Goal: Use online tool/utility: Use online tool/utility

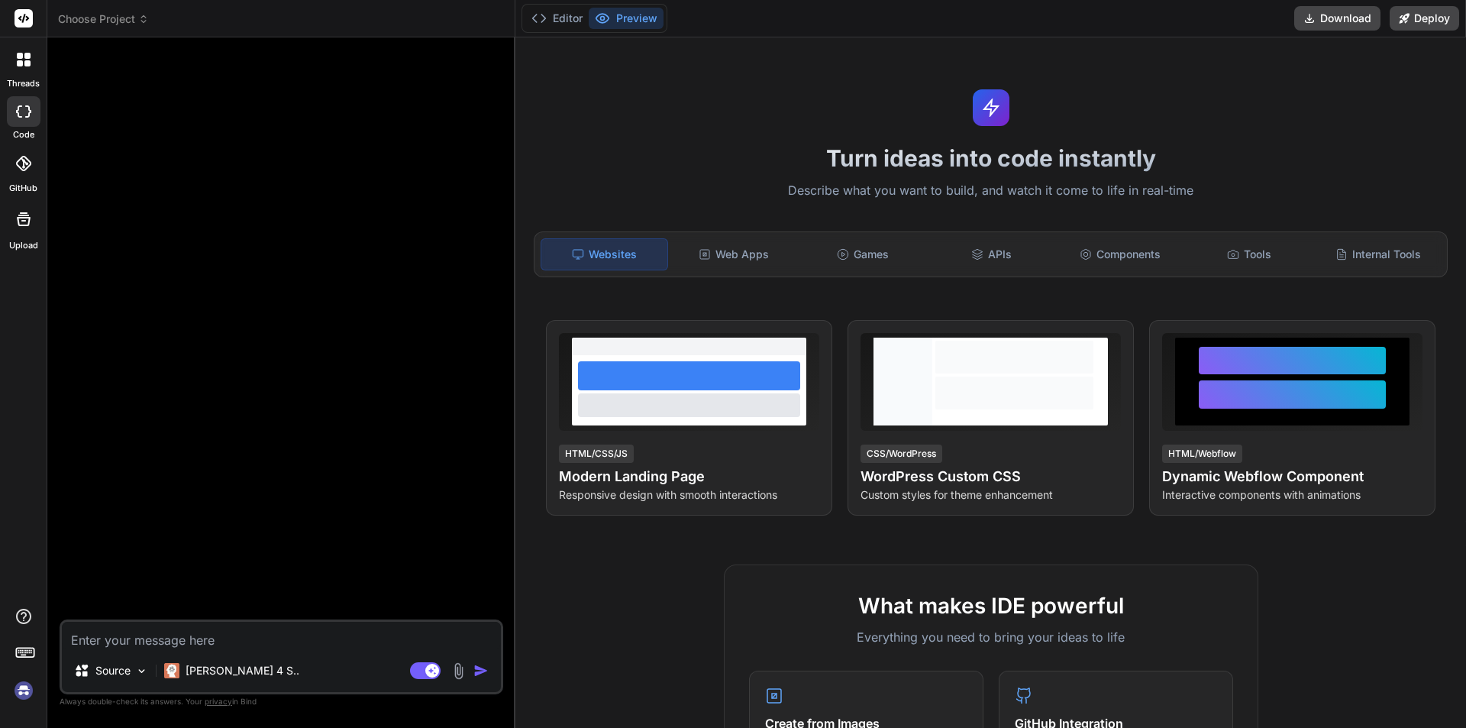
type textarea "x"
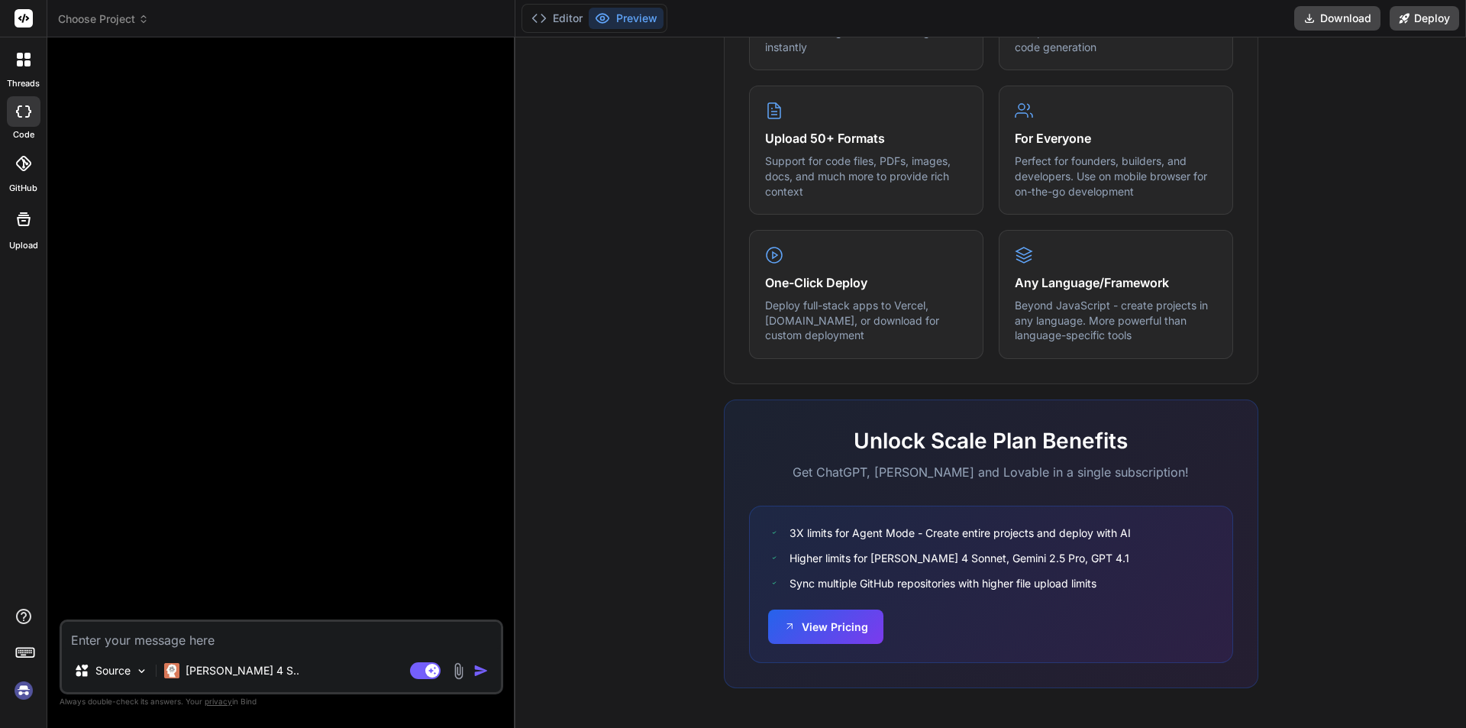
scroll to position [499, 0]
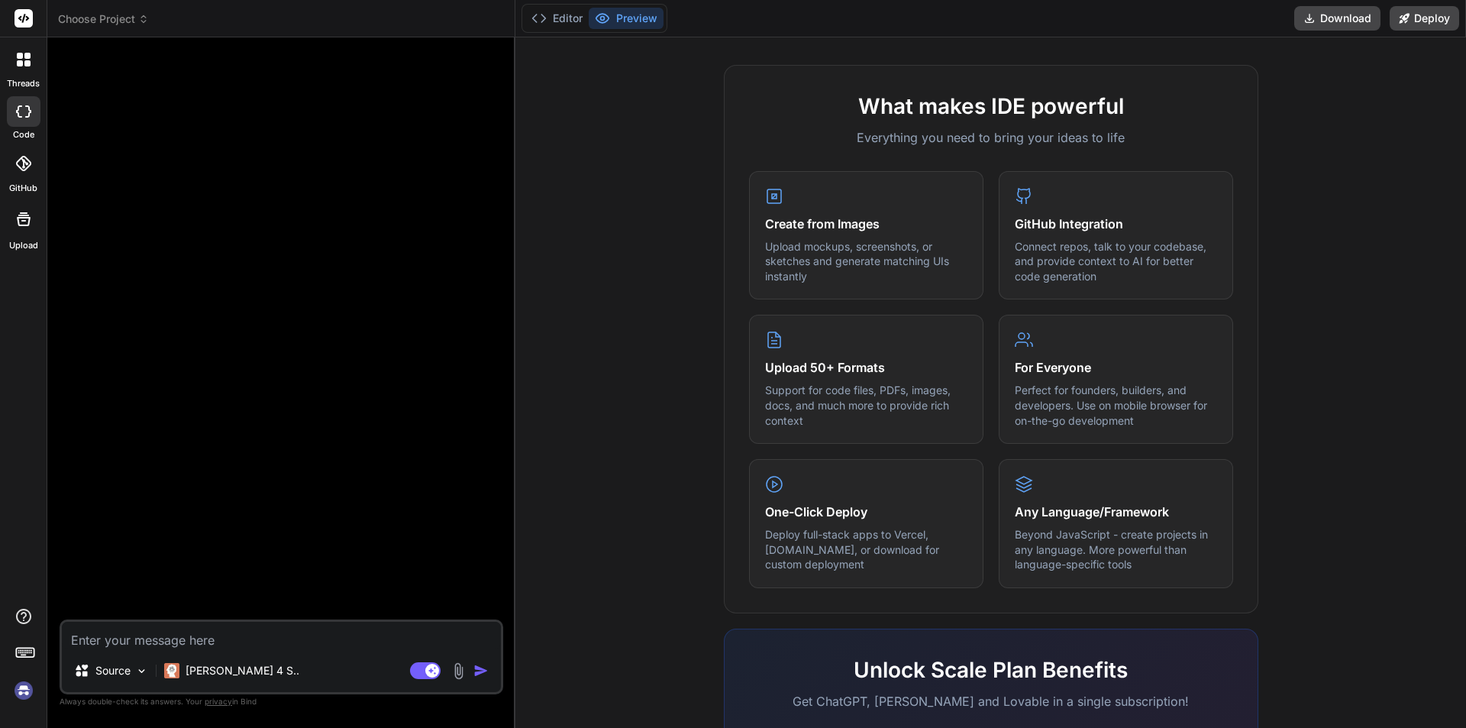
click at [116, 18] on span "Choose Project" at bounding box center [103, 18] width 91 height 15
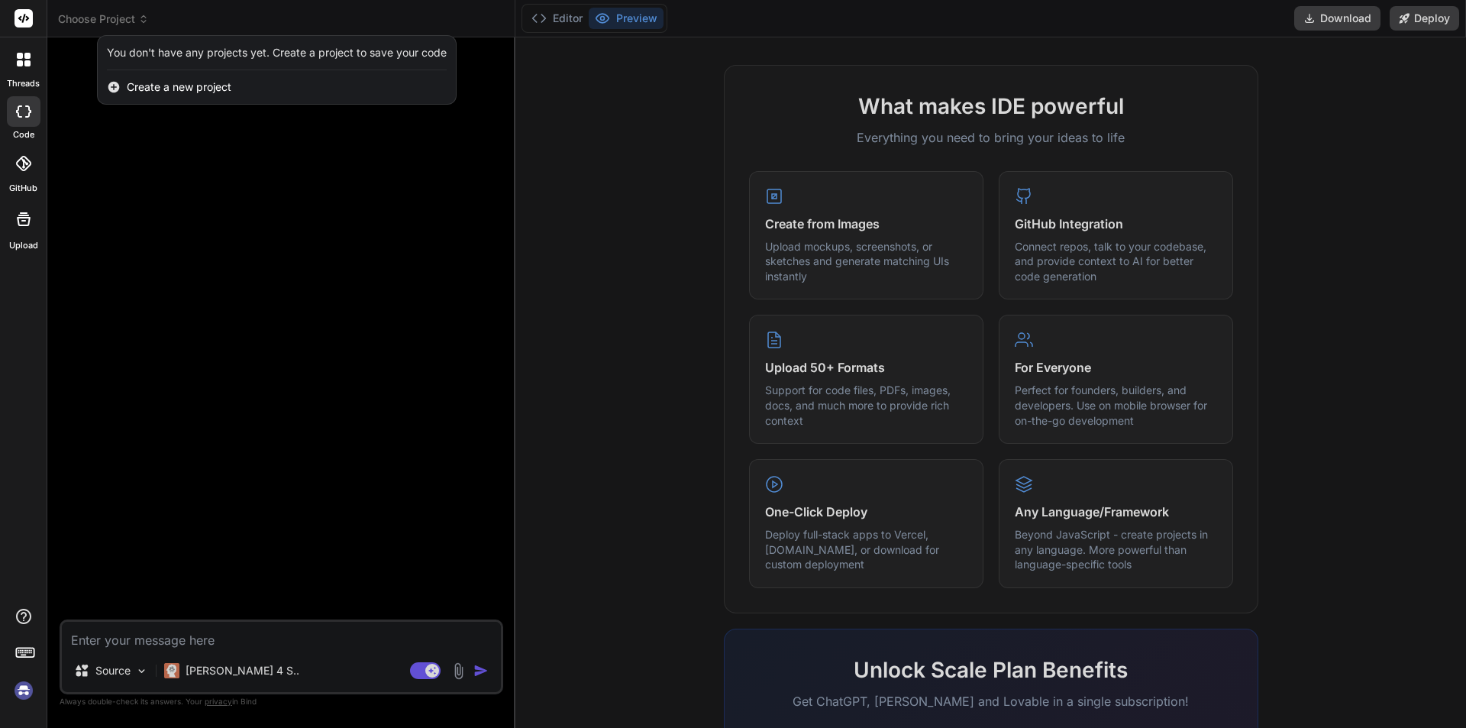
click at [1393, 155] on div at bounding box center [733, 364] width 1466 height 728
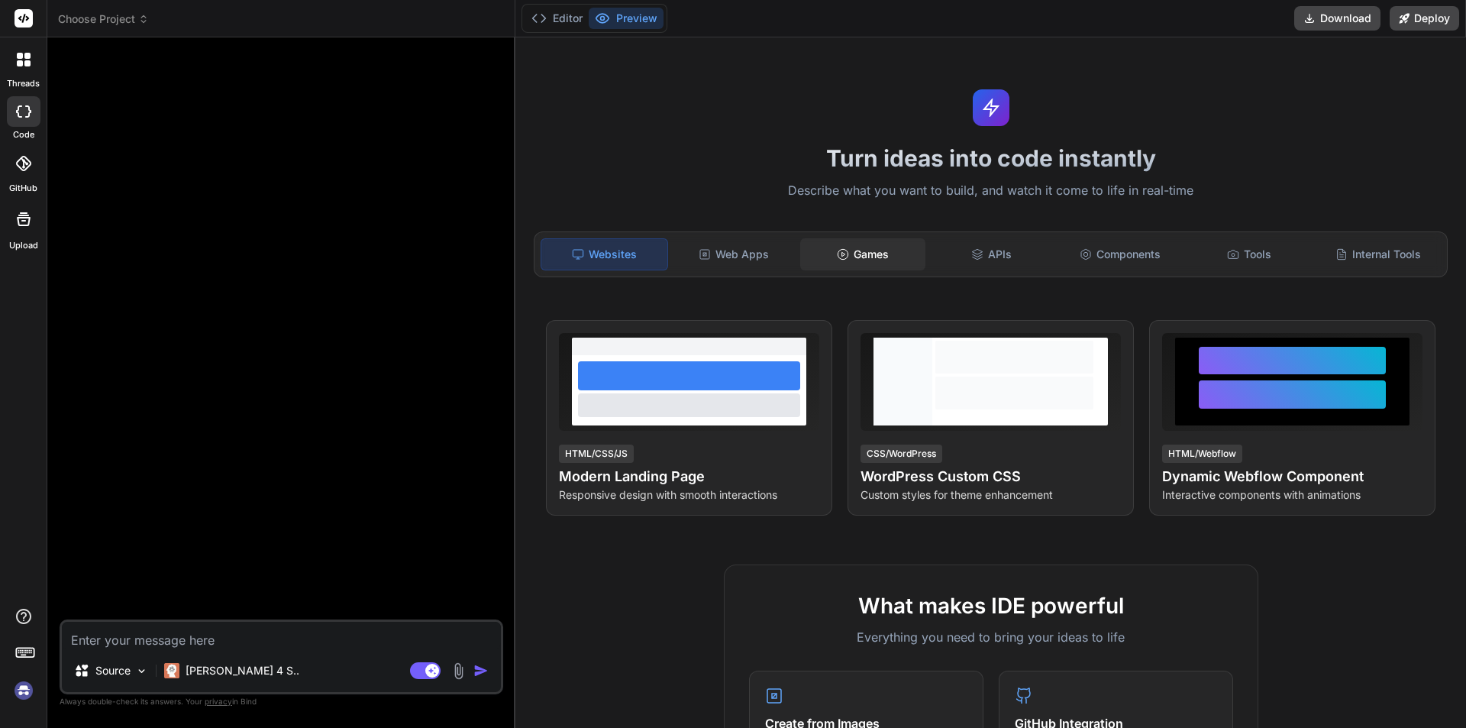
click at [853, 253] on div "Games" at bounding box center [863, 254] width 126 height 32
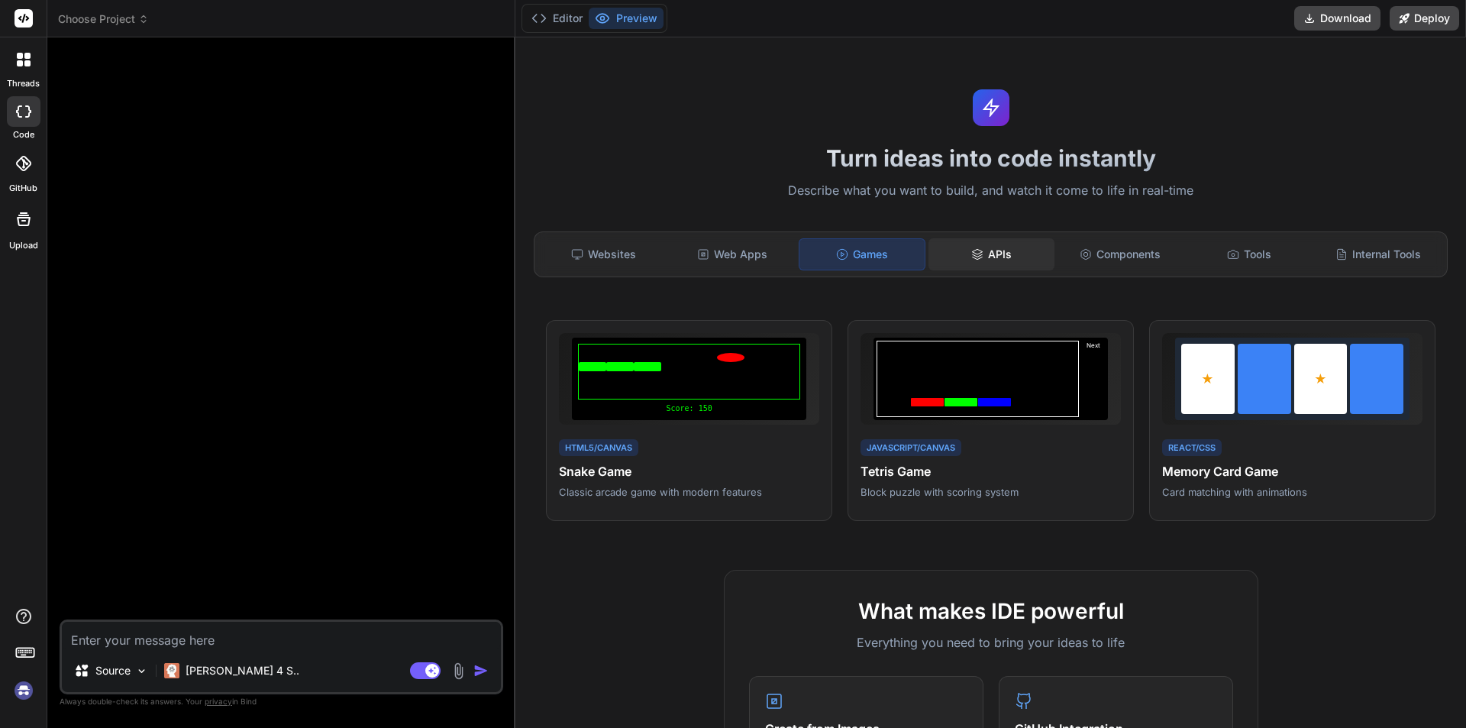
click at [993, 260] on div "APIs" at bounding box center [992, 254] width 126 height 32
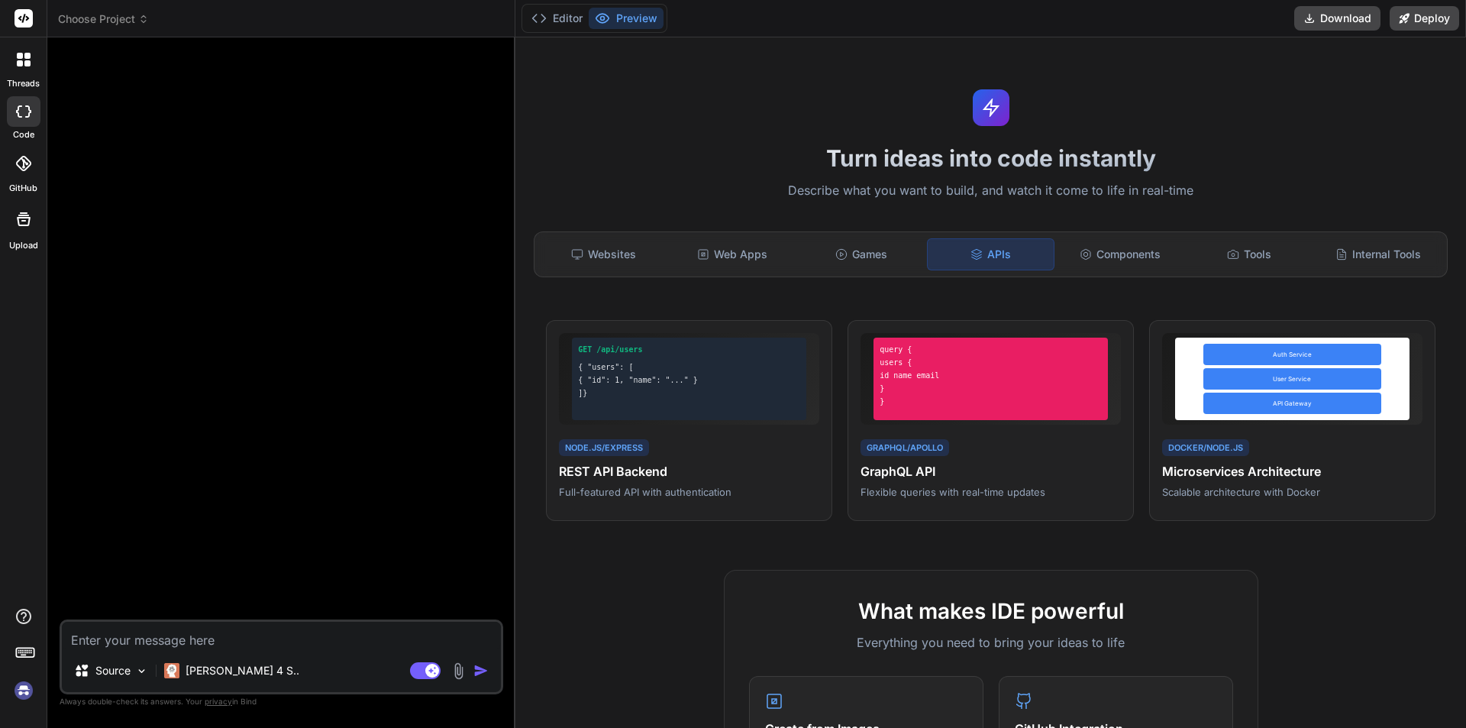
click at [193, 645] on textarea at bounding box center [281, 635] width 439 height 27
type textarea "x"
type textarea "c"
type textarea "x"
type textarea "cr"
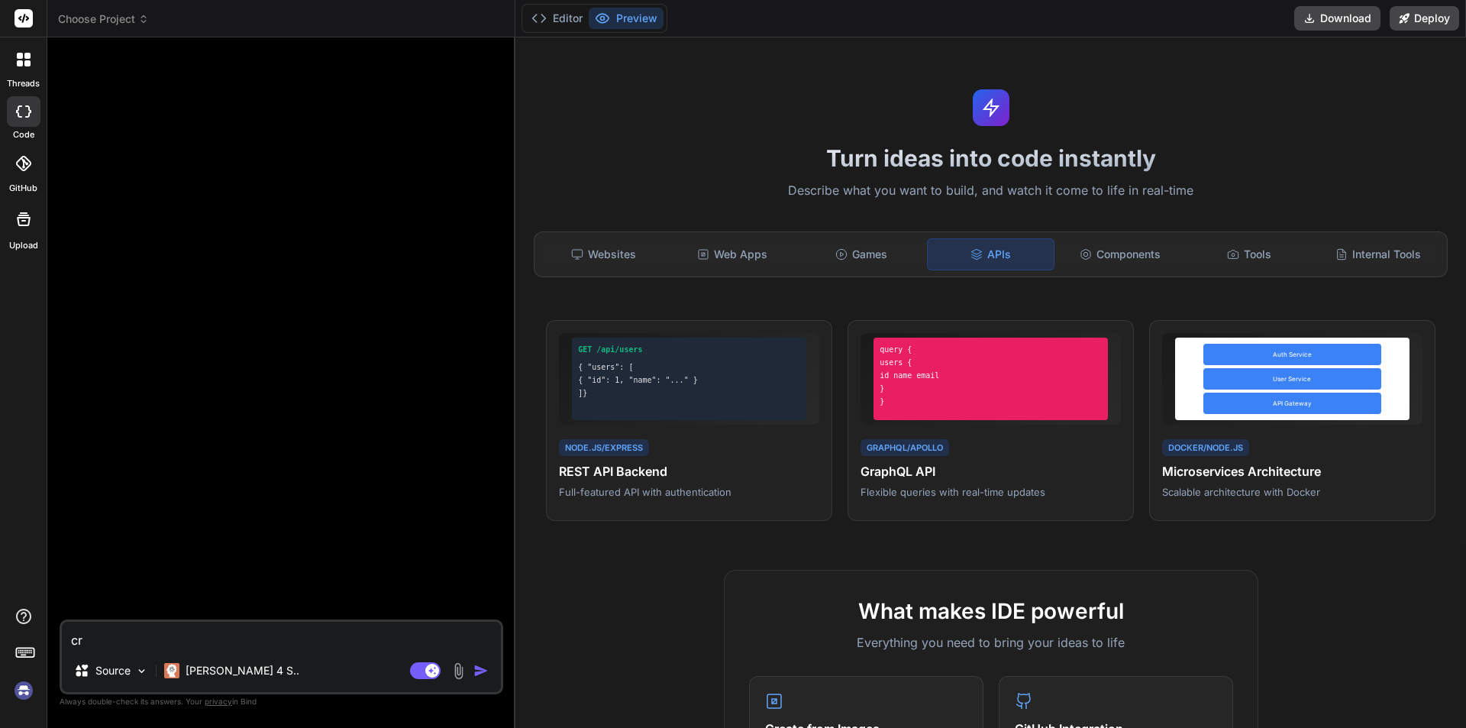
type textarea "x"
type textarea "cre"
type textarea "x"
type textarea "crea"
type textarea "x"
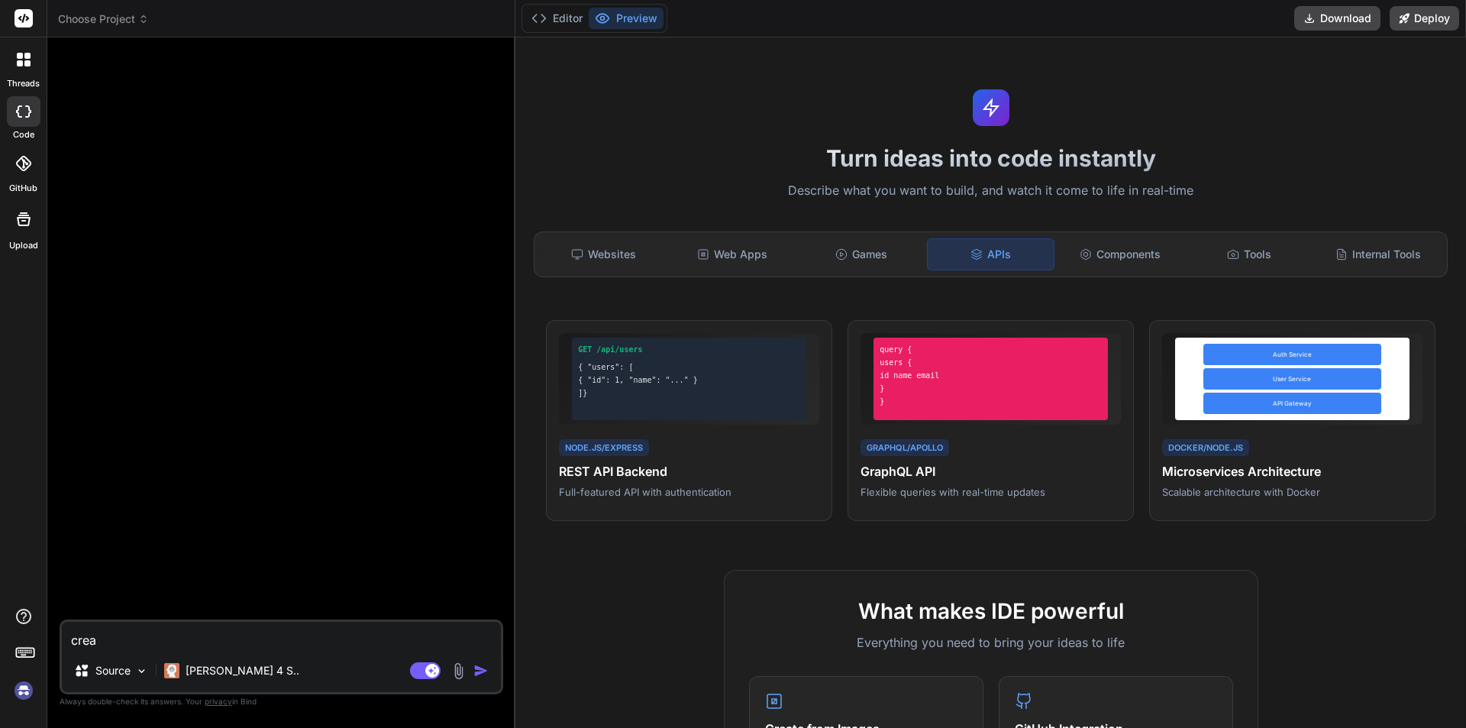
type textarea "cre"
type textarea "x"
type textarea "crea"
type textarea "x"
type textarea "creatw"
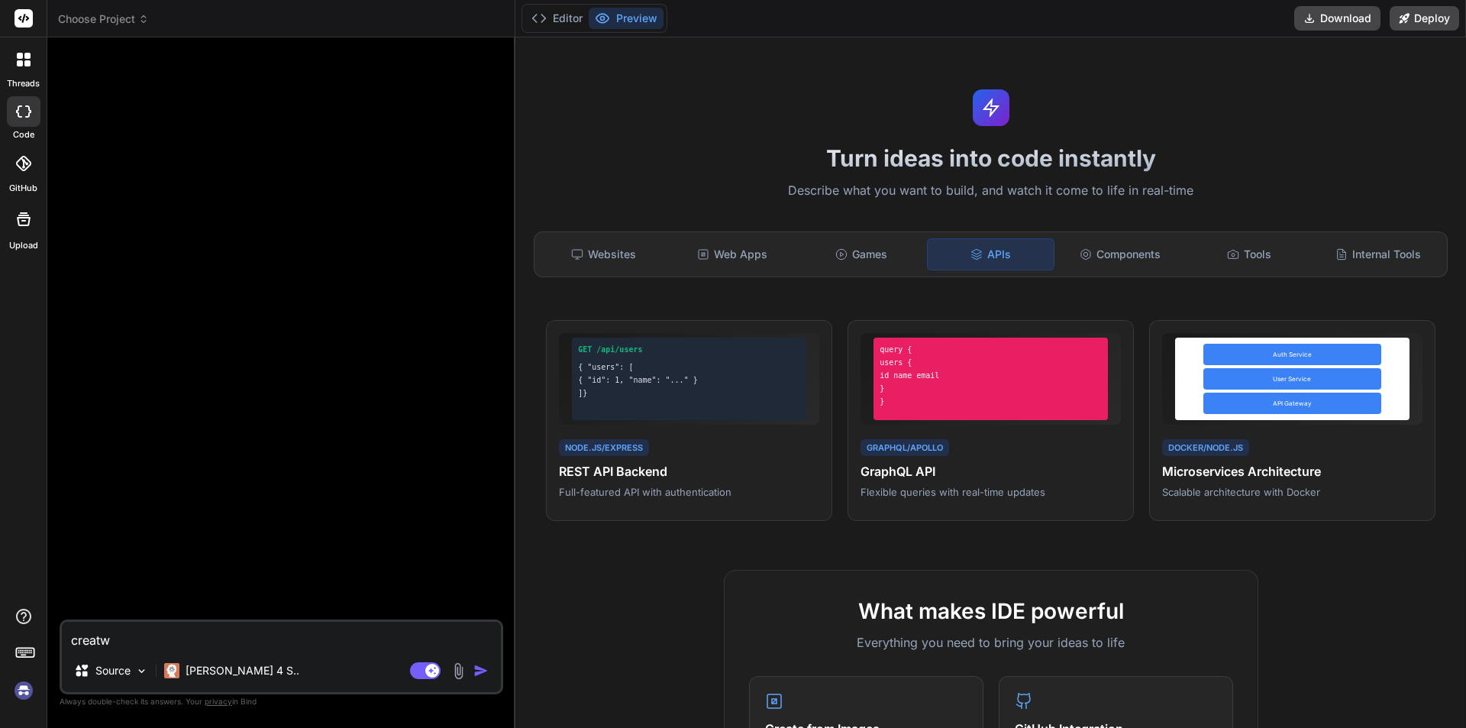
type textarea "x"
type textarea "creatwe"
type textarea "x"
type textarea "creatwe"
type textarea "x"
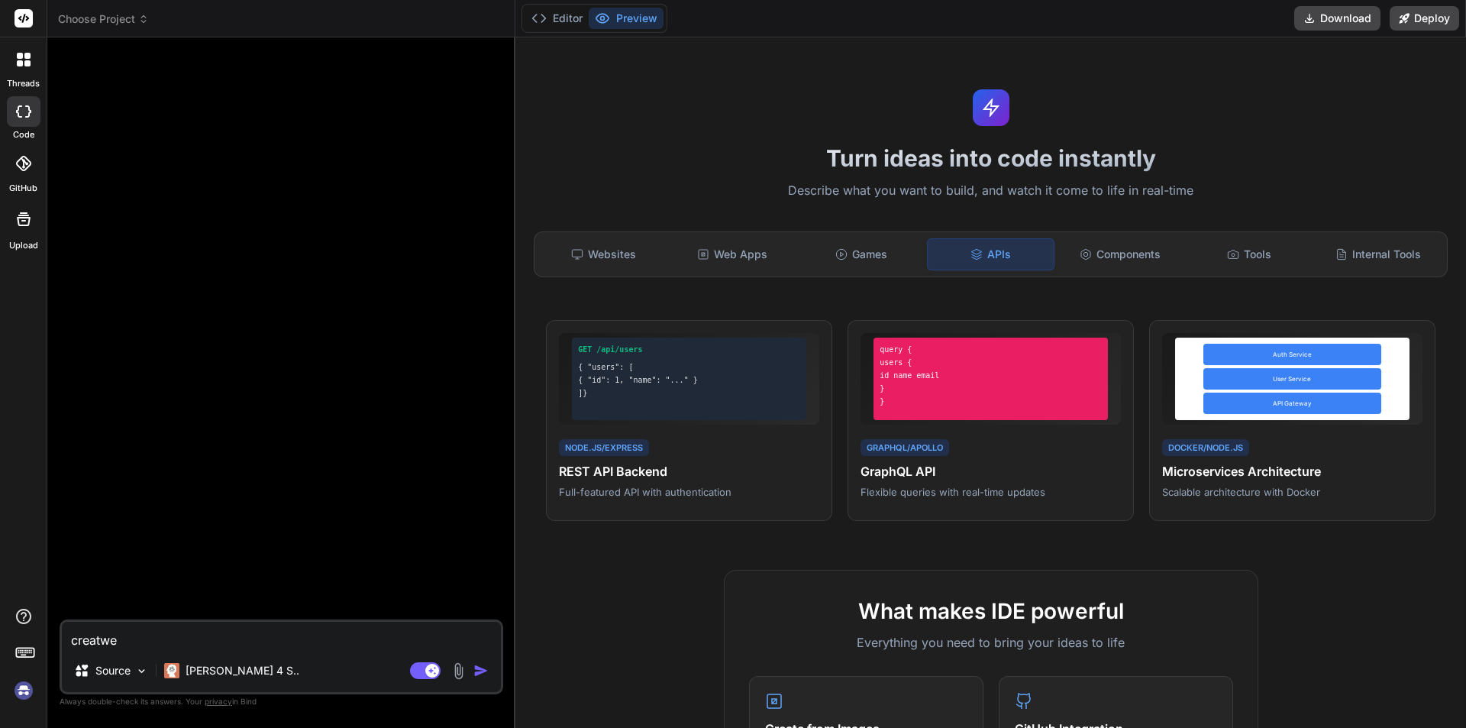
type textarea "creatwe"
type textarea "x"
type textarea "creatw"
type textarea "x"
type textarea "creat"
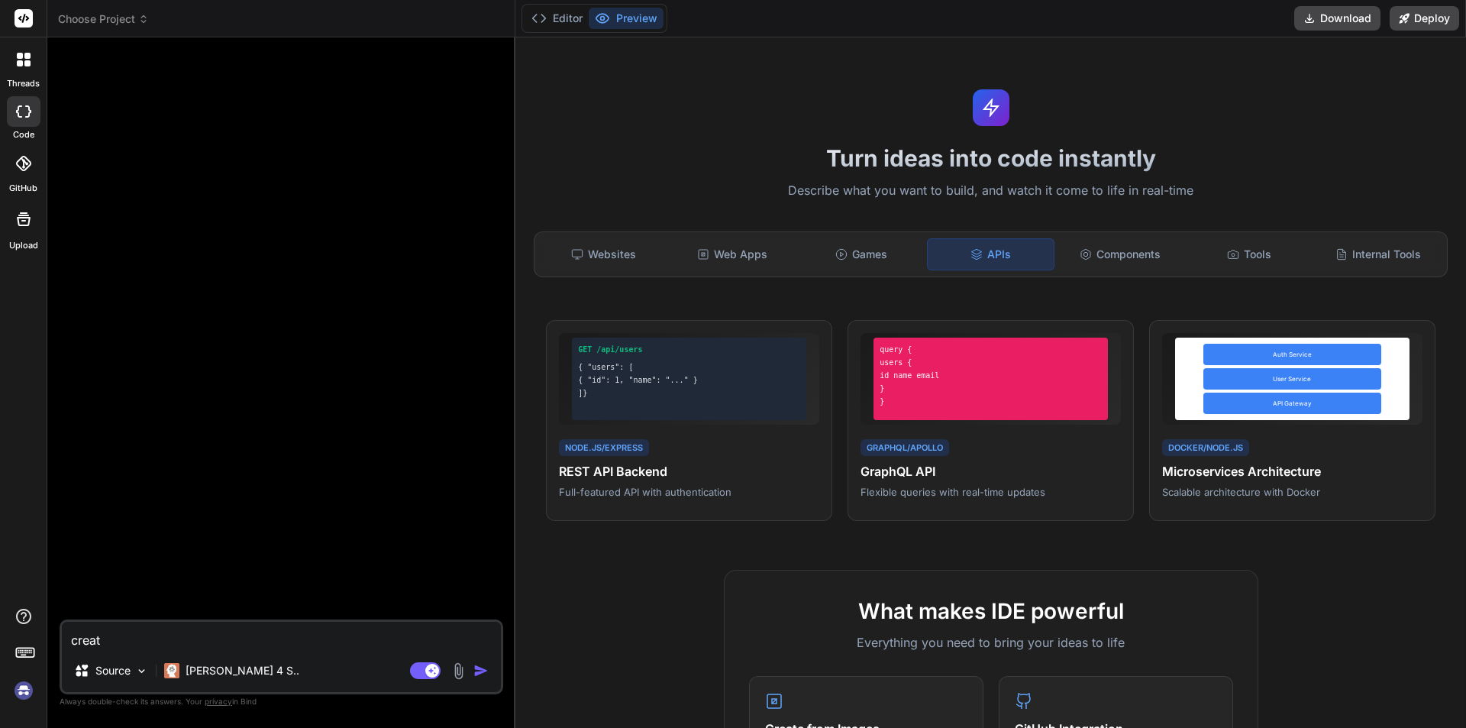
type textarea "x"
type textarea "creatw"
type textarea "x"
type textarea "creatw"
type textarea "x"
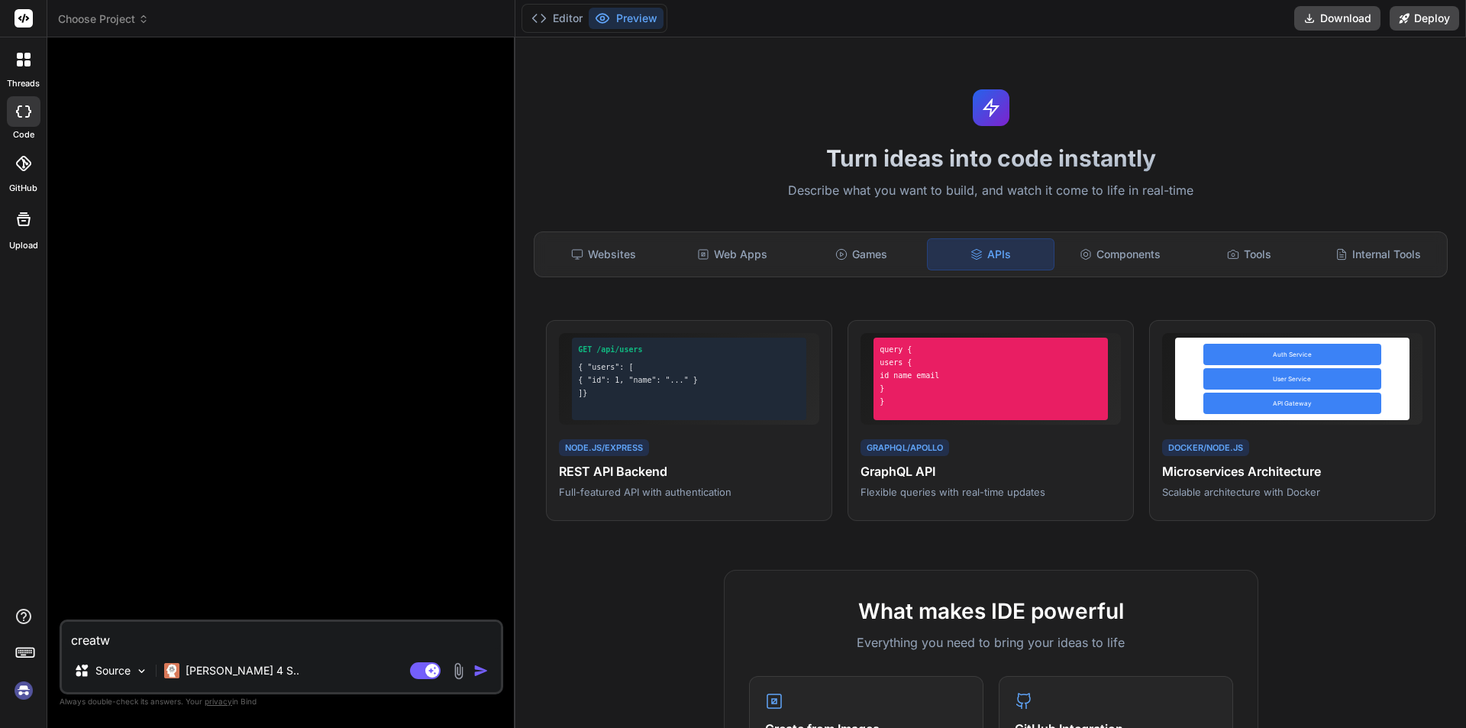
type textarea "creatw"
type textarea "x"
type textarea "creat"
type textarea "x"
type textarea "create"
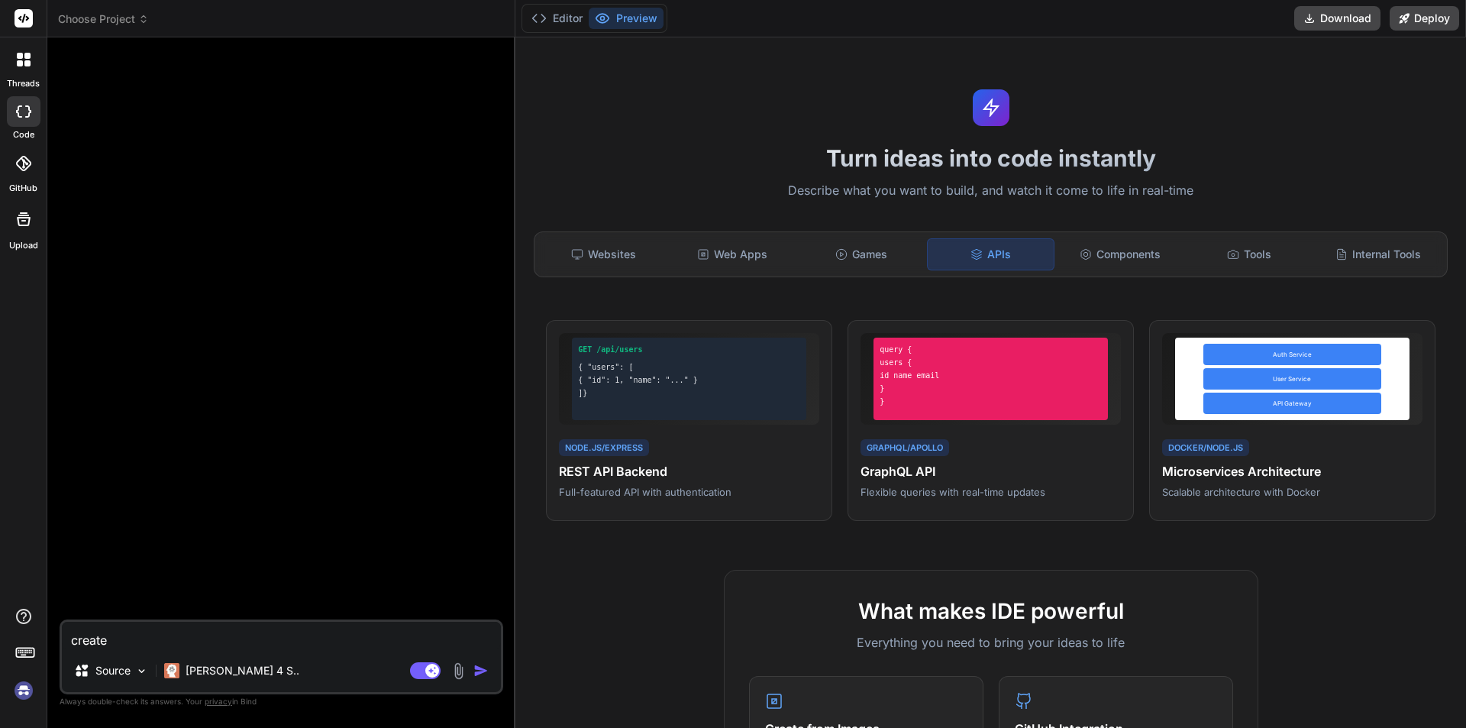
type textarea "x"
type textarea "create"
type textarea "x"
type textarea "create a"
type textarea "x"
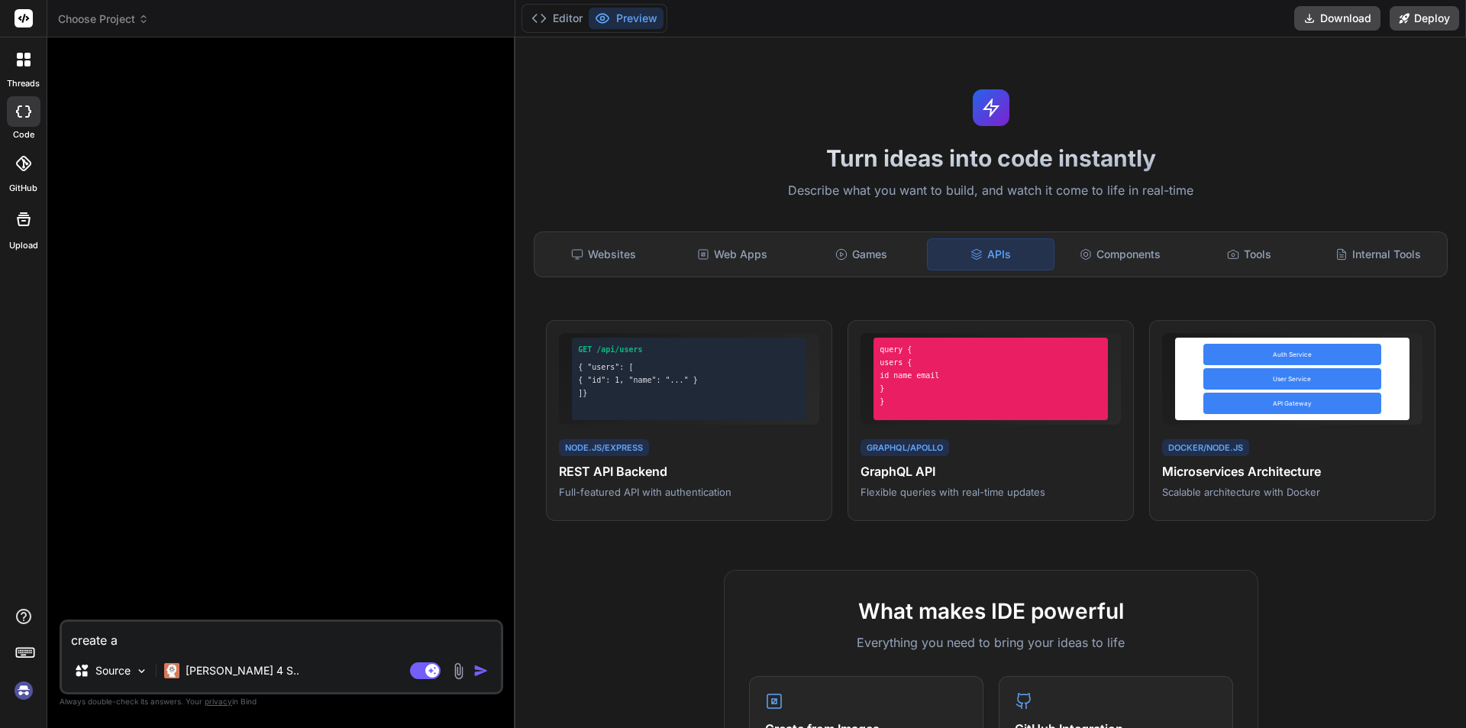
type textarea "create an"
type textarea "x"
type textarea "create an"
type textarea "x"
type textarea "create an a"
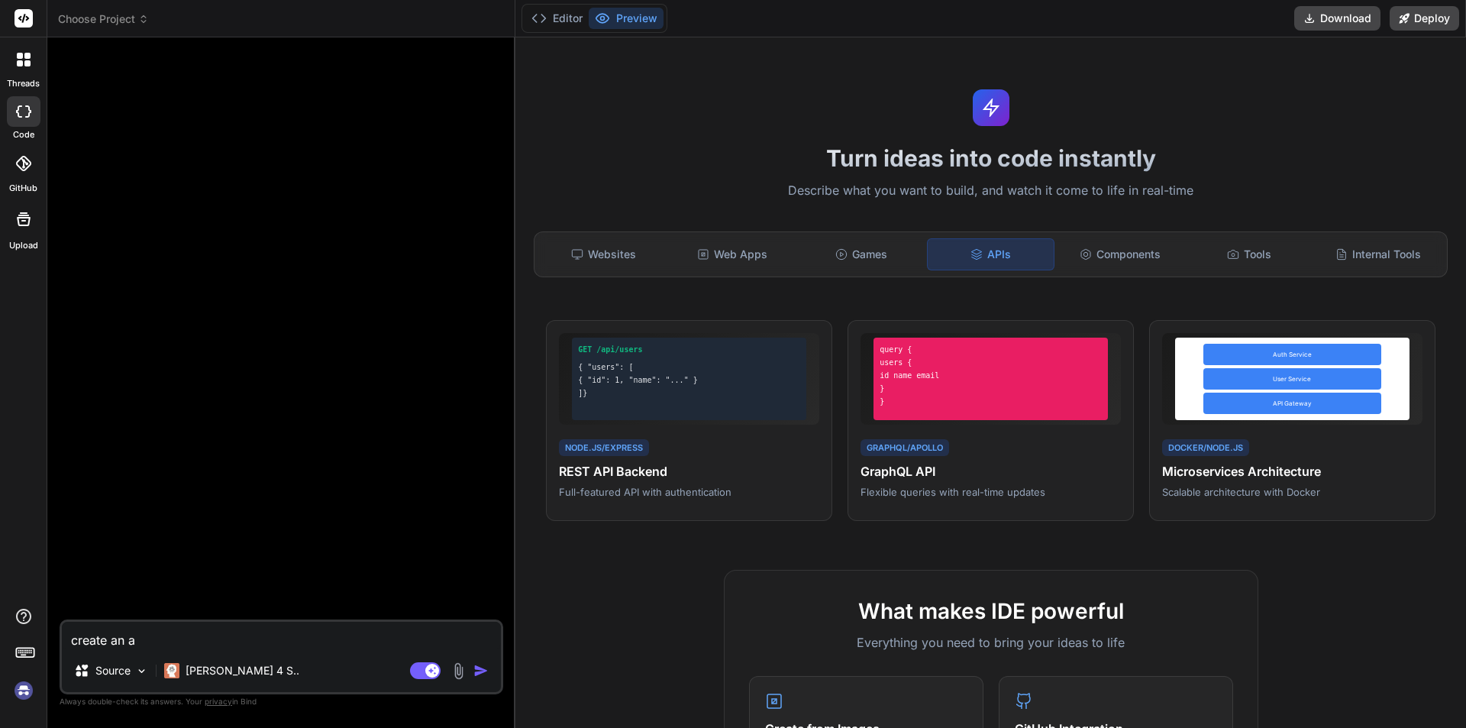
type textarea "x"
type textarea "create an ap"
type textarea "x"
type textarea "create an api"
type textarea "x"
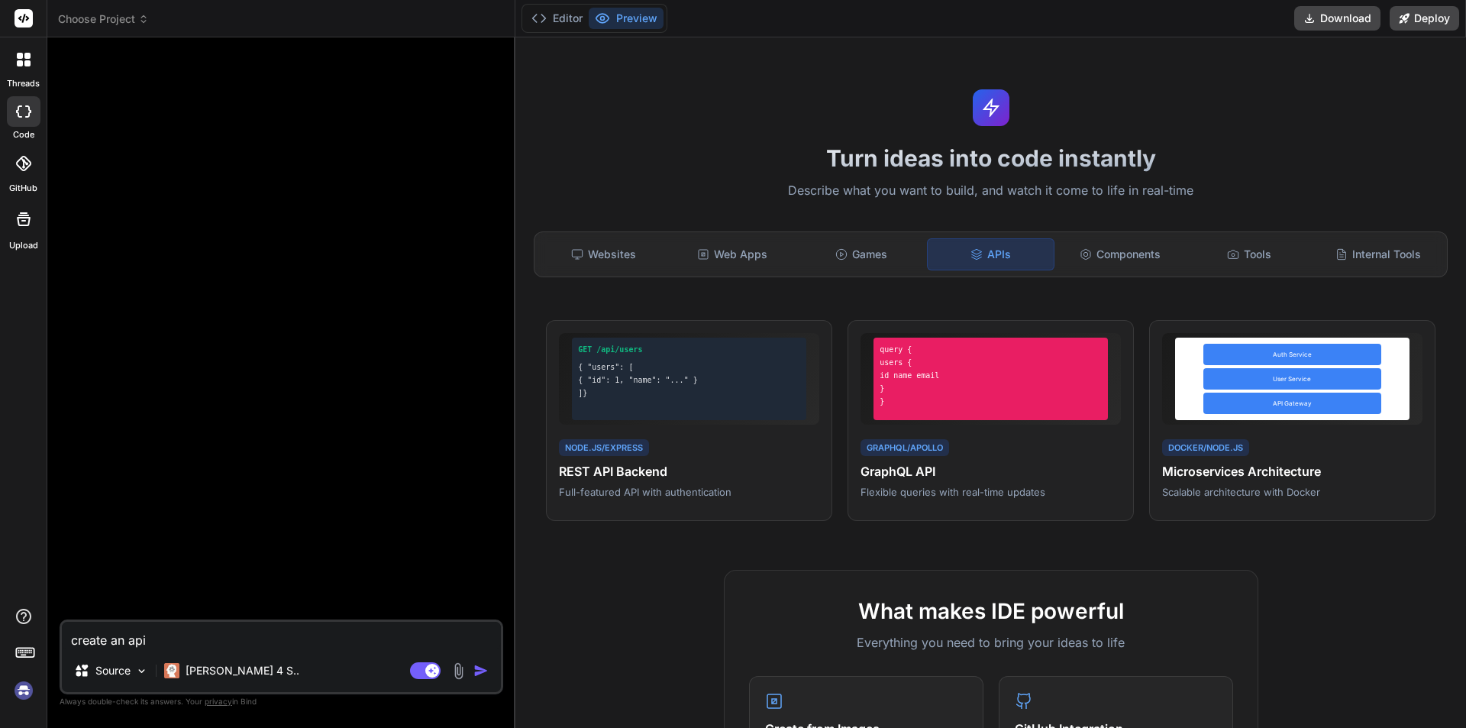
type textarea "create an api"
type textarea "x"
type textarea "create an api i"
type textarea "x"
type textarea "create an api in"
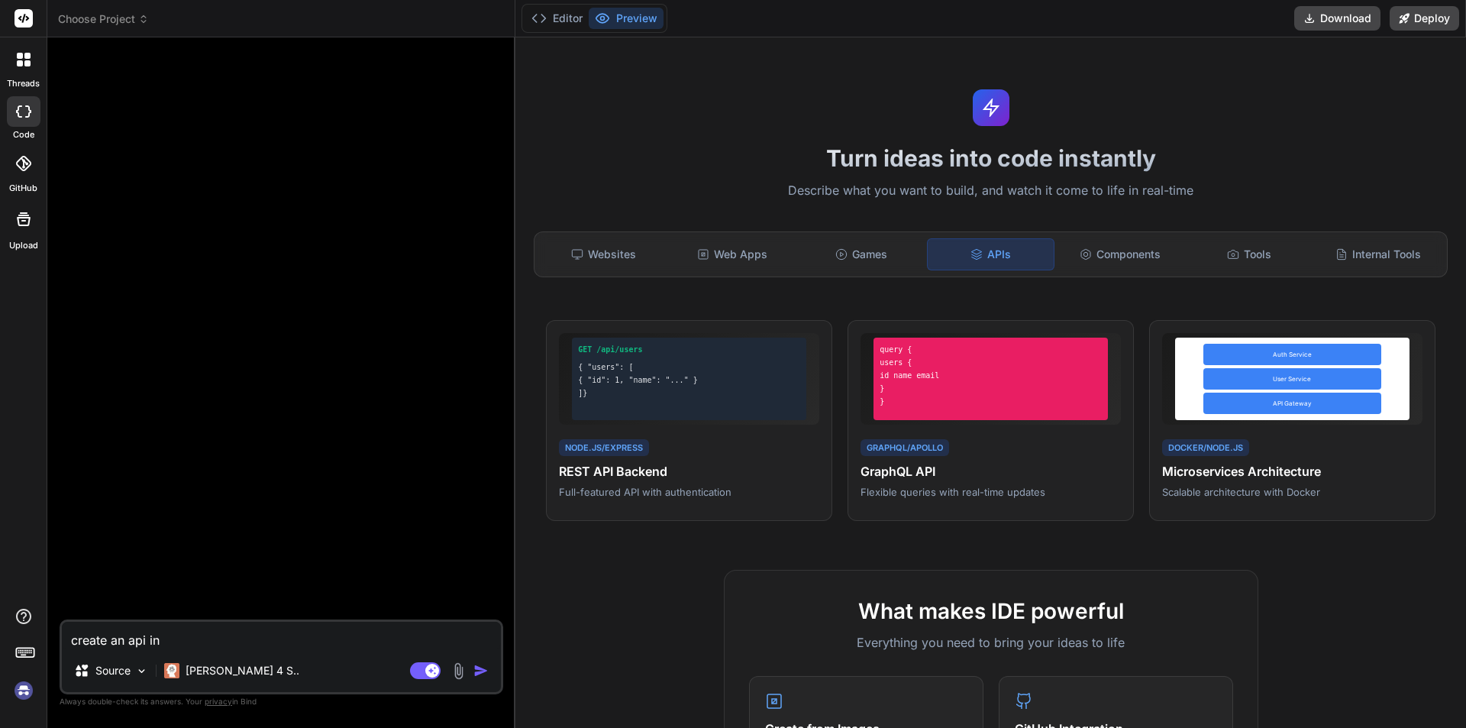
type textarea "x"
type textarea "create an api ing"
type textarea "x"
type textarea "create an api ingr"
type textarea "x"
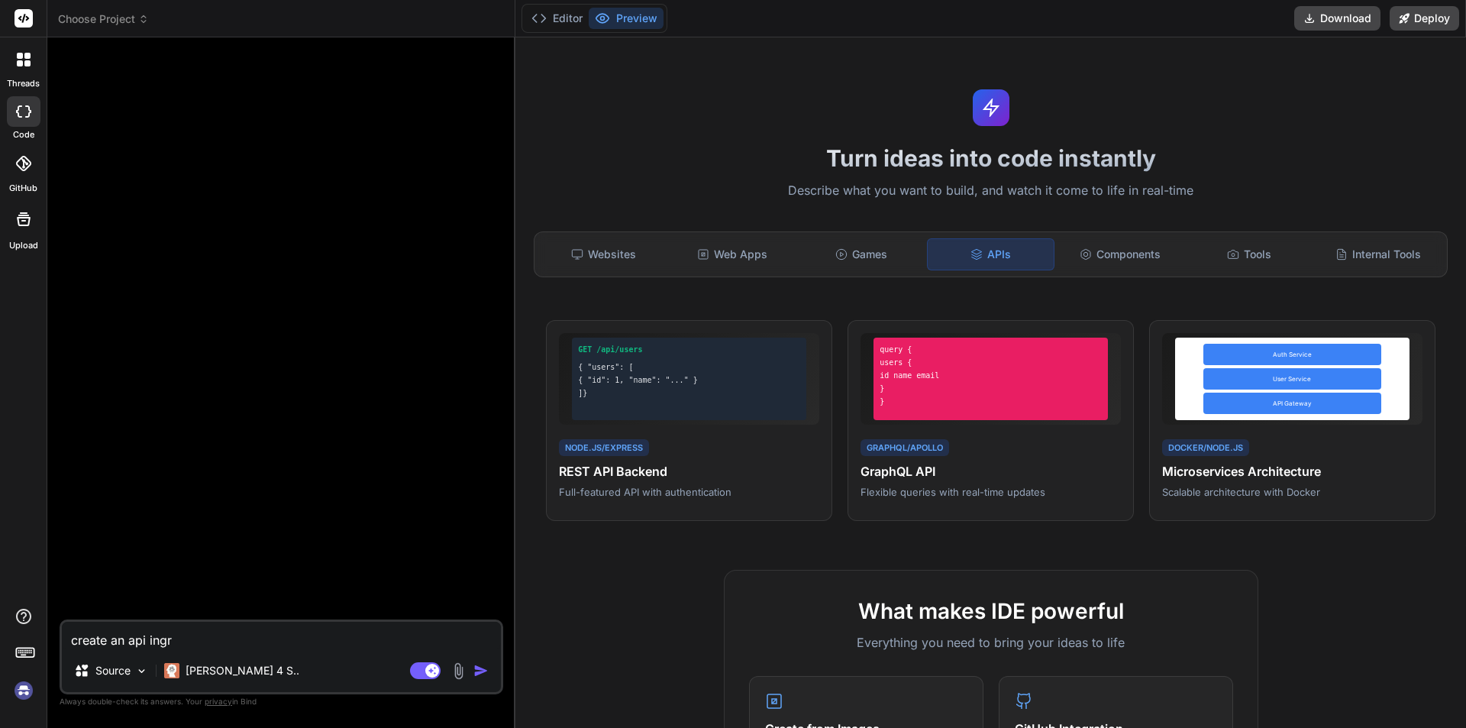
type textarea "create an api ingra"
type textarea "x"
type textarea "create an api ingr"
type textarea "x"
type textarea "create an api ing"
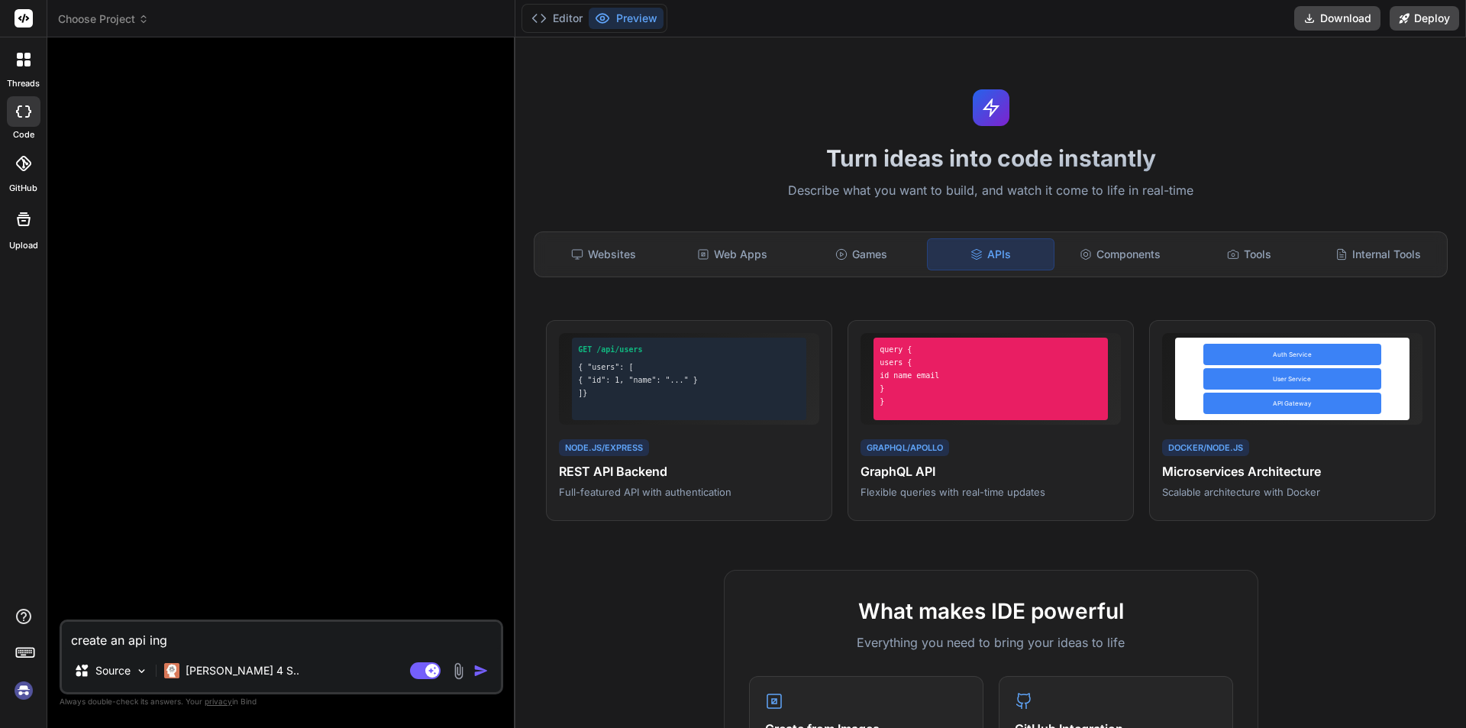
type textarea "x"
type textarea "create an api in"
type textarea "x"
type textarea "create an api in"
type textarea "x"
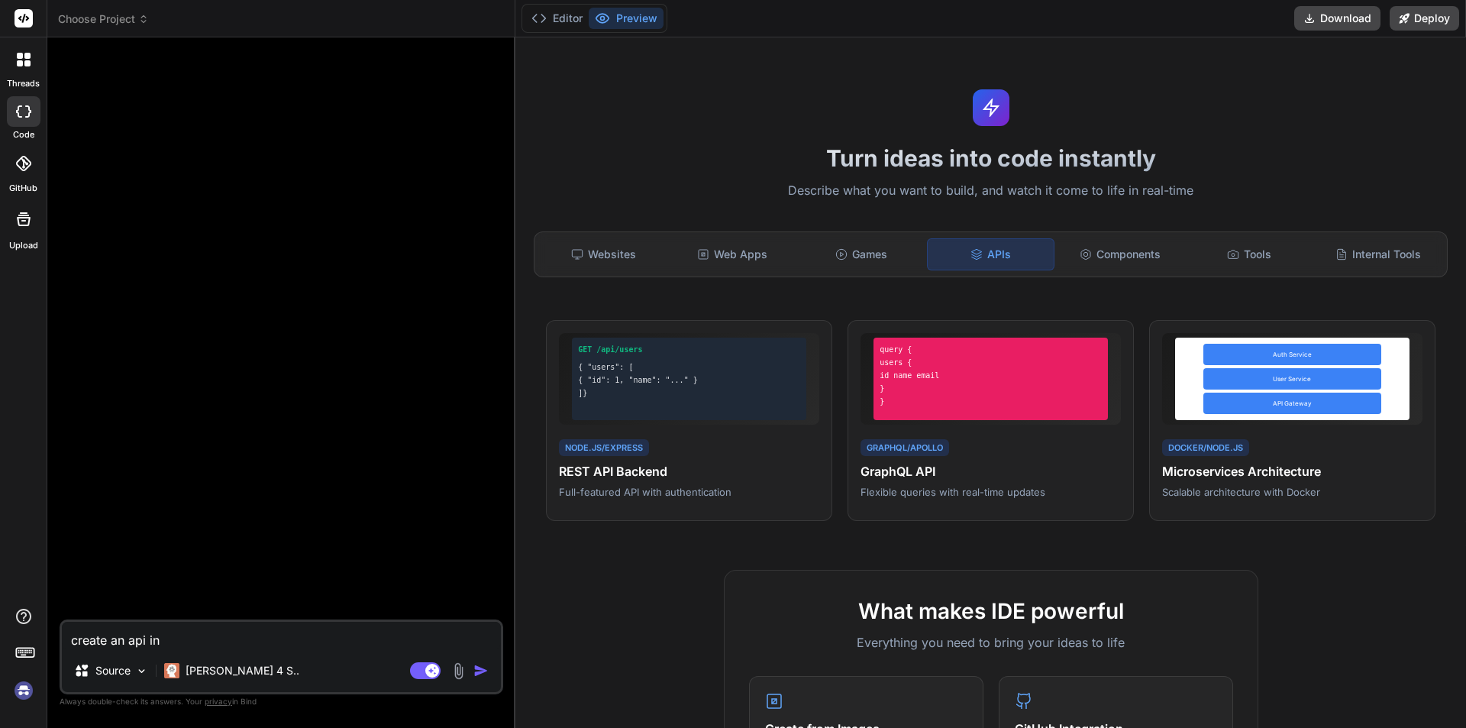
type textarea "create an api in g"
type textarea "x"
type textarea "create an api in gr"
type textarea "x"
type textarea "create an api in gra"
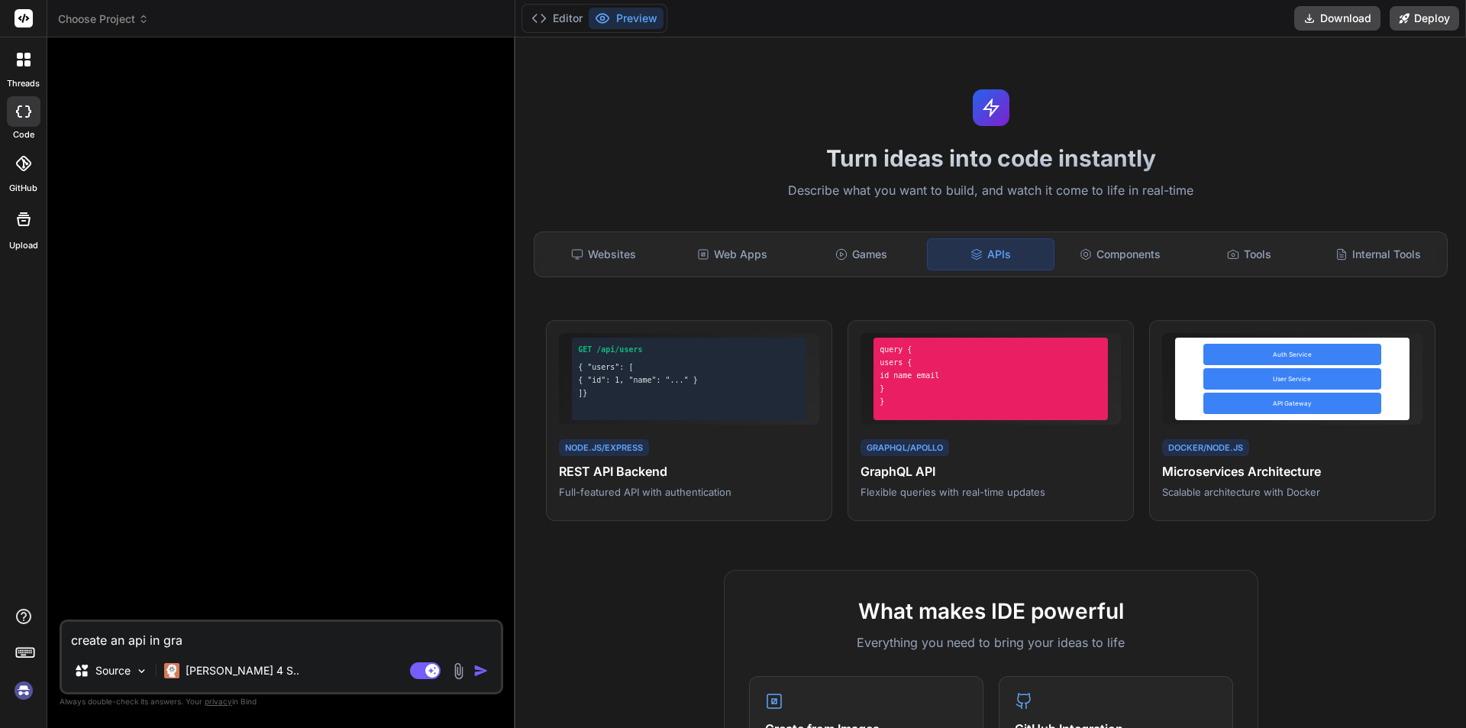
type textarea "x"
type textarea "create an api in grap"
type textarea "x"
type textarea "create an api in graph"
type textarea "x"
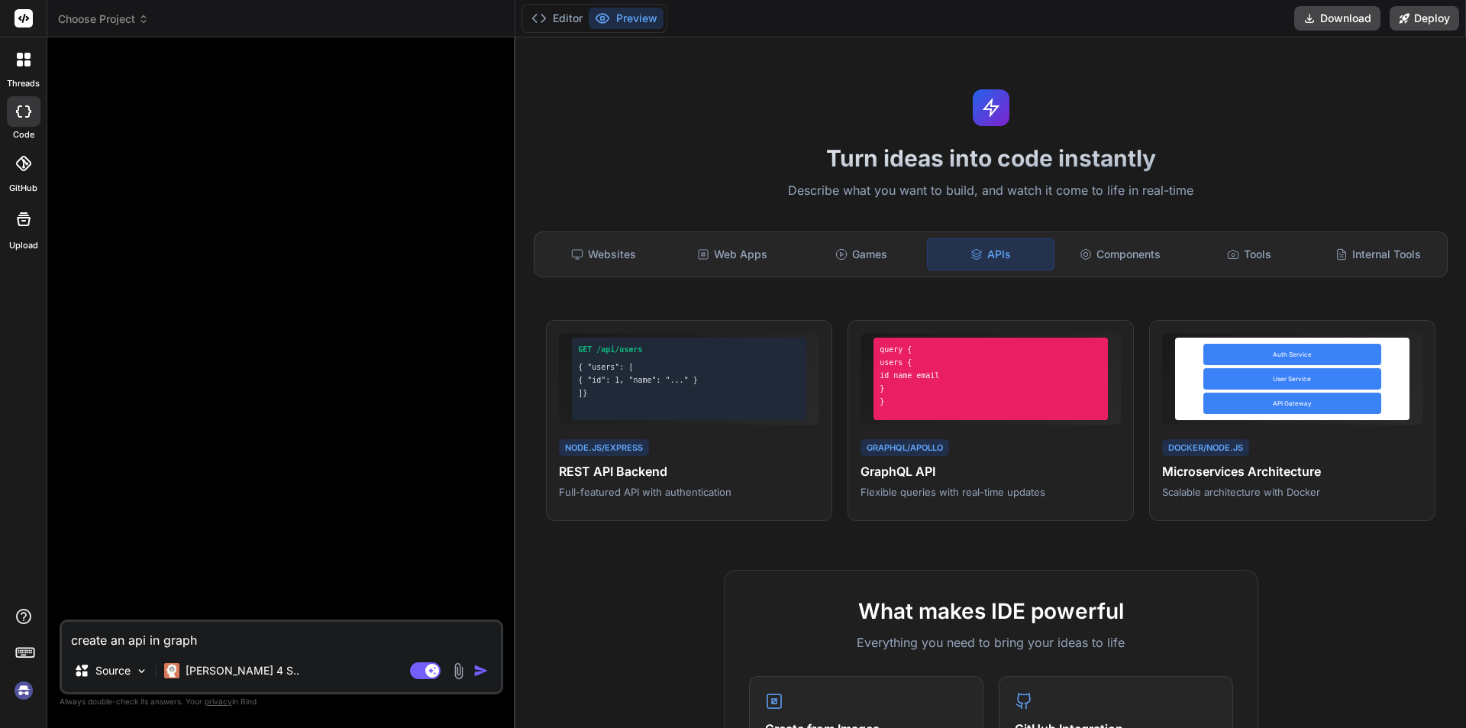
type textarea "create an api in graphq"
type textarea "x"
type textarea "create an api in graphql"
type textarea "x"
type textarea "create an api in graphqli"
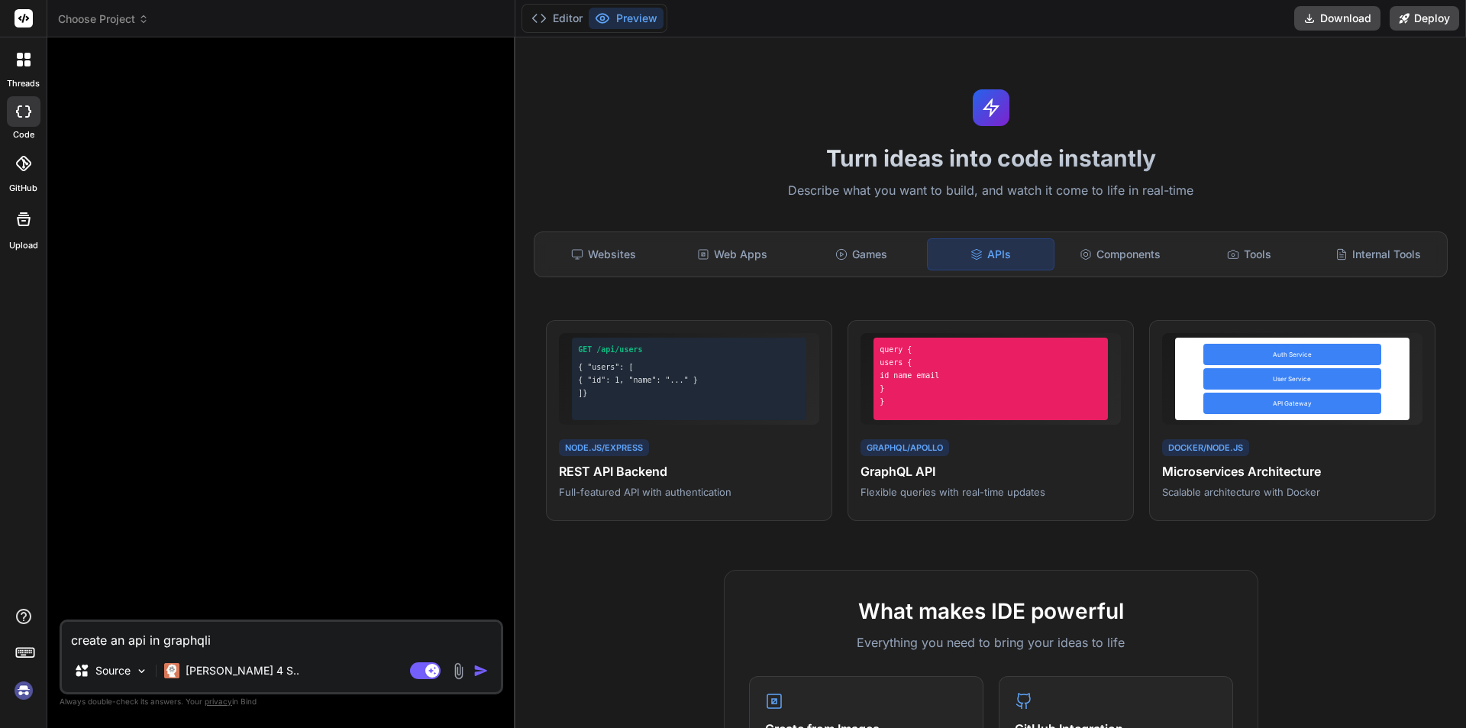
type textarea "x"
type textarea "create an api in graphqli"
type textarea "x"
type textarea "create an api in graphqli f"
type textarea "x"
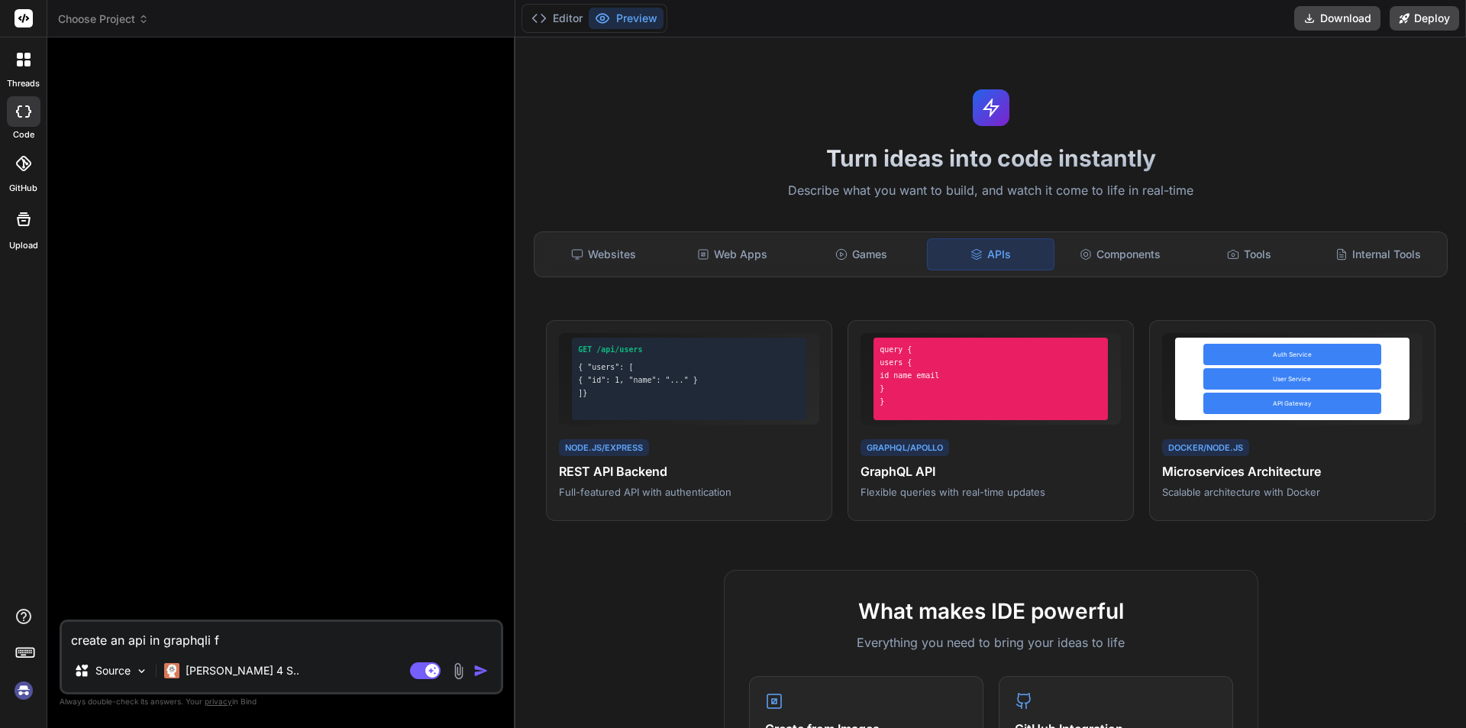
type textarea "create an api in graphqli fo"
type textarea "x"
type textarea "create an api in graphqli for"
type textarea "x"
type textarea "create an api in graphqli for"
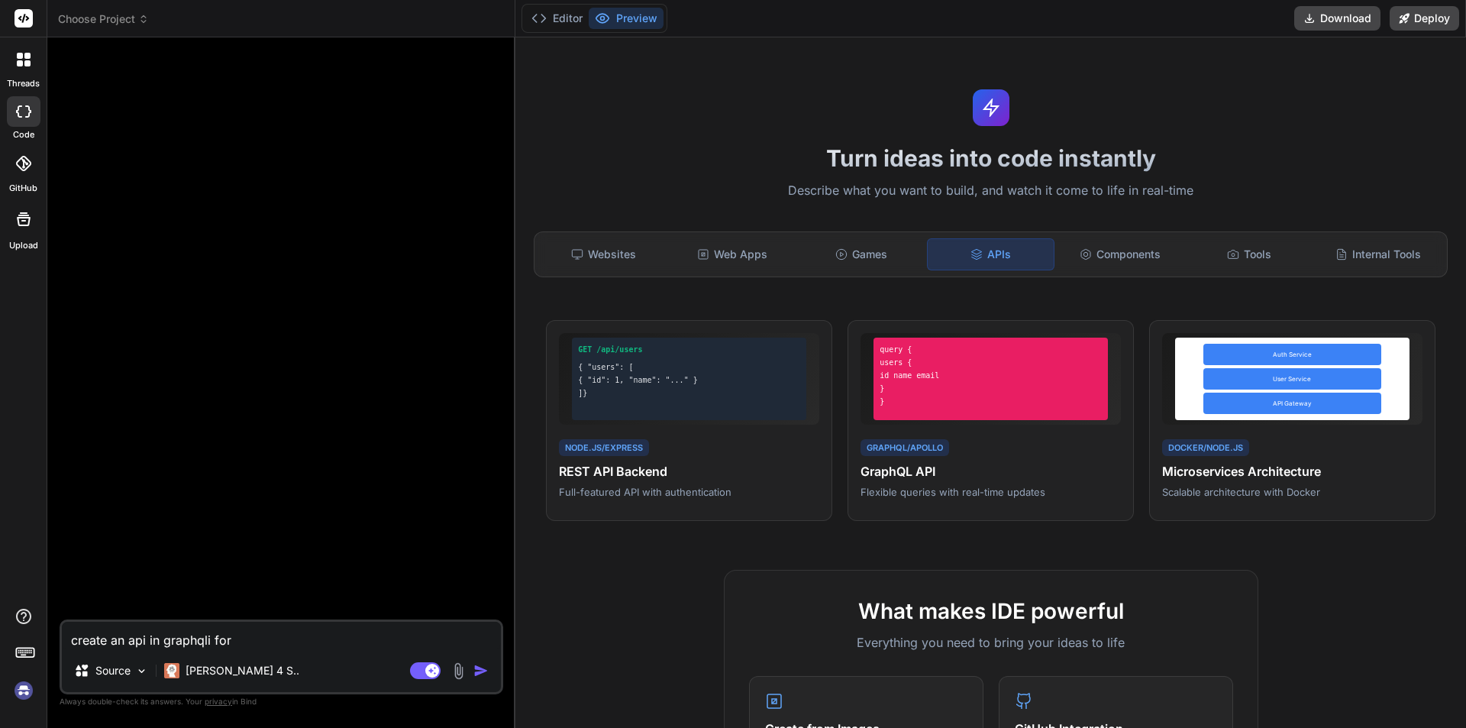
type textarea "x"
type textarea "create an api in graphqli for b"
type textarea "x"
type textarea "create an api in graphqli for bl"
type textarea "x"
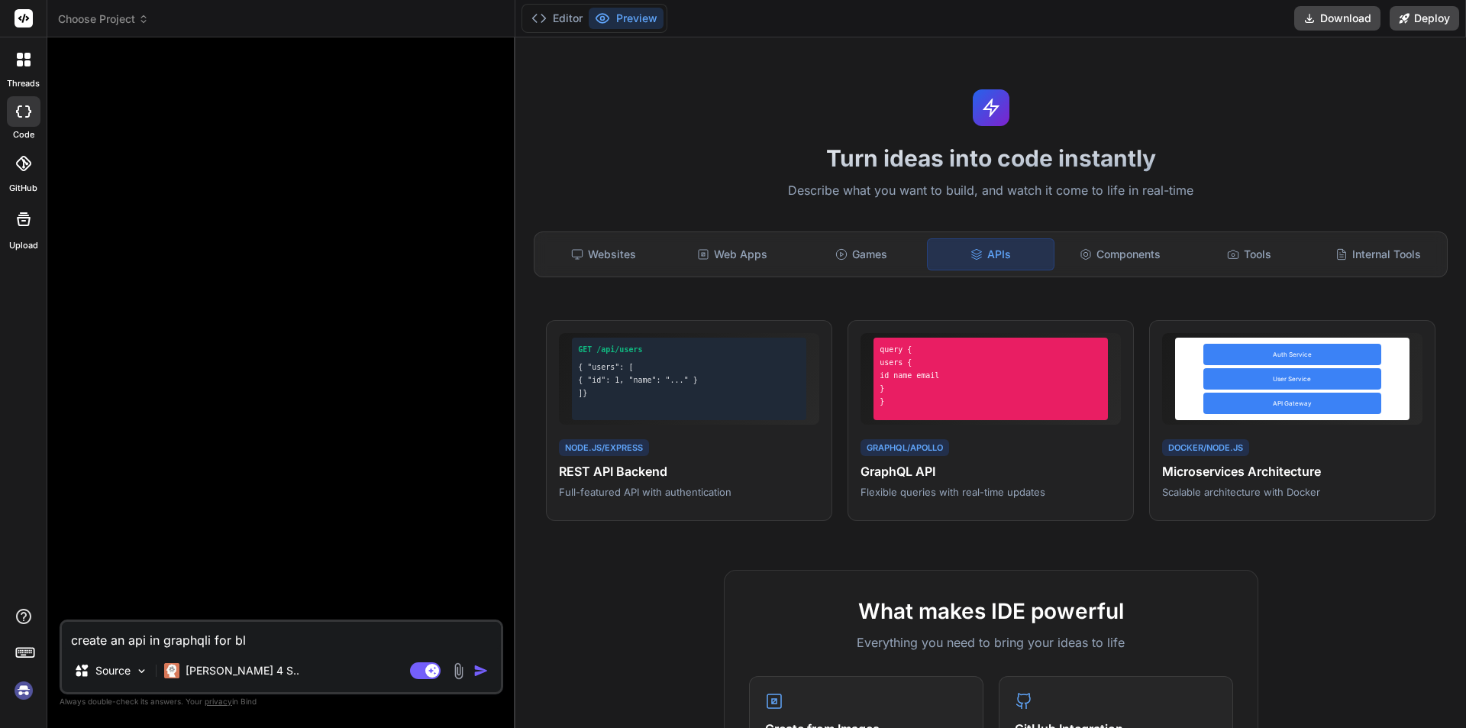
type textarea "create an api in graphqli for blo"
type textarea "x"
type textarea "create an api in graphqli for blog"
type textarea "x"
type textarea "create an api in graphqli for blog"
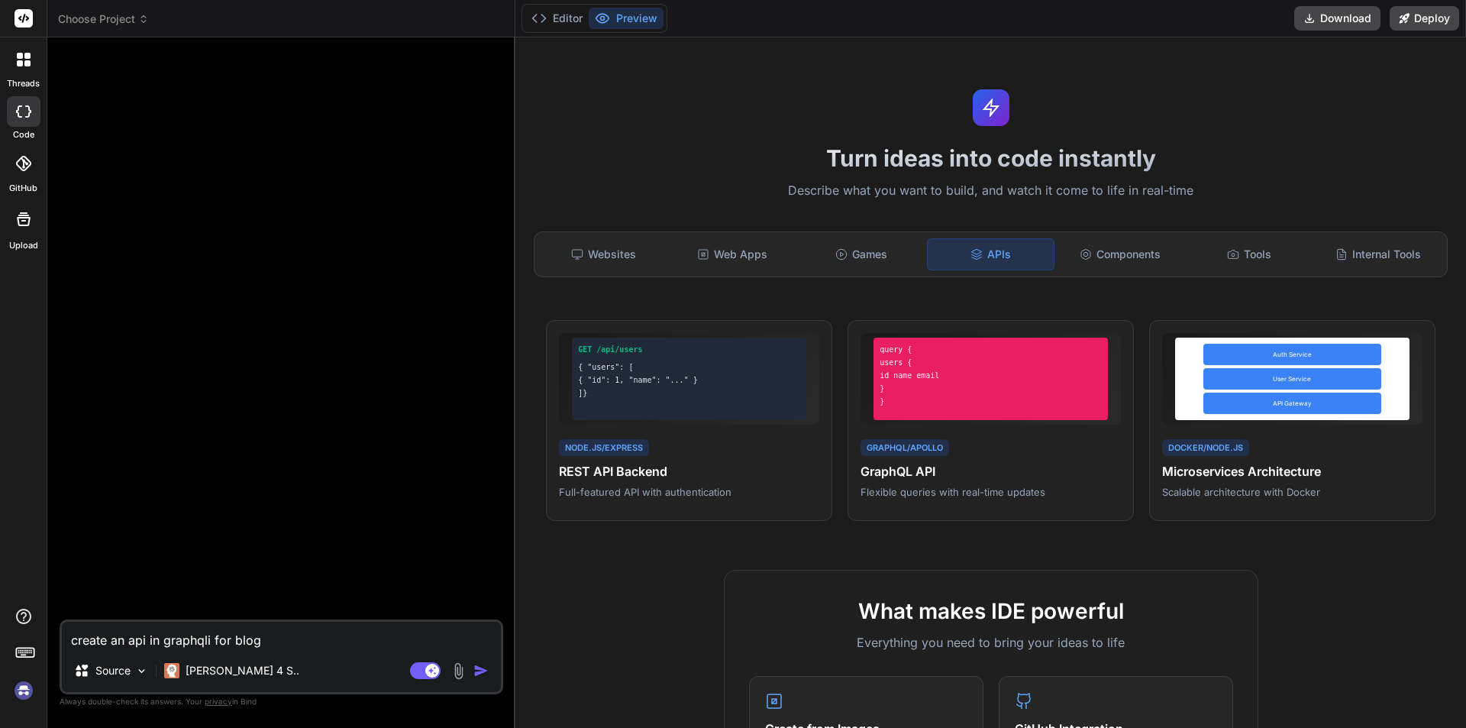
type textarea "x"
type textarea "create an api in graphqli for blog a"
type textarea "x"
type textarea "create an api in graphqli for blog ap"
type textarea "x"
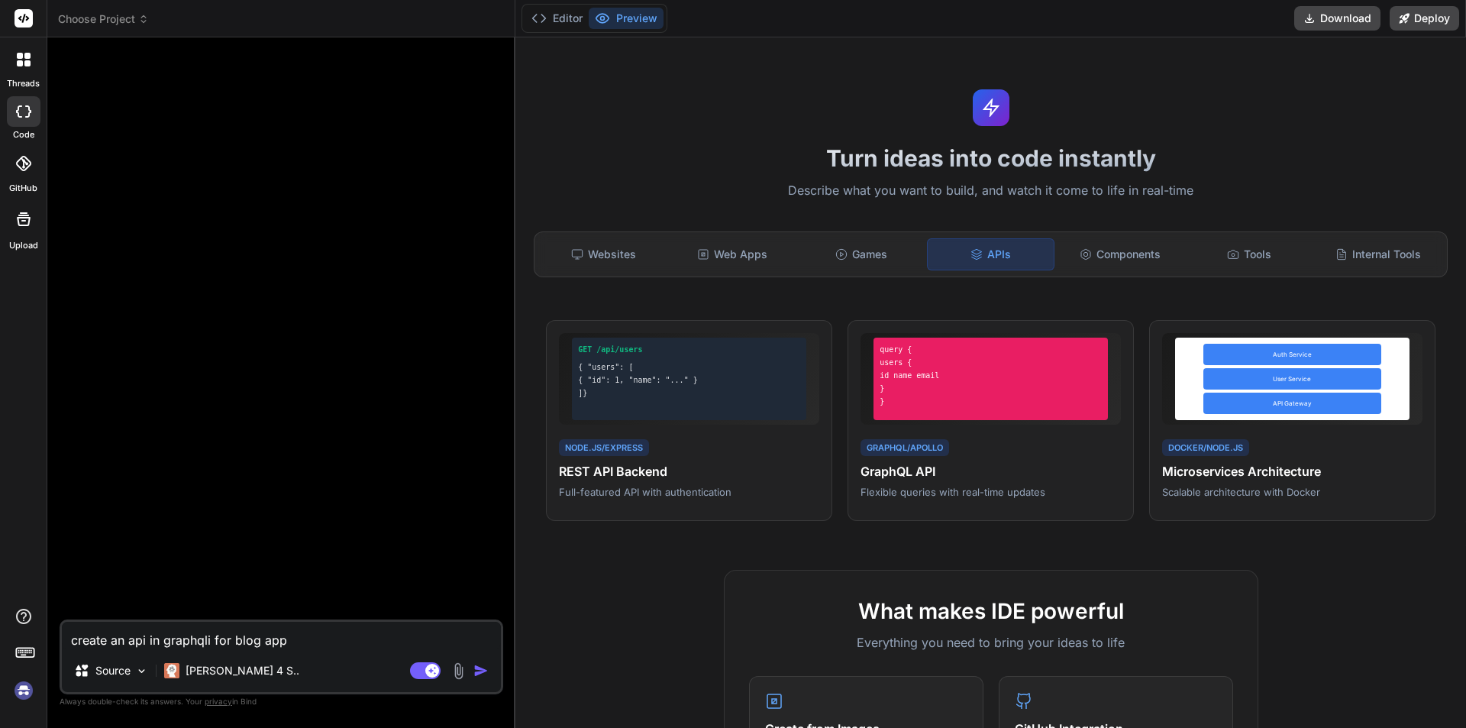
type textarea "create an api in graphqli for blog app"
click at [472, 670] on div "Agent Mode. When this toggle is activated, AI automatically makes decisions, re…" at bounding box center [451, 670] width 88 height 18
click at [482, 668] on img "button" at bounding box center [480, 670] width 15 height 15
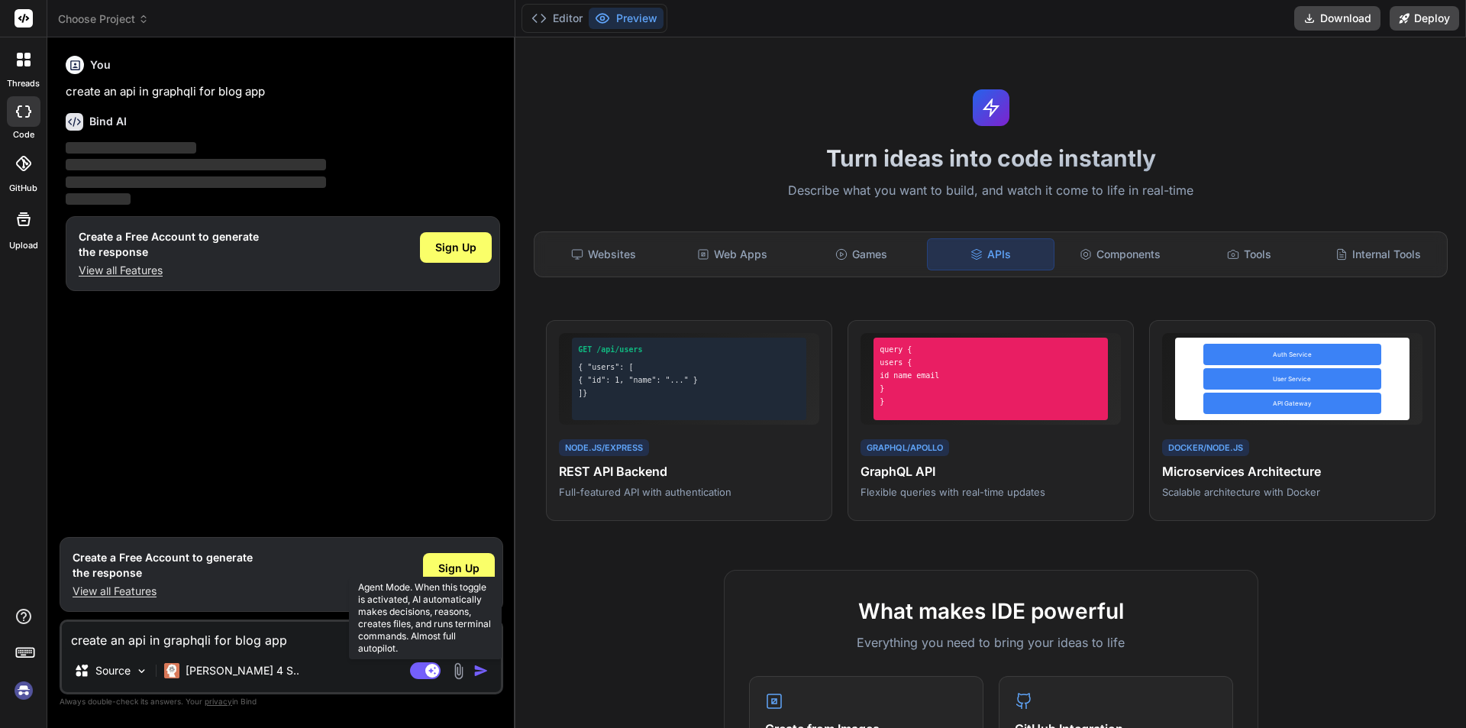
click at [422, 670] on rect at bounding box center [425, 670] width 31 height 17
type textarea "x"
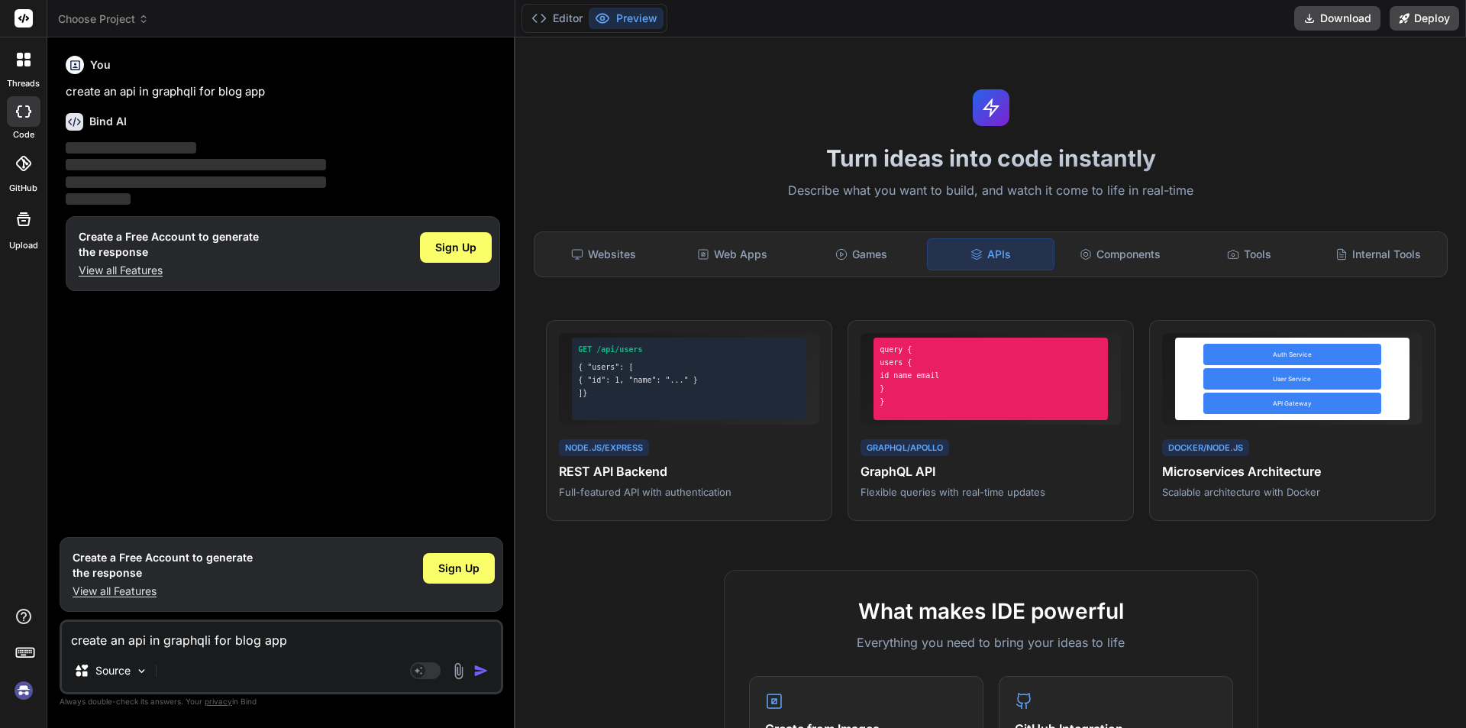
click at [480, 662] on div "Agent Mode. When this toggle is activated, AI automatically makes decisions, re…" at bounding box center [451, 670] width 88 height 18
click at [214, 630] on textarea "create an api in graphqli for blog app" at bounding box center [281, 635] width 439 height 27
drag, startPoint x: 287, startPoint y: 87, endPoint x: 59, endPoint y: 92, distance: 228.4
click at [59, 92] on div "Bind AI Web Search Created with Pixso. Code Generator You create an api in grap…" at bounding box center [281, 382] width 468 height 690
copy p "create an api in graphqli for blog app"
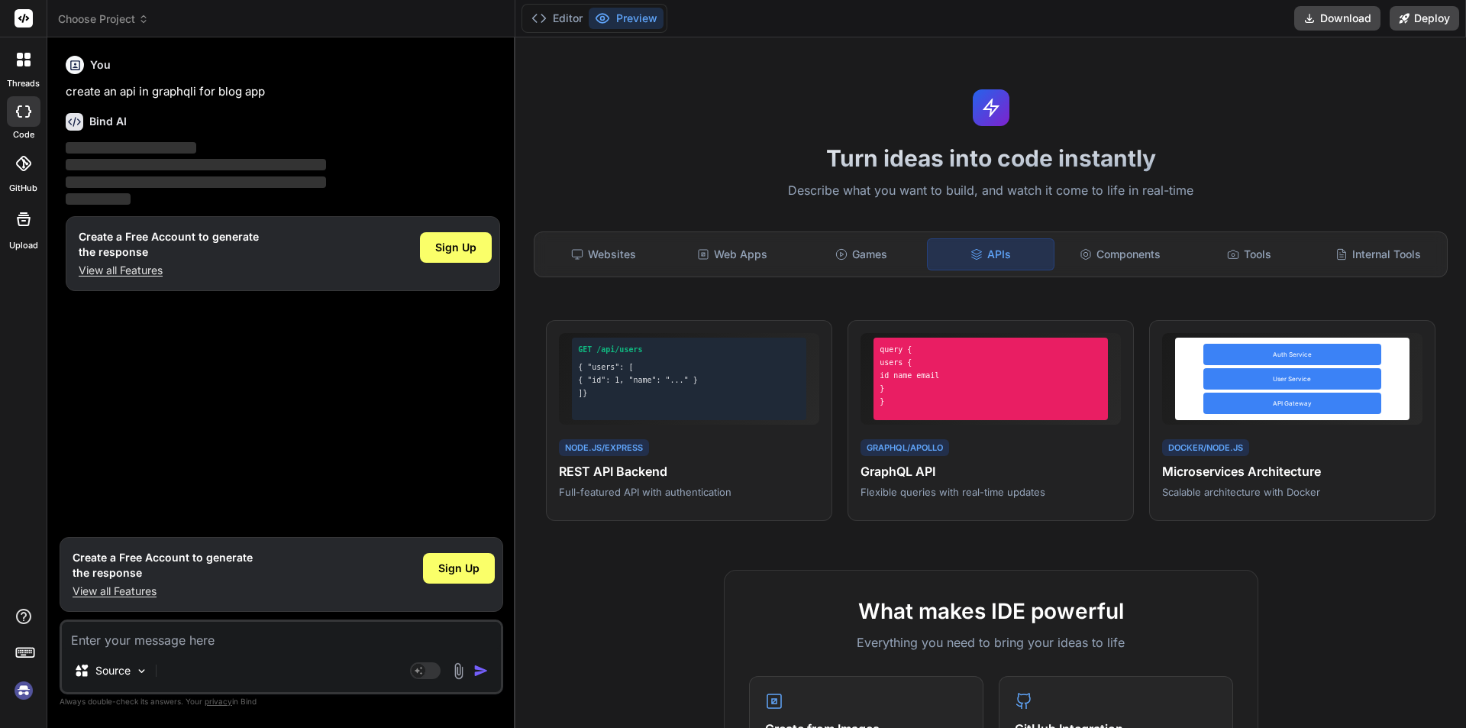
click at [97, 644] on textarea at bounding box center [281, 635] width 439 height 27
paste textarea "create an api in graphqli for blog app"
type textarea "x"
type textarea "create an api in graphqli for blog app"
click at [480, 669] on img "button" at bounding box center [480, 670] width 15 height 15
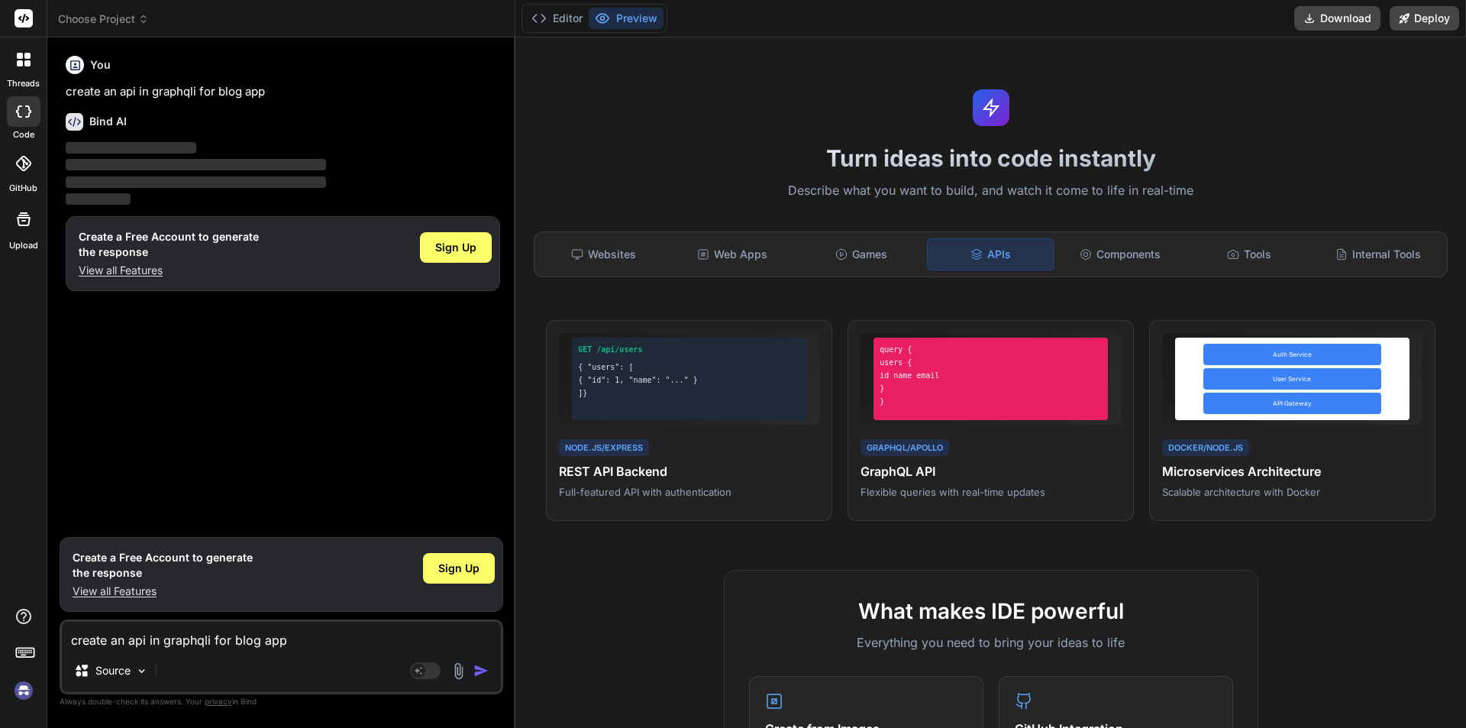
click at [483, 666] on img "button" at bounding box center [480, 670] width 15 height 15
click at [464, 565] on span "Sign Up" at bounding box center [458, 567] width 41 height 15
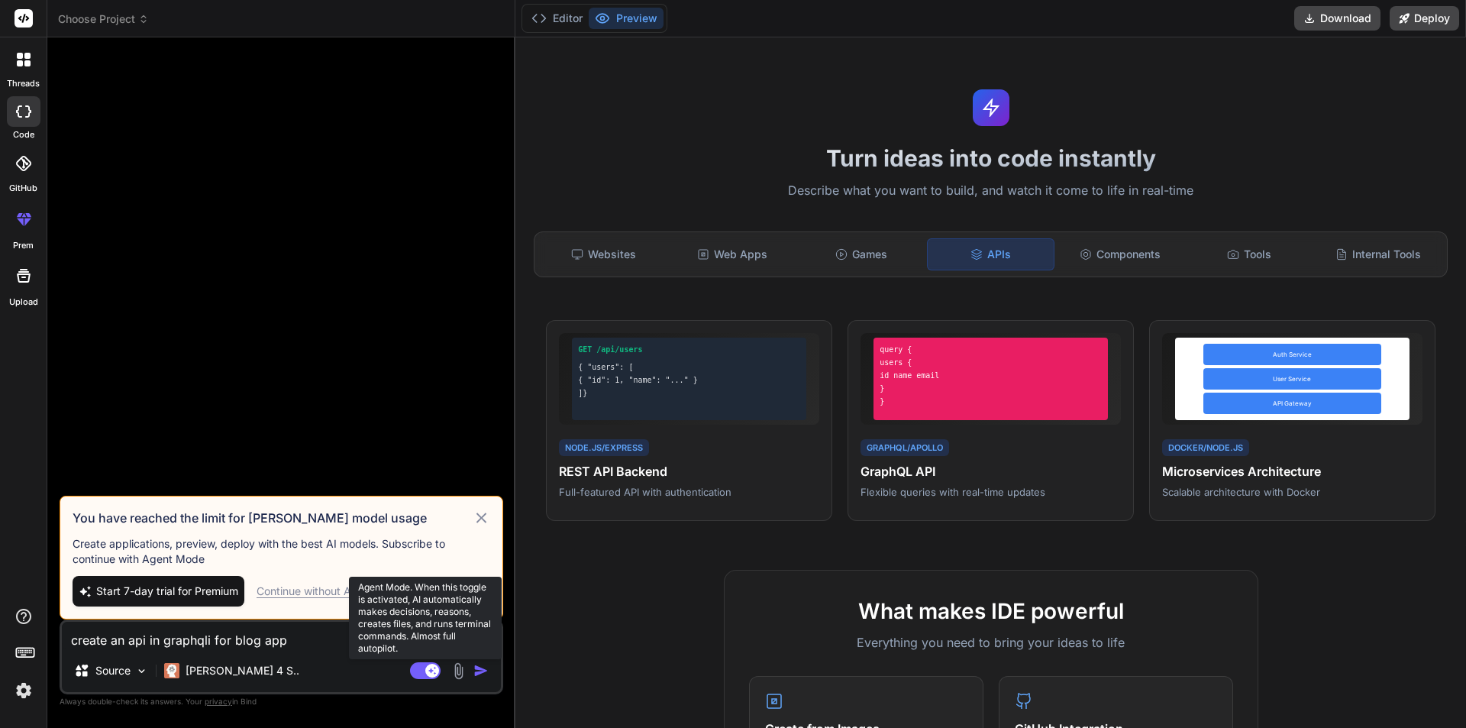
click at [413, 667] on rect at bounding box center [425, 670] width 31 height 17
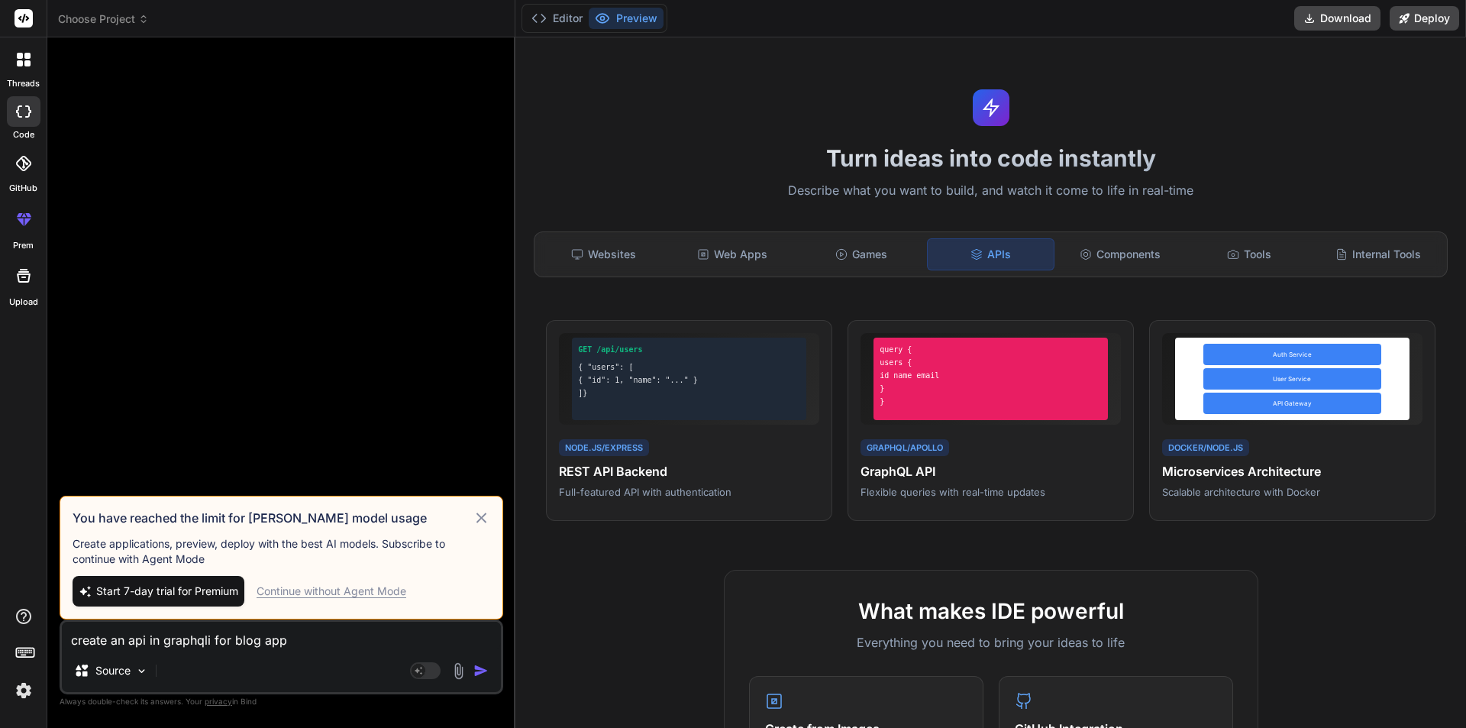
click at [479, 673] on img "button" at bounding box center [480, 670] width 15 height 15
click at [482, 516] on icon at bounding box center [482, 518] width 18 height 18
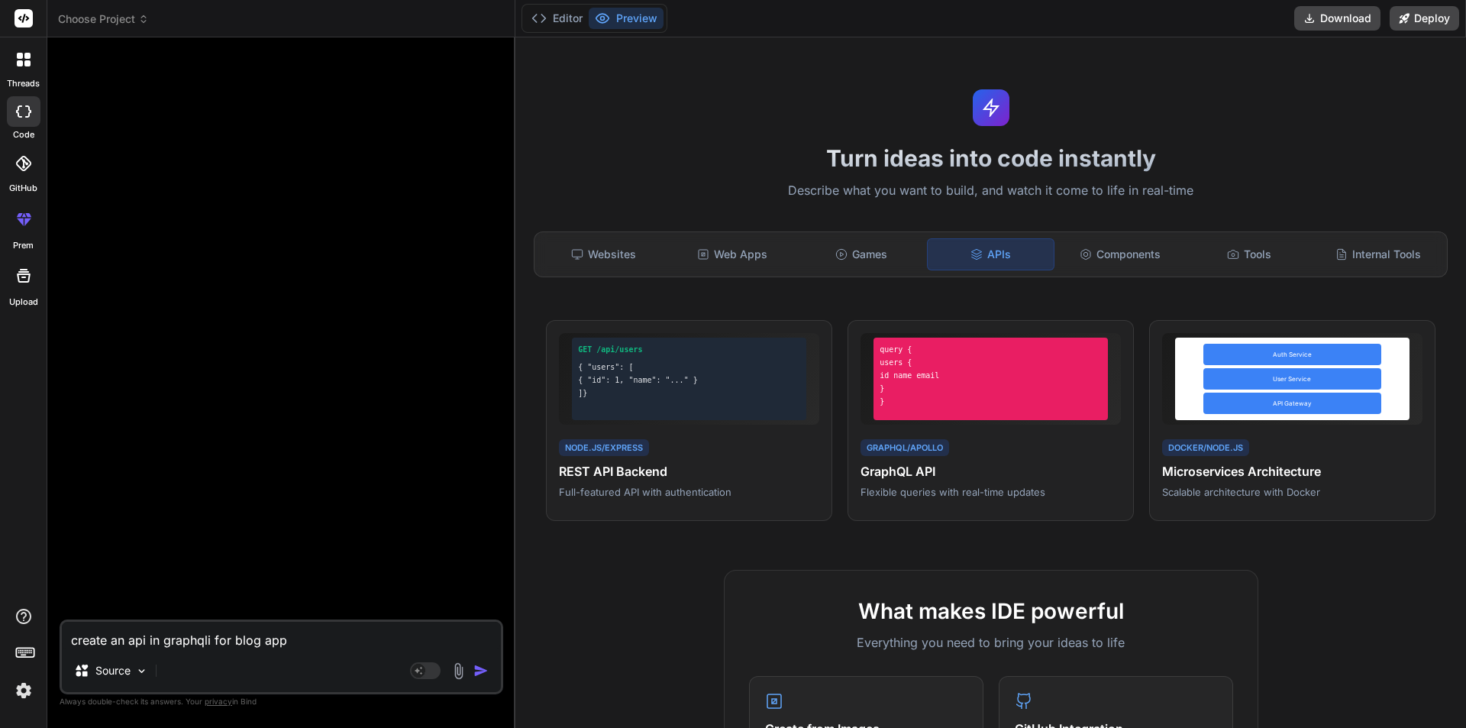
click at [483, 675] on img "button" at bounding box center [480, 670] width 15 height 15
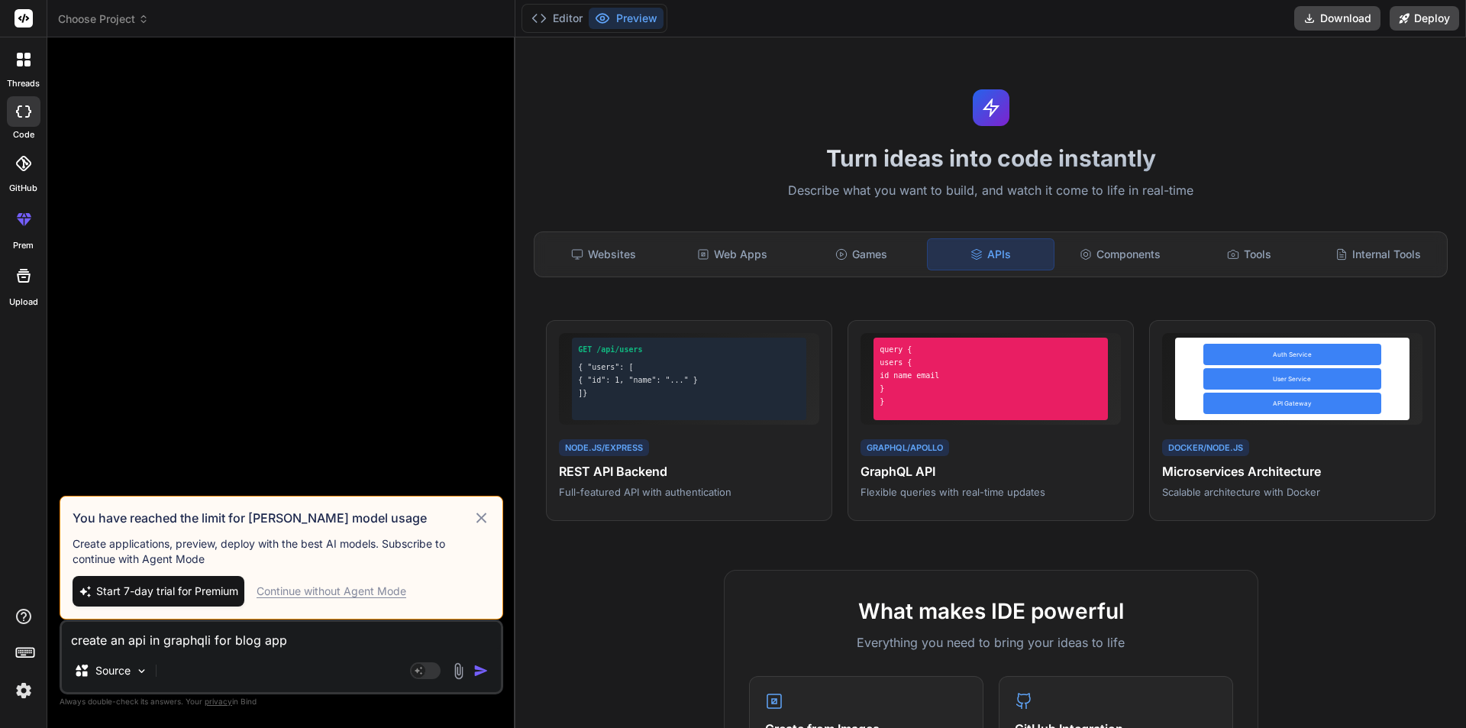
click at [348, 587] on div "Continue without Agent Mode" at bounding box center [332, 590] width 150 height 15
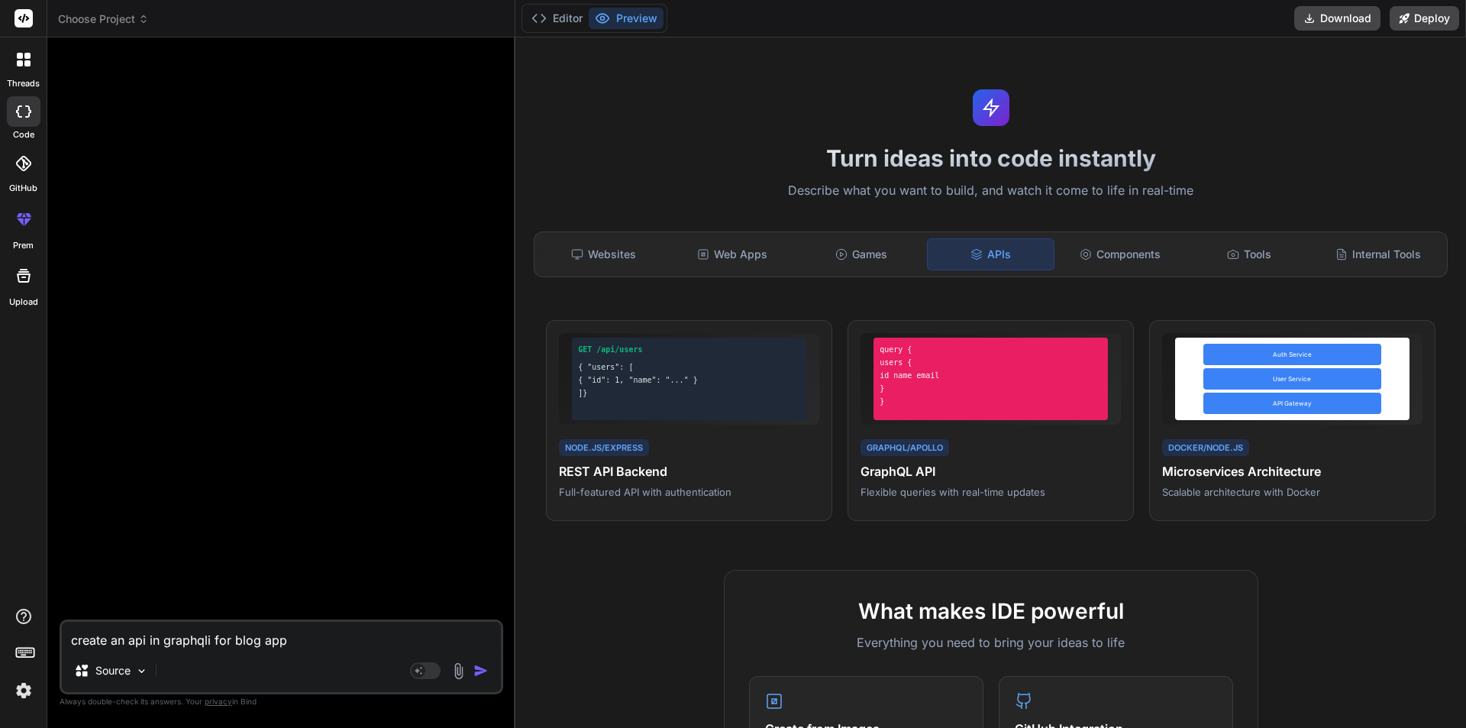
click at [482, 670] on img "button" at bounding box center [480, 670] width 15 height 15
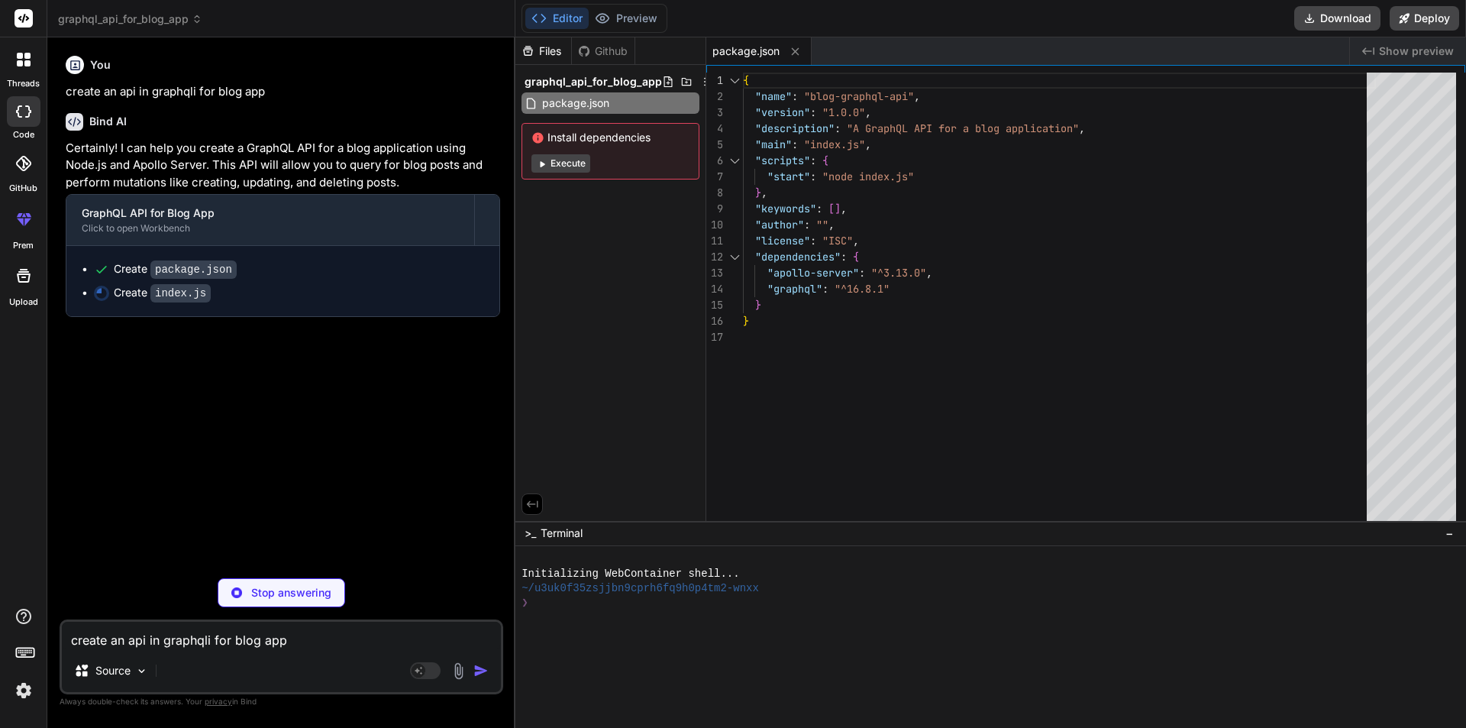
type textarea "x"
type textarea "console.log(`🚀 Server ready at ${url}`); console.log(`Try your queries at ${url…"
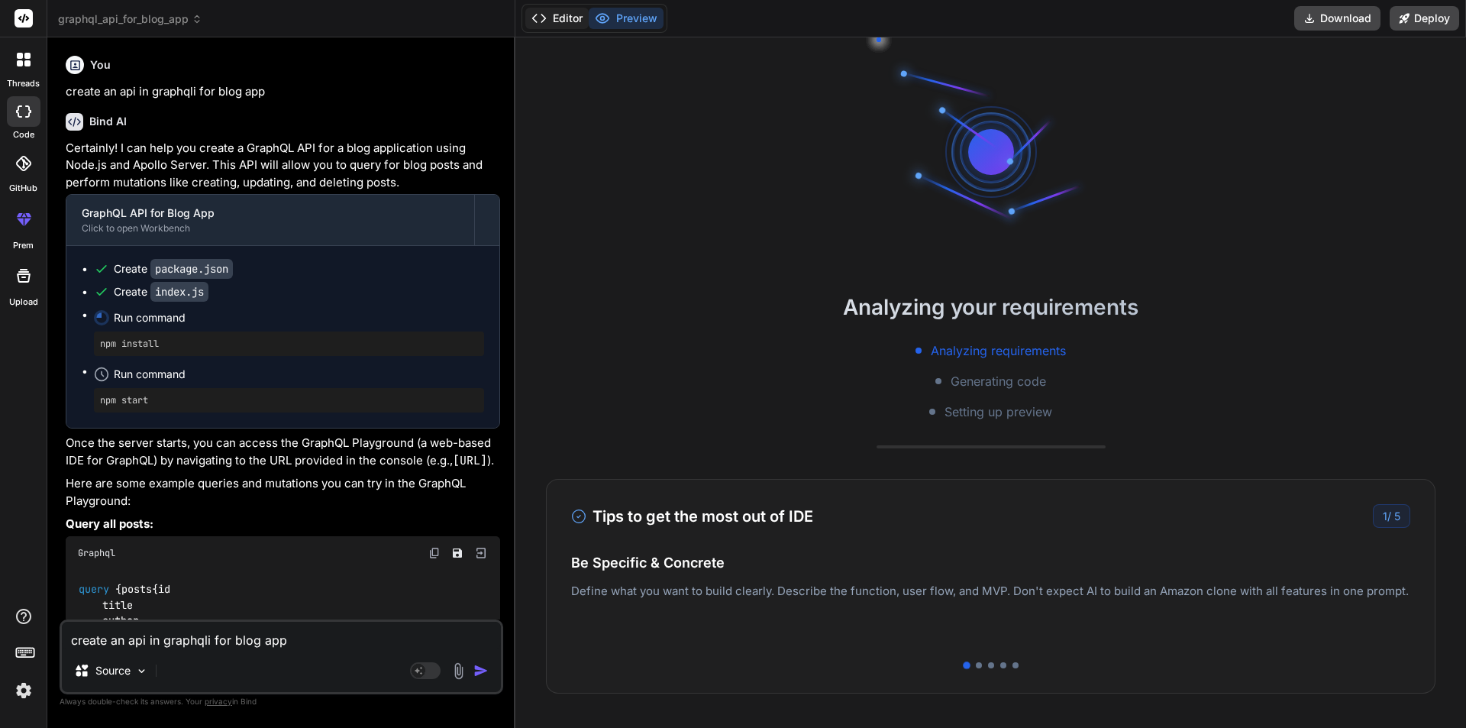
click at [573, 16] on button "Editor" at bounding box center [556, 18] width 63 height 21
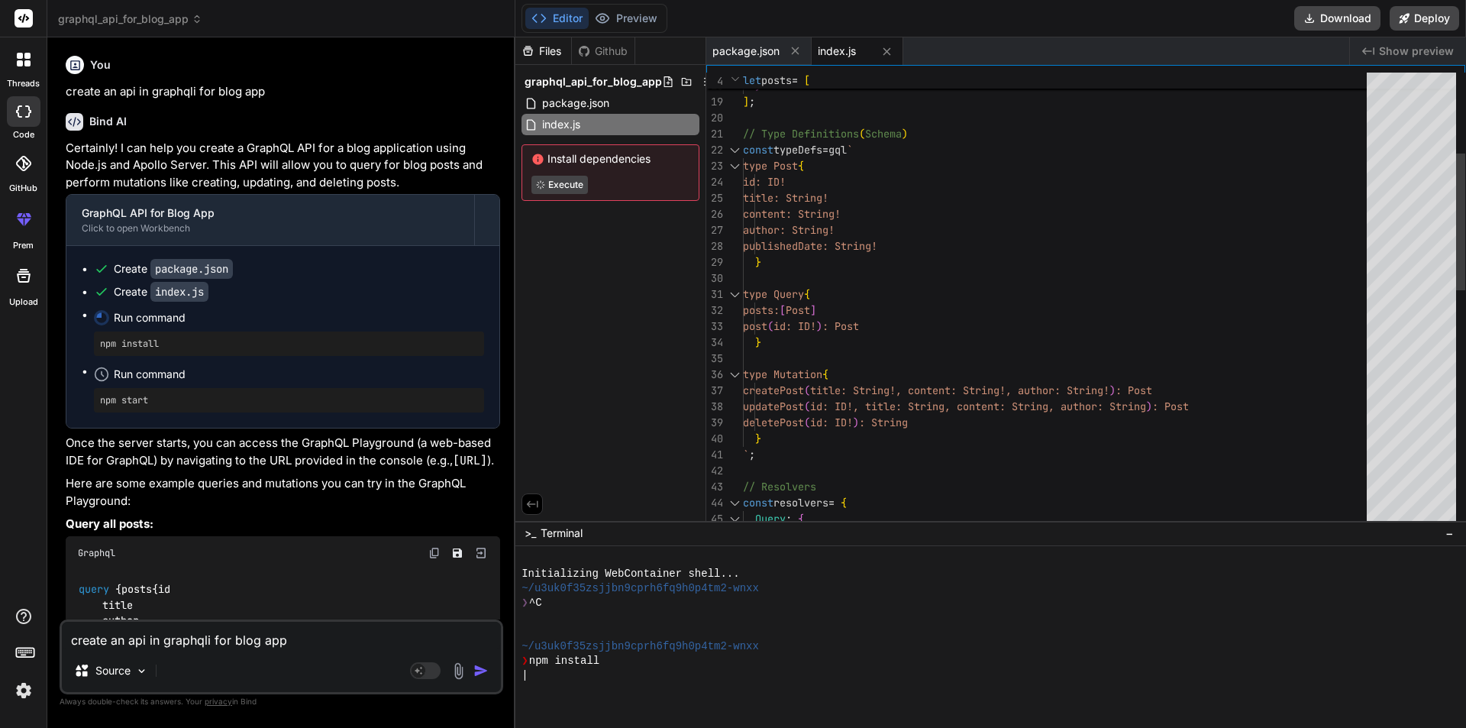
type textarea "x"
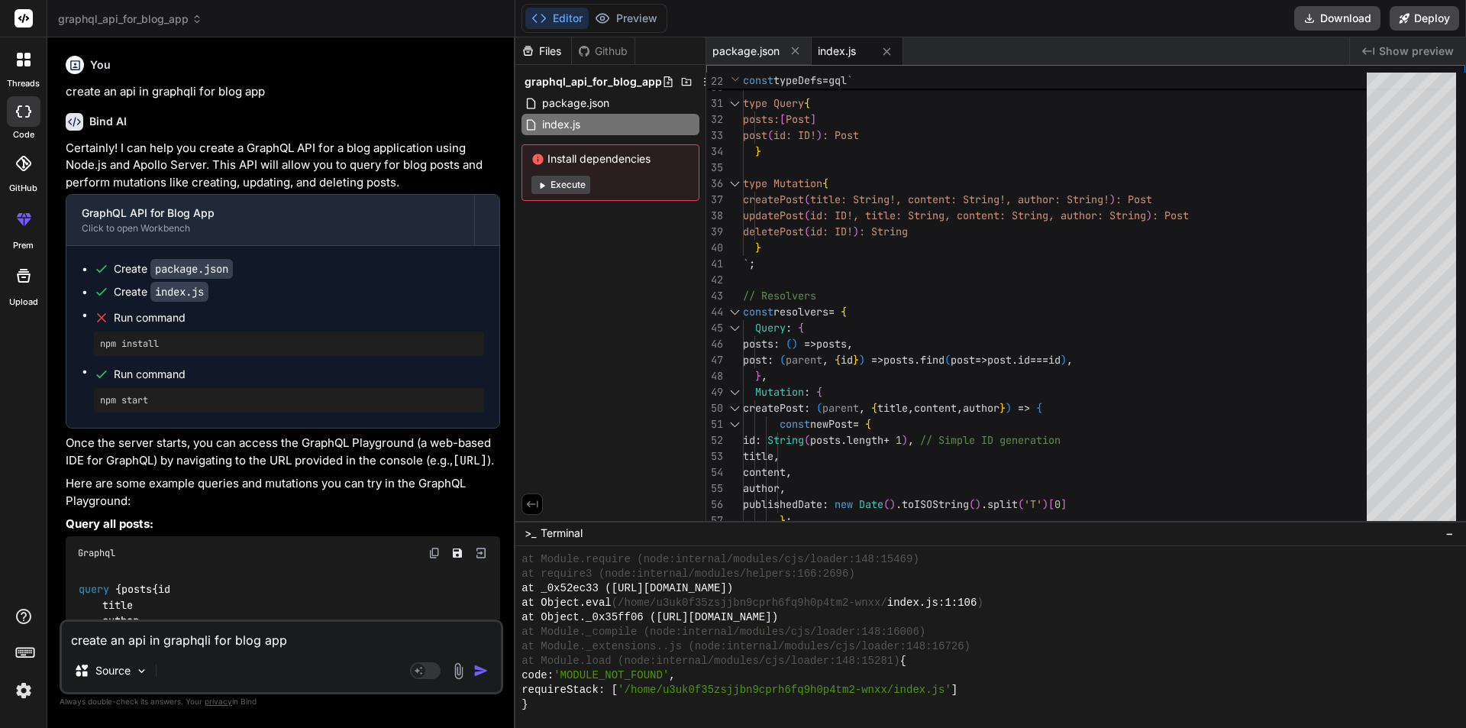
scroll to position [783, 0]
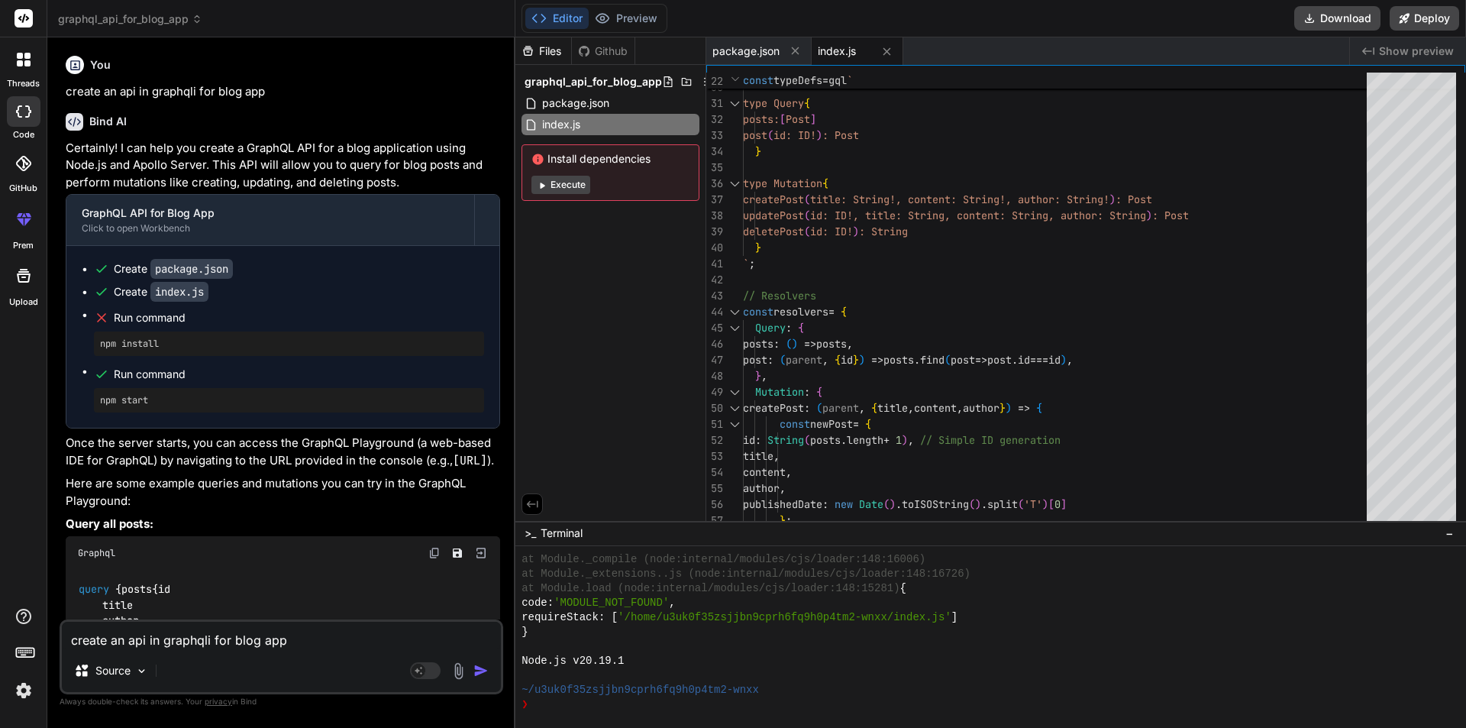
click at [561, 19] on button "Editor" at bounding box center [556, 18] width 63 height 21
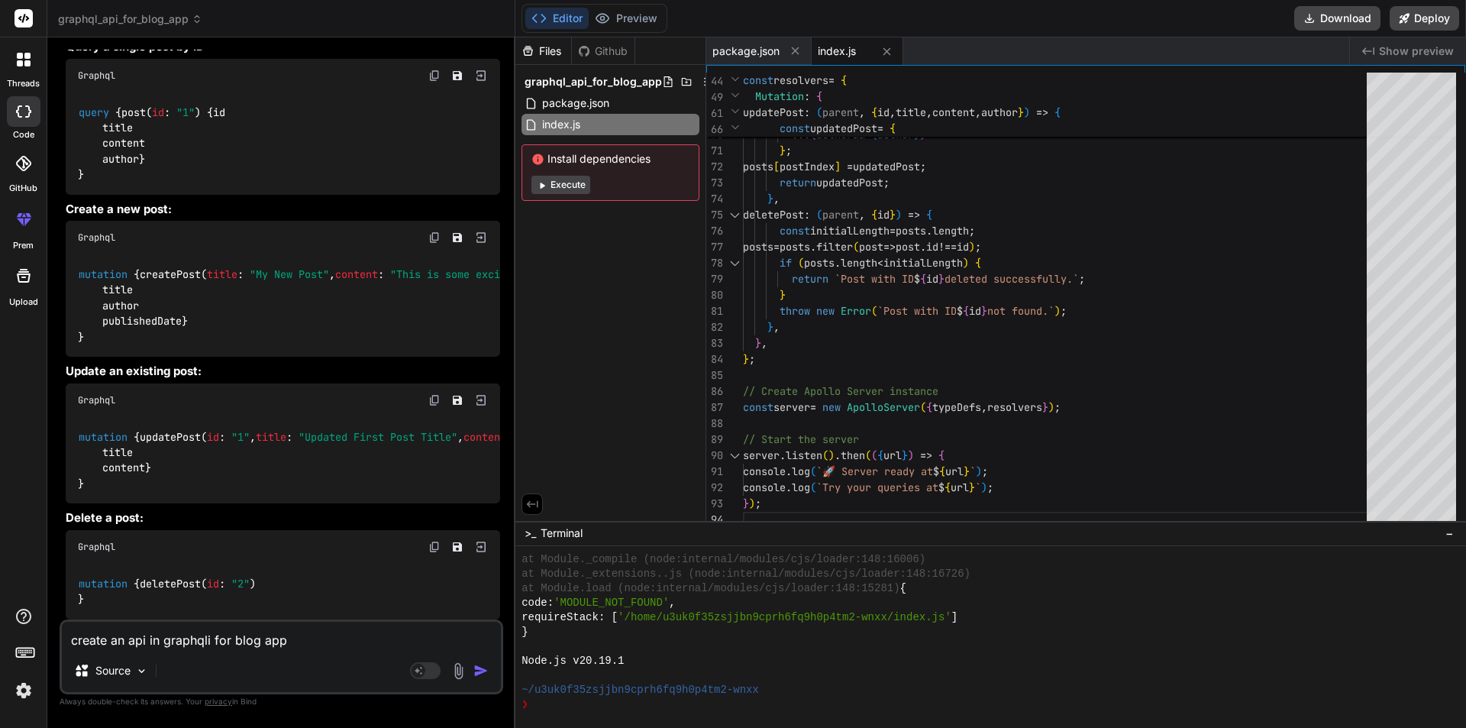
scroll to position [881, 0]
click at [163, 643] on textarea "create an api in graphqli for blog app" at bounding box center [281, 635] width 439 height 27
type textarea "x"
type textarea "c"
type textarea "x"
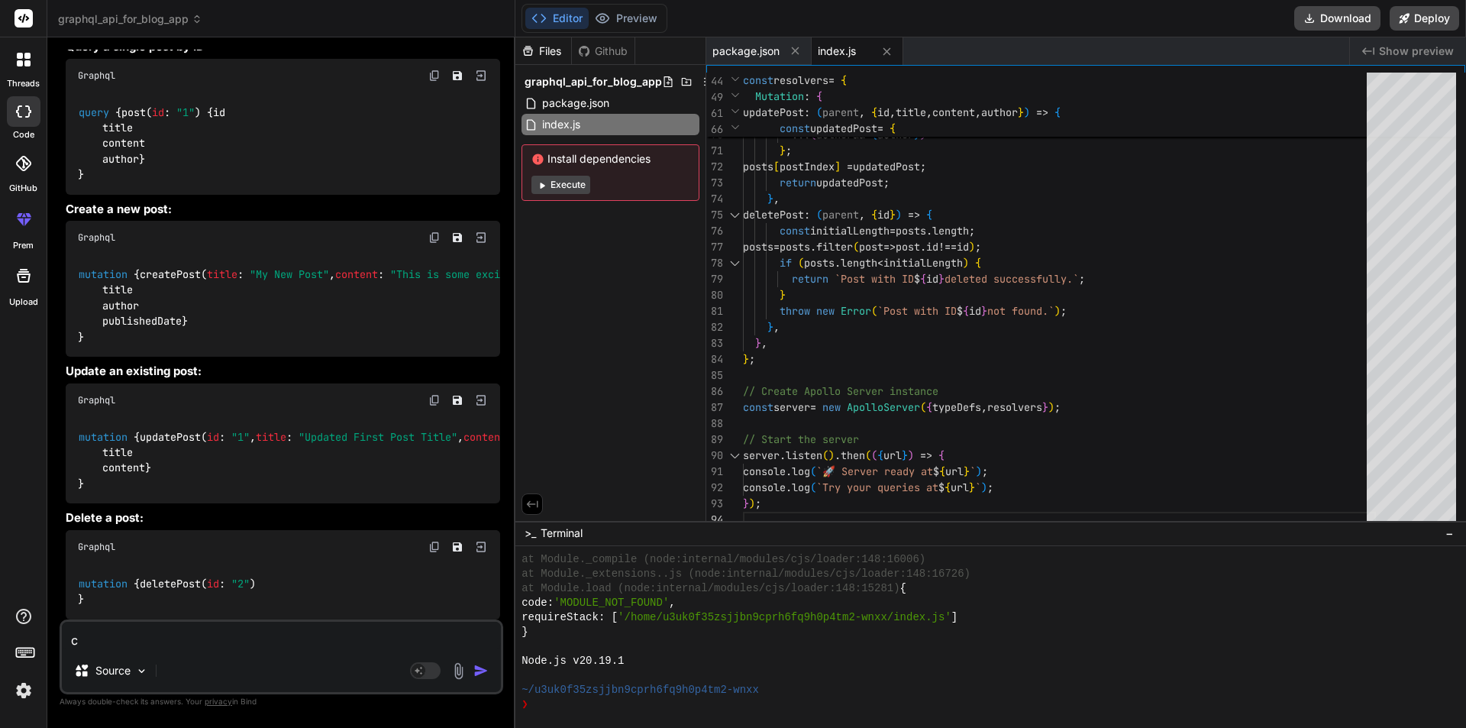
type textarea "cr"
type textarea "x"
type textarea "cre"
type textarea "x"
type textarea "crea"
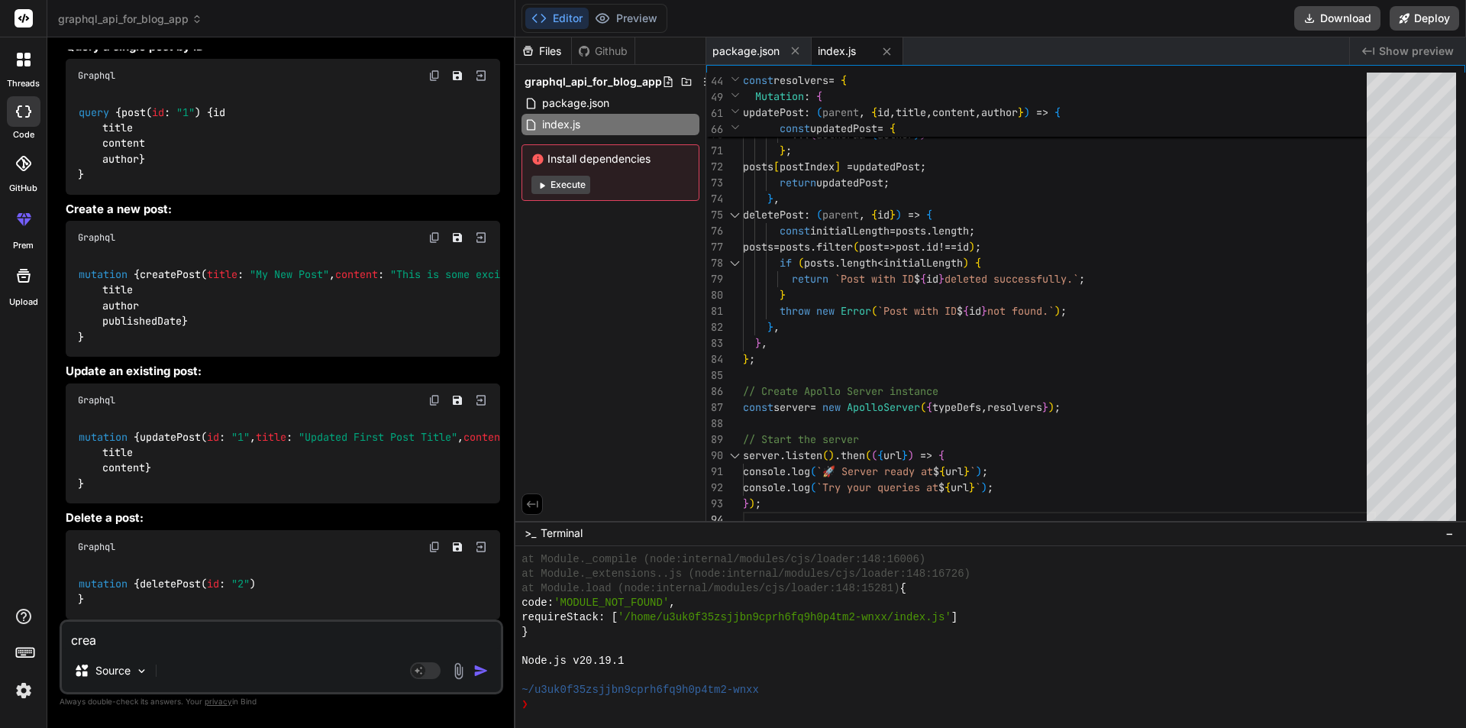
type textarea "x"
type textarea "creat"
type textarea "x"
type textarea "create"
type textarea "x"
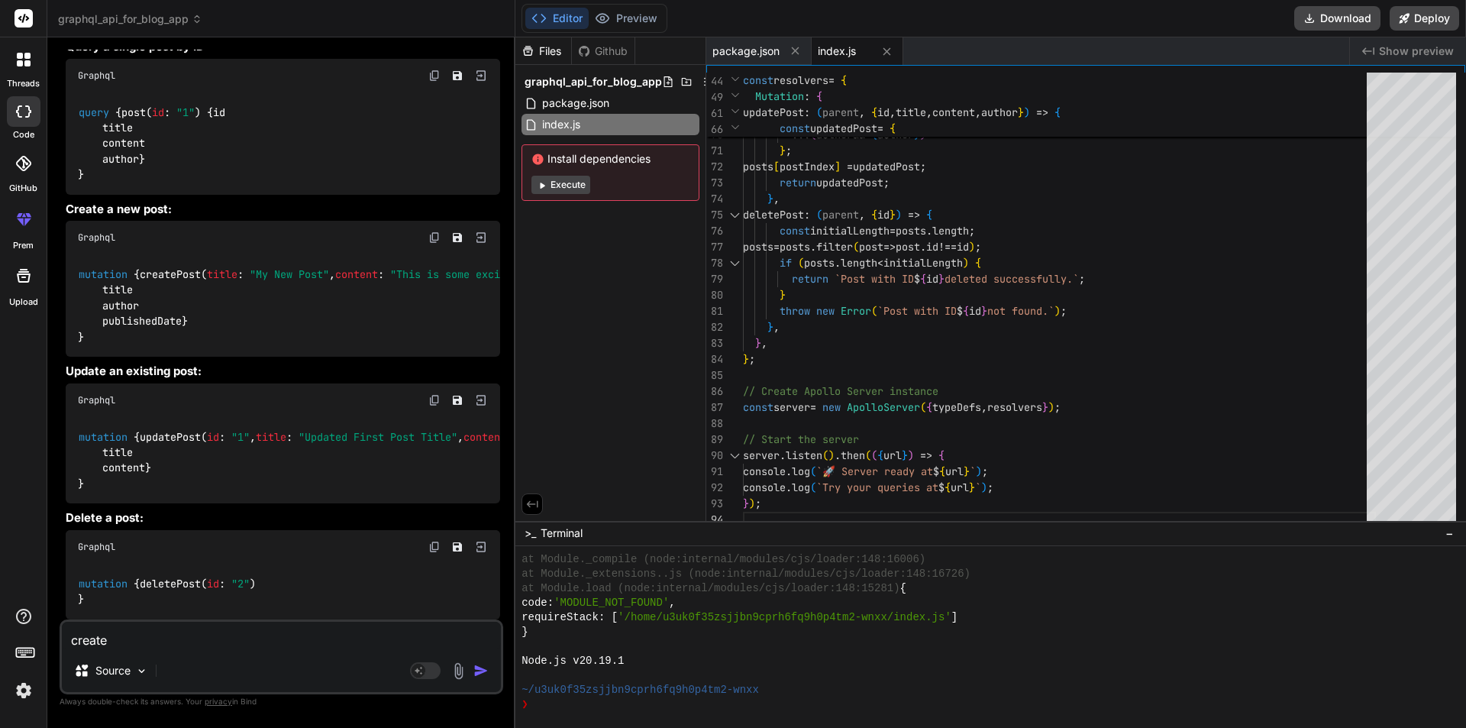
type textarea "create"
type textarea "x"
type textarea "create a"
type textarea "x"
type textarea "create a"
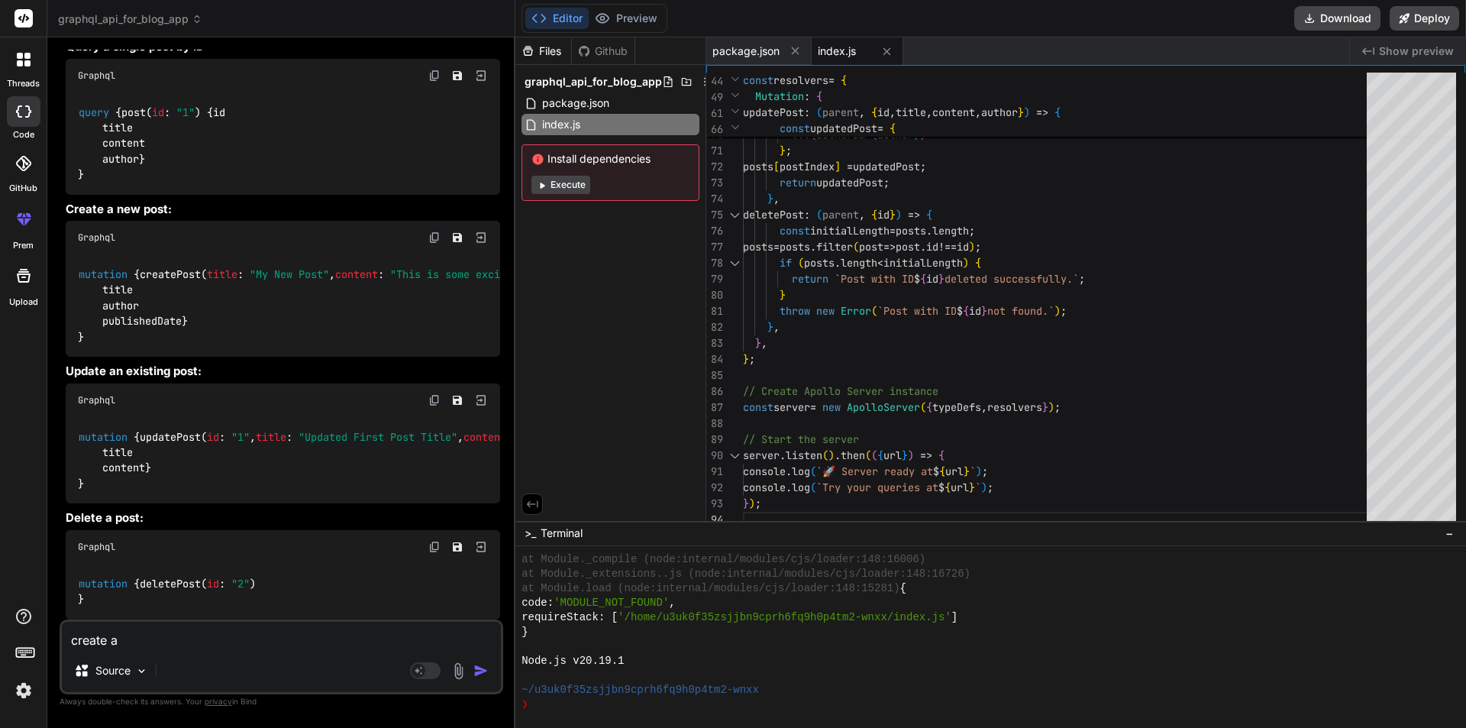
type textarea "x"
type textarea "create a"
type textarea "x"
type textarea "create"
type textarea "x"
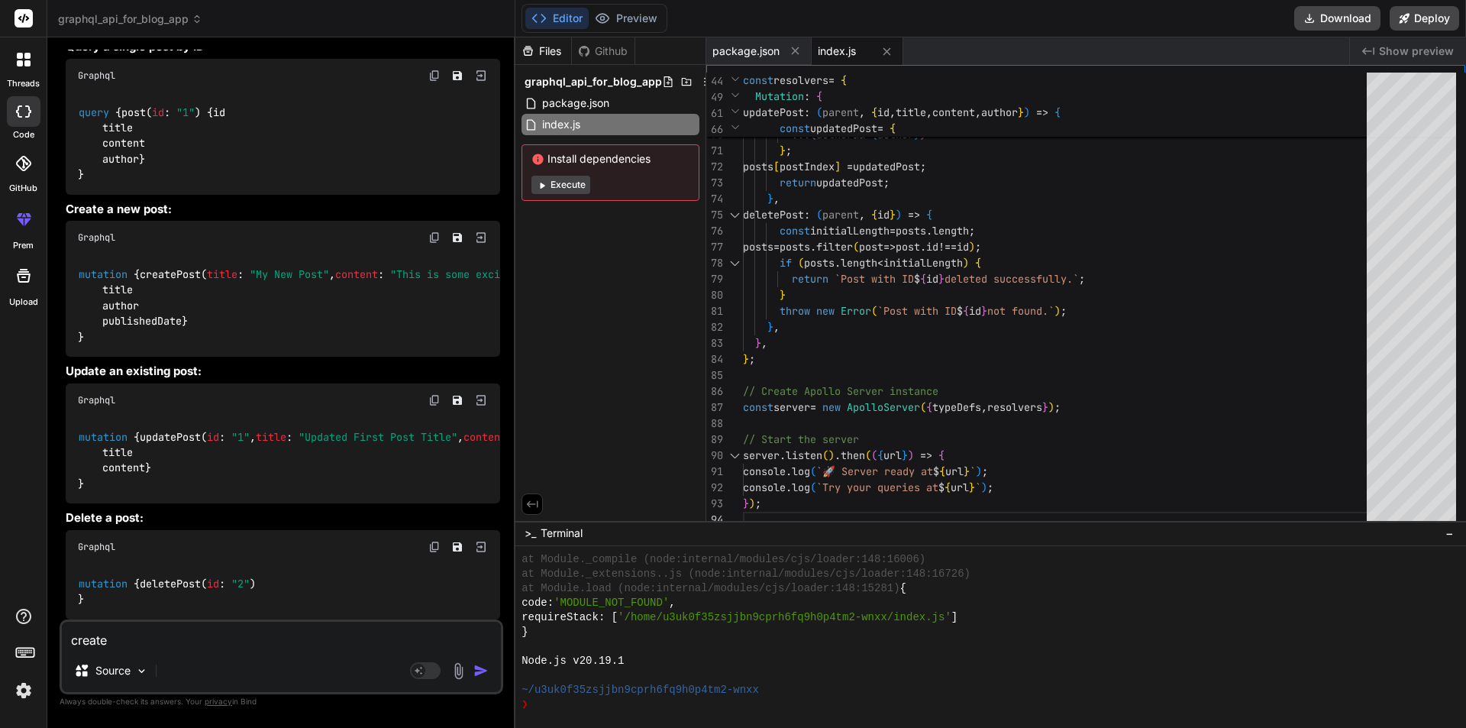
type textarea "create d"
type textarea "x"
type textarea "create da"
type textarea "x"
type textarea "create dat"
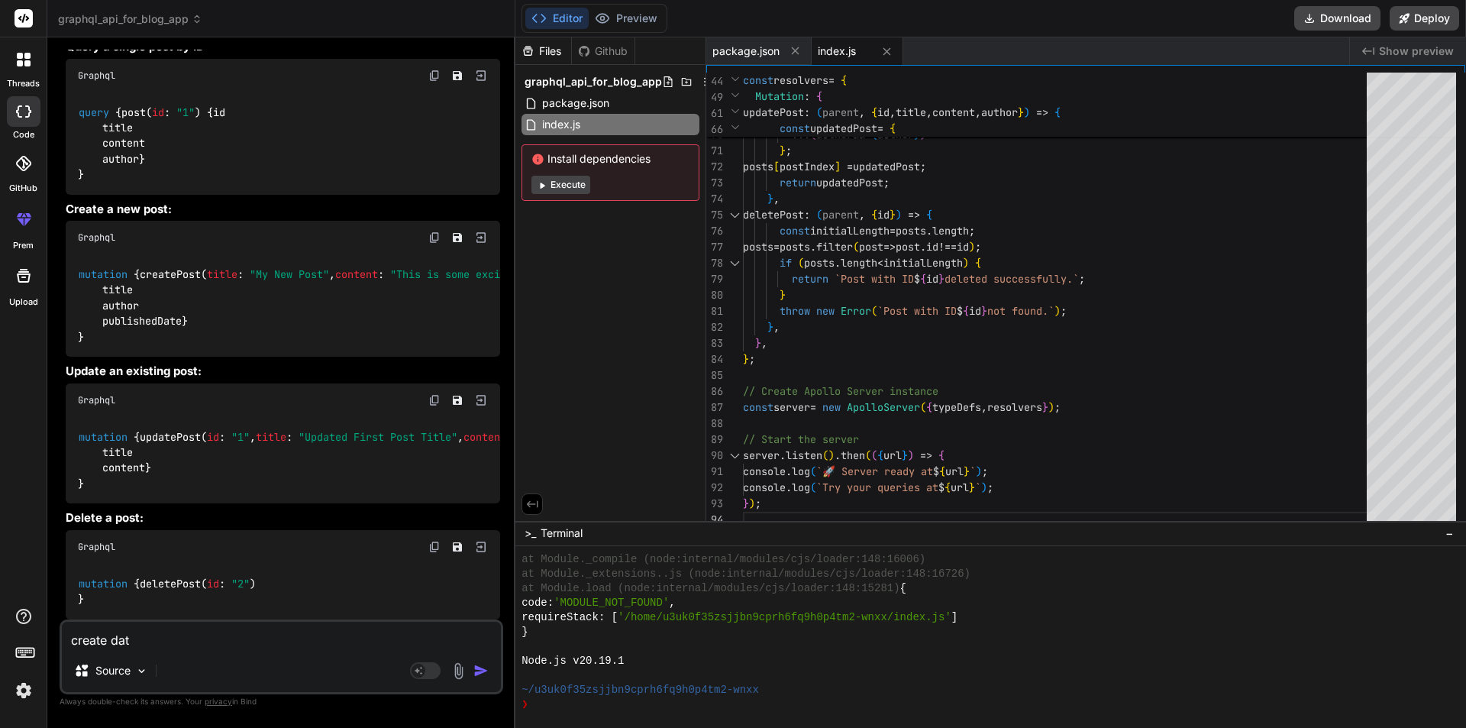
type textarea "x"
type textarea "create data"
type textarea "x"
type textarea "create datab"
type textarea "x"
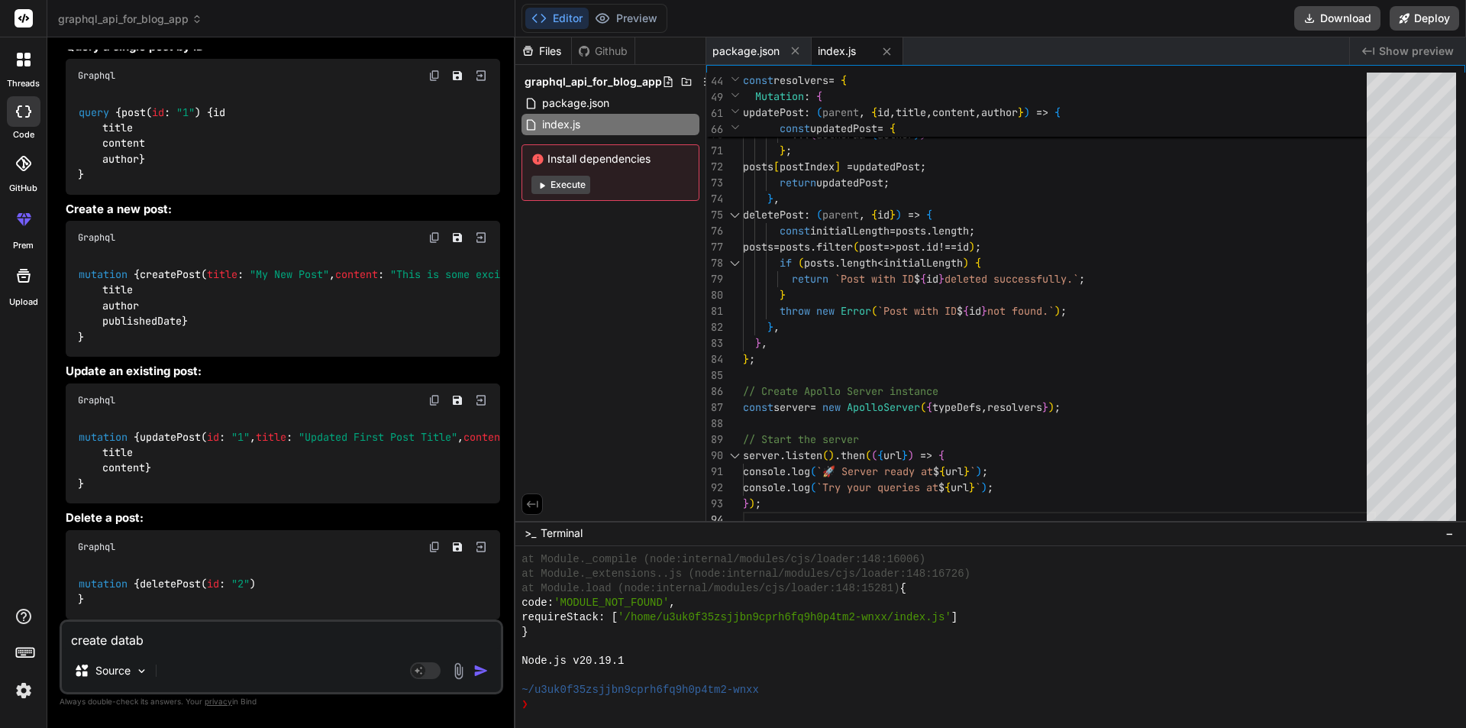
type textarea "create databa"
type textarea "x"
type textarea "create databas"
type textarea "x"
type textarea "create database"
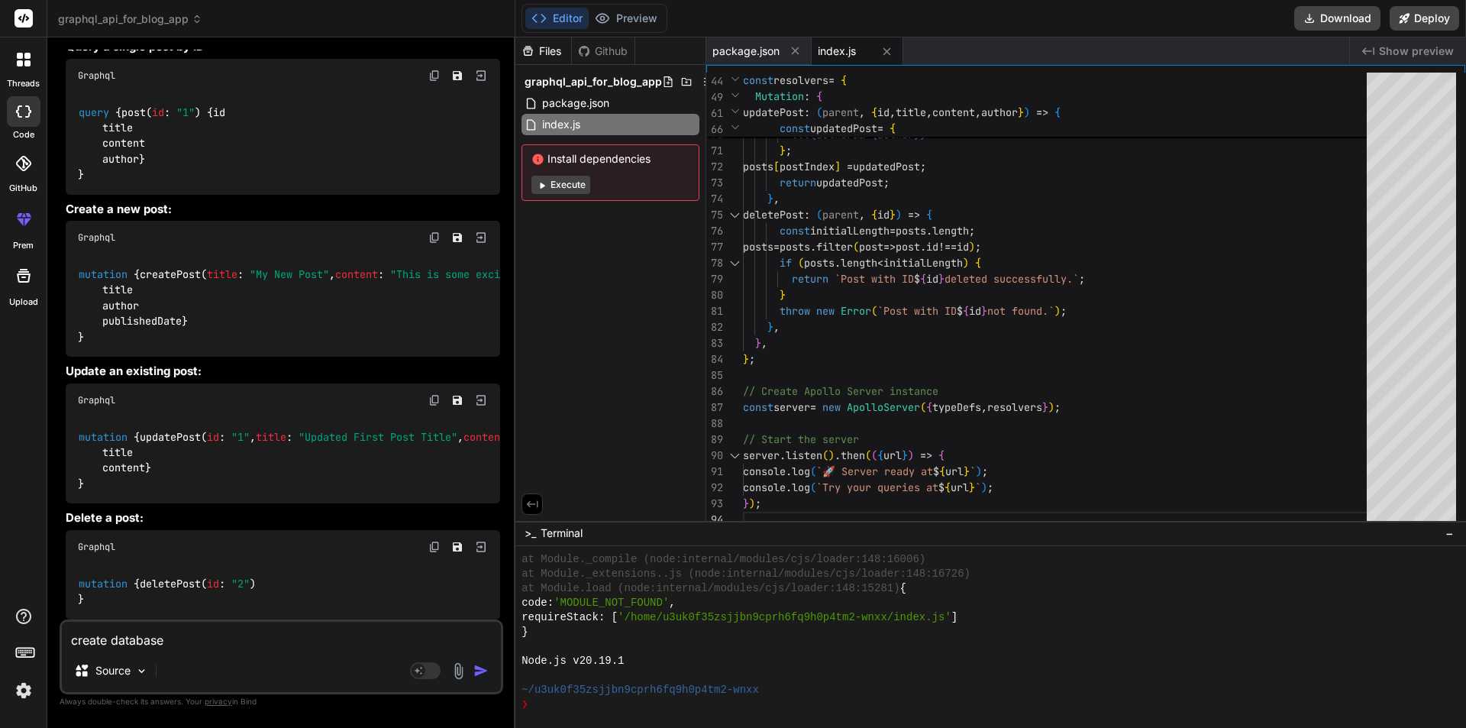
type textarea "x"
type textarea "create database"
type textarea "x"
type textarea "create database i"
type textarea "x"
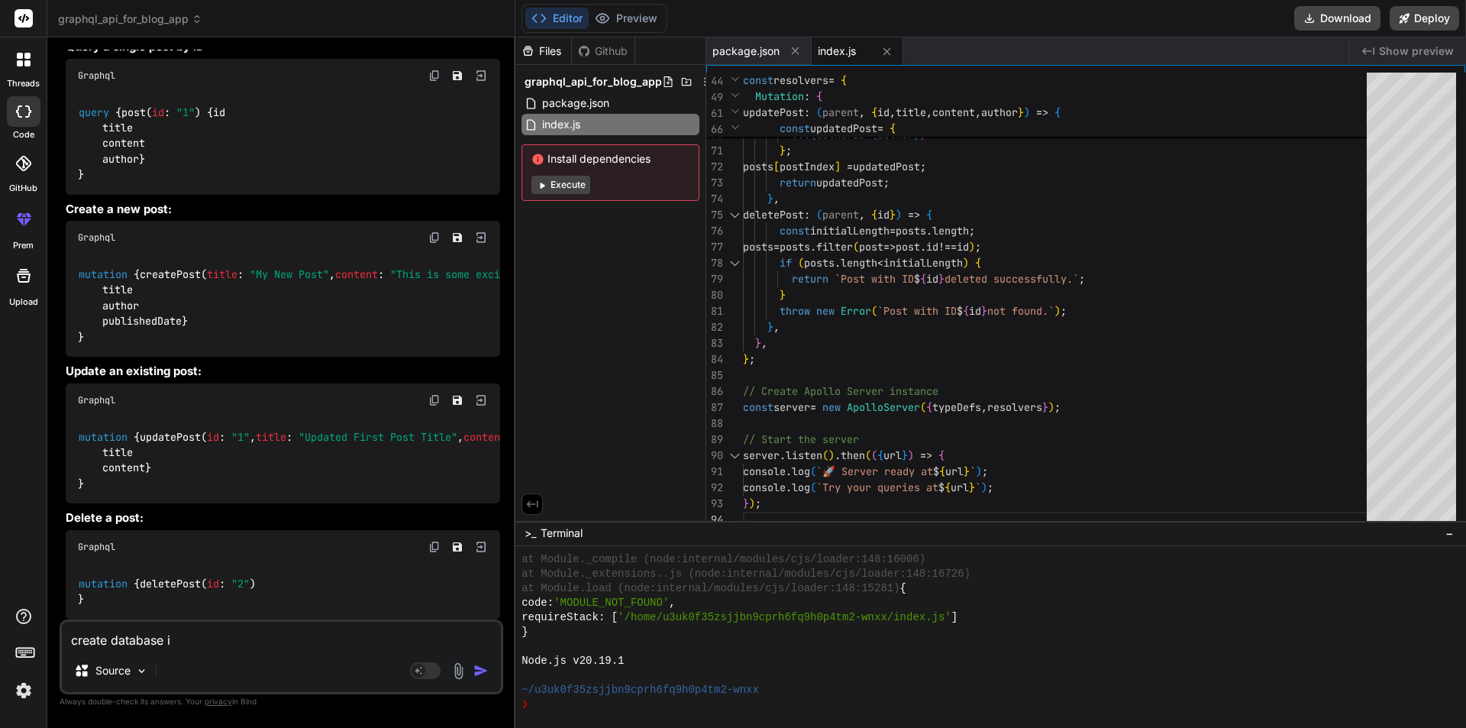
type textarea "create database in"
type textarea "x"
type textarea "create database in"
type textarea "x"
type textarea "create database in m"
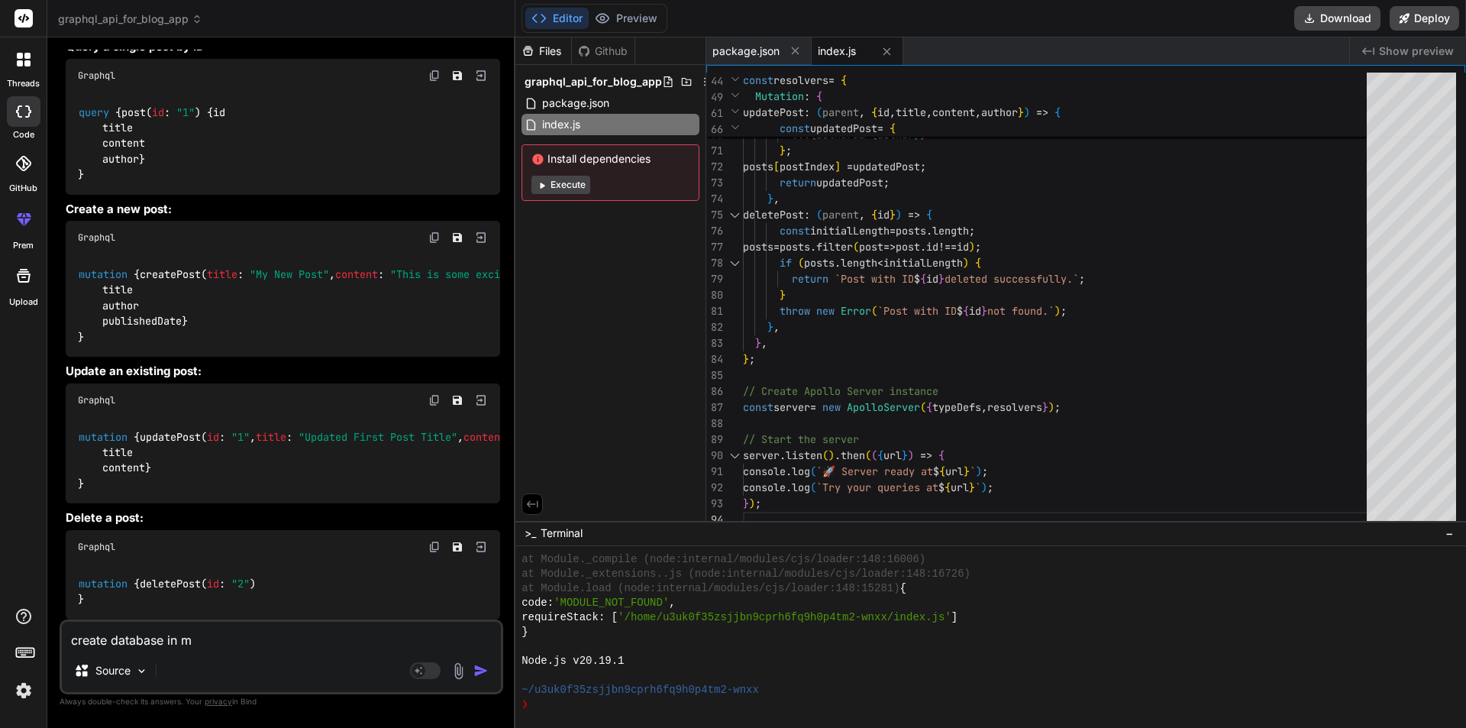
type textarea "x"
type textarea "create database in mo"
type textarea "x"
type textarea "create database in mon"
type textarea "x"
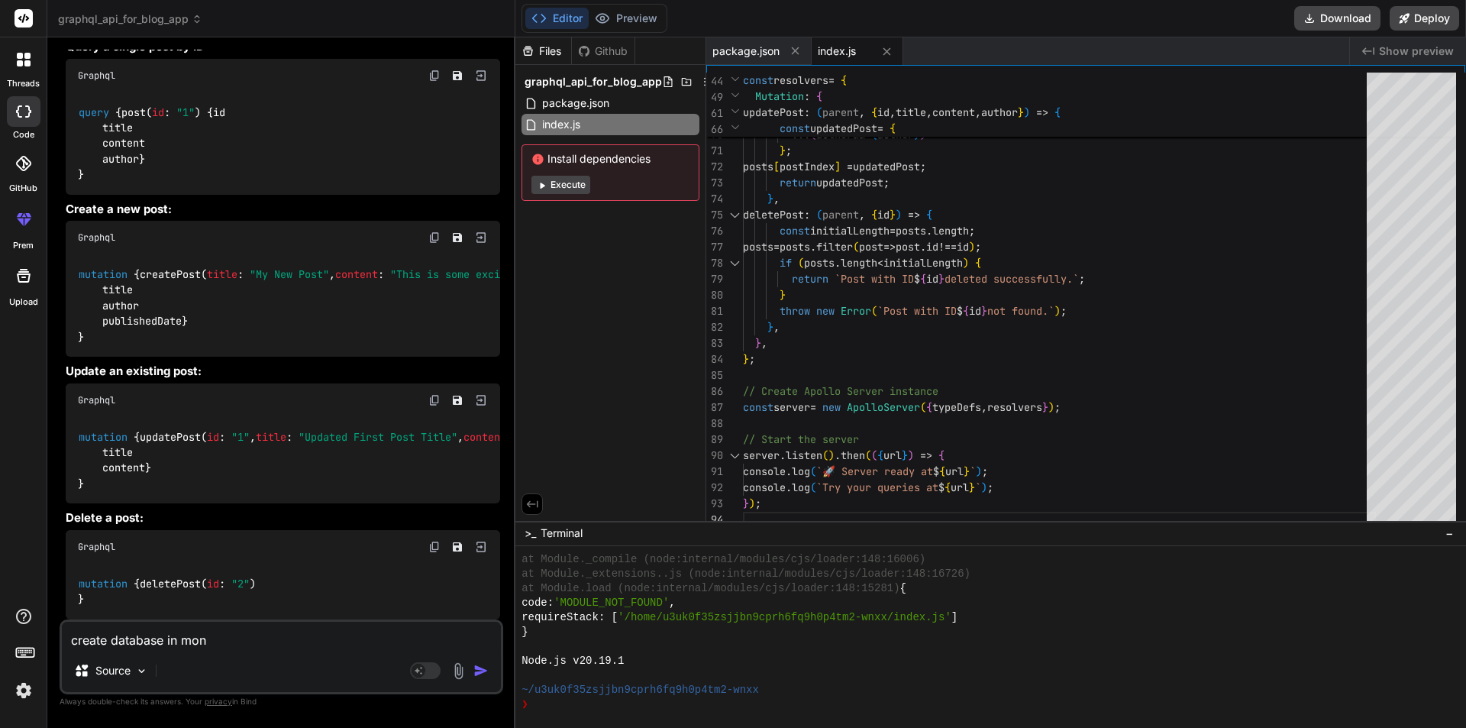
type textarea "create database in mong"
type textarea "x"
type textarea "create database in mongb"
type textarea "x"
type textarea "create database in mongbd"
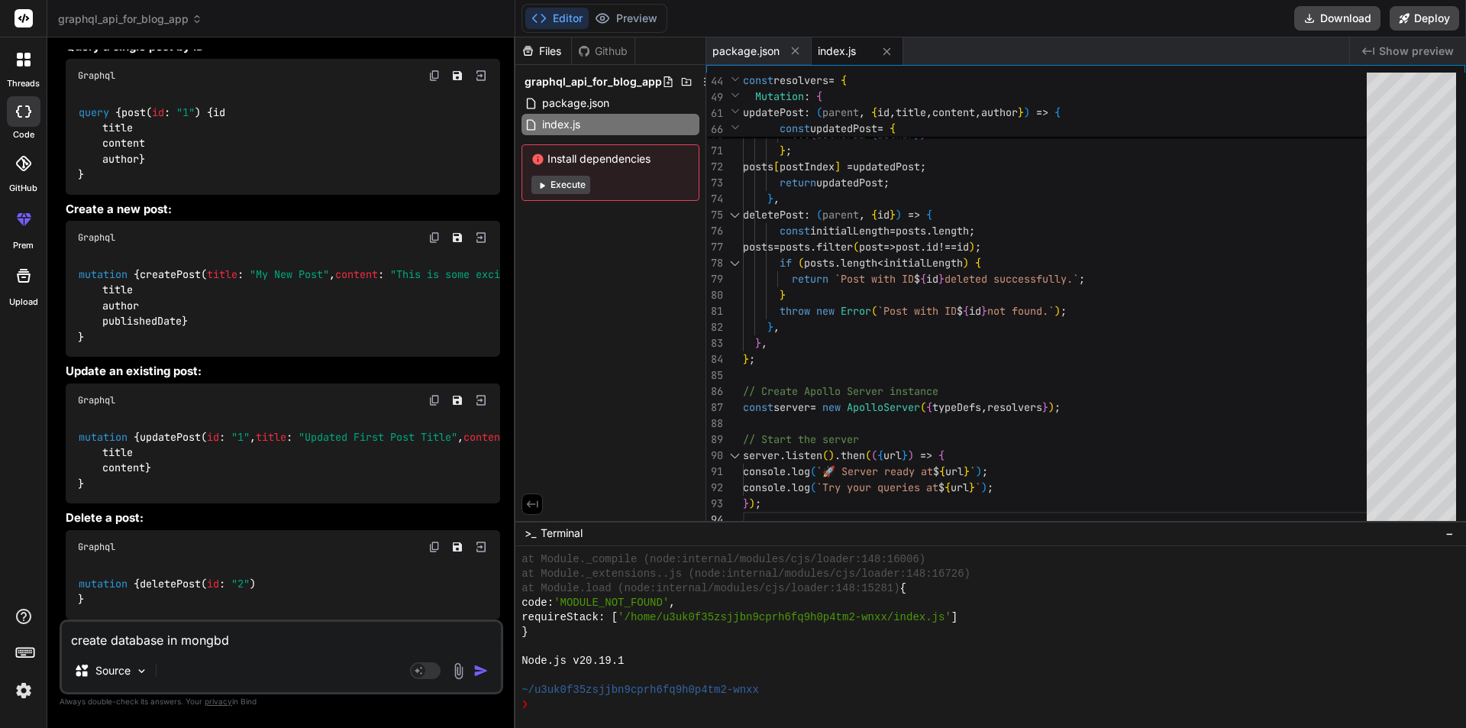
type textarea "x"
type textarea "create database in mongbd"
type textarea "x"
type textarea "create database in mongbd"
type textarea "x"
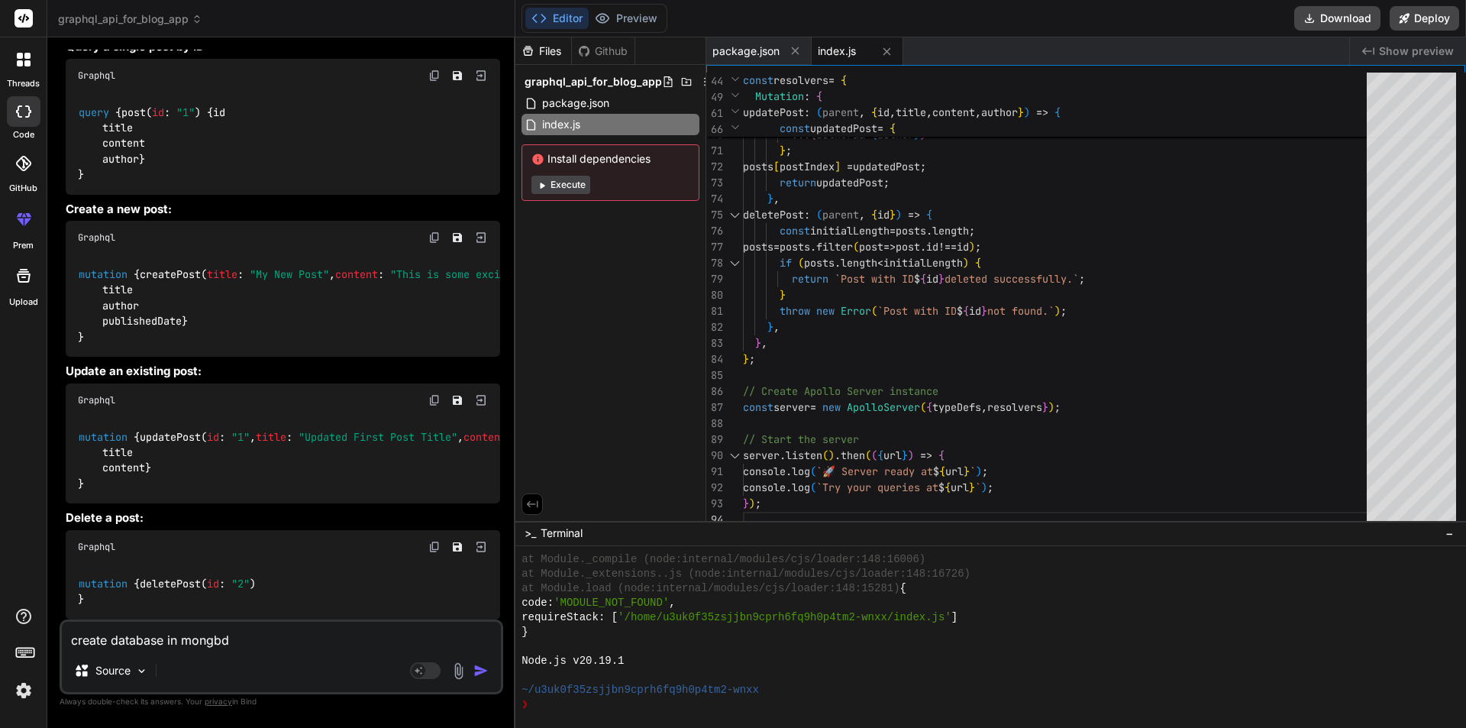
type textarea "create database in mongb"
type textarea "x"
type textarea "create database in mong"
type textarea "x"
type textarea "create database in mongd"
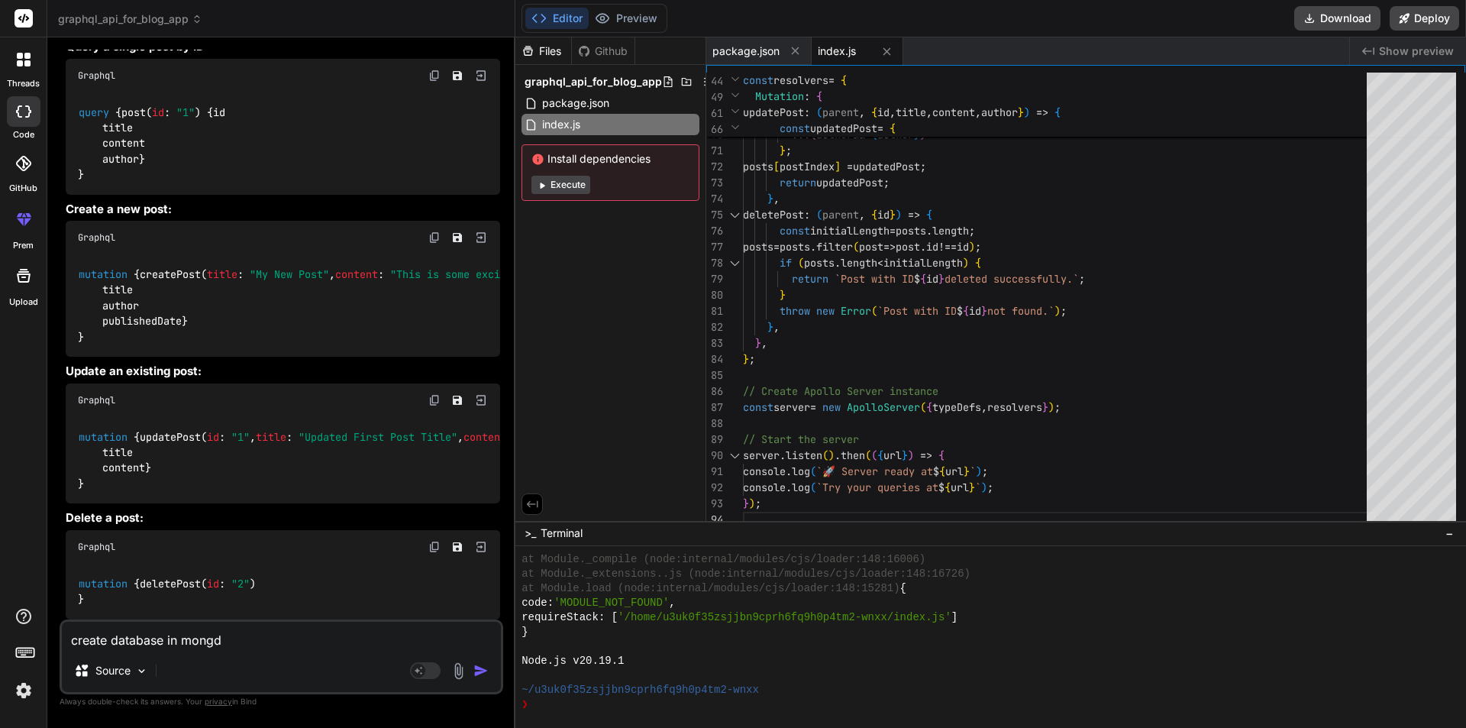
type textarea "x"
type textarea "create database in mongdb"
type textarea "x"
type textarea "create database in mongdb"
type textarea "x"
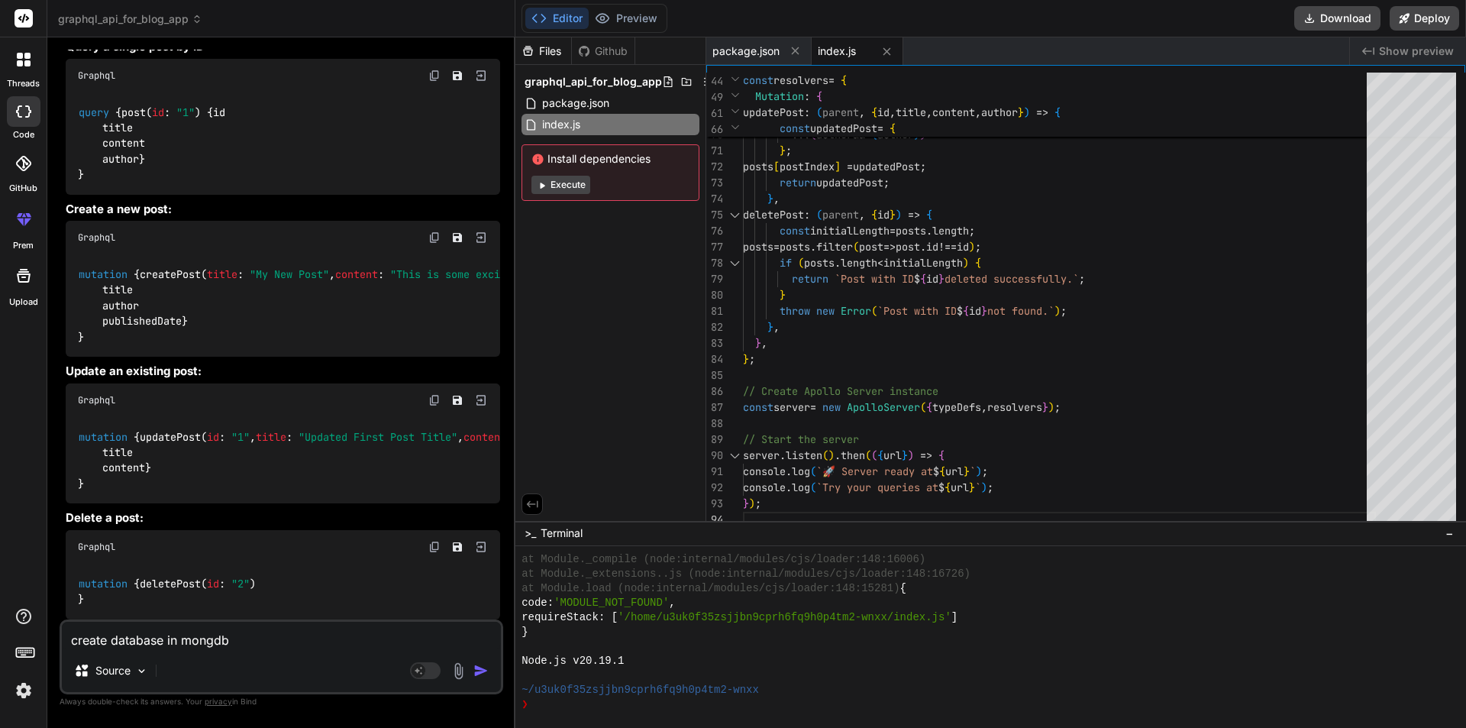
type textarea "create database in mongdb i"
type textarea "x"
type textarea "create database in mongdb in"
type textarea "x"
type textarea "create database in mongdb in"
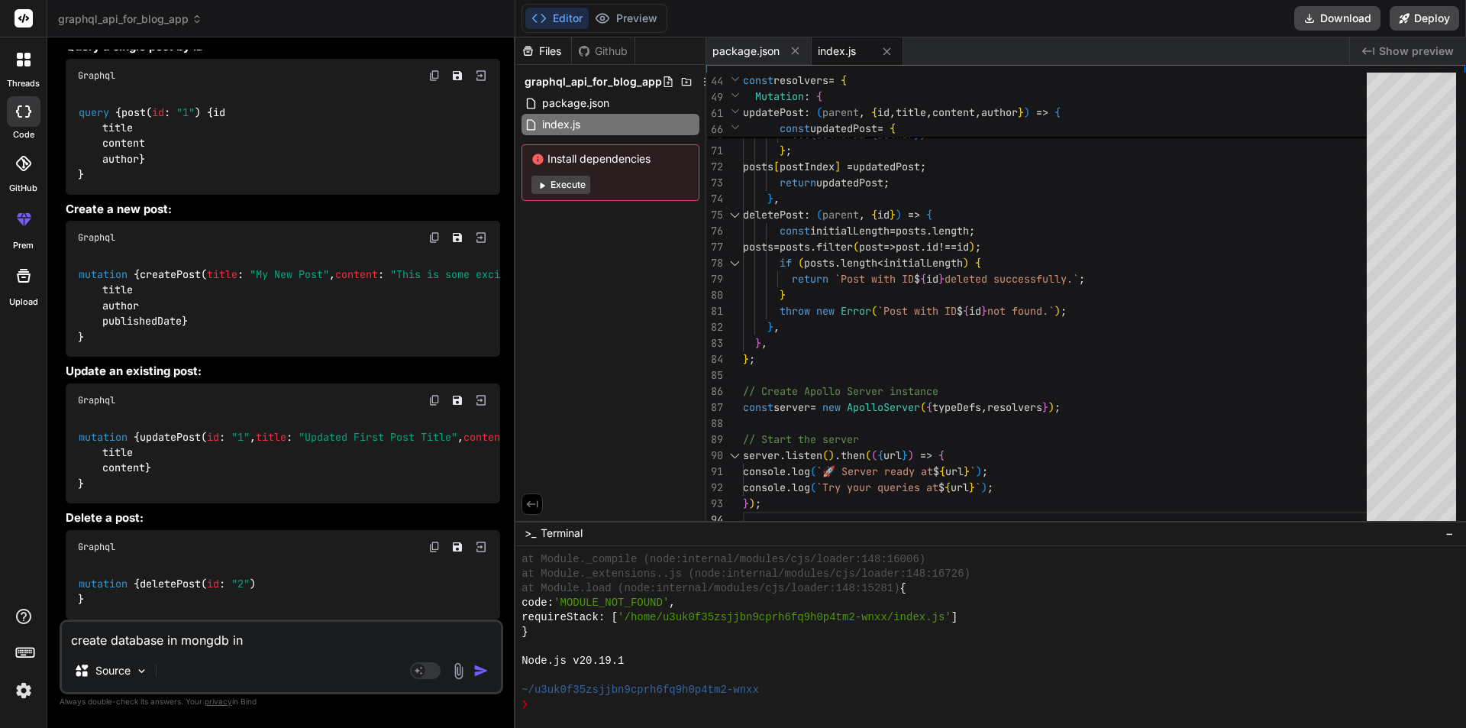
type textarea "x"
type textarea "create database in mongdb in n"
type textarea "x"
type textarea "create database in mongdb in no"
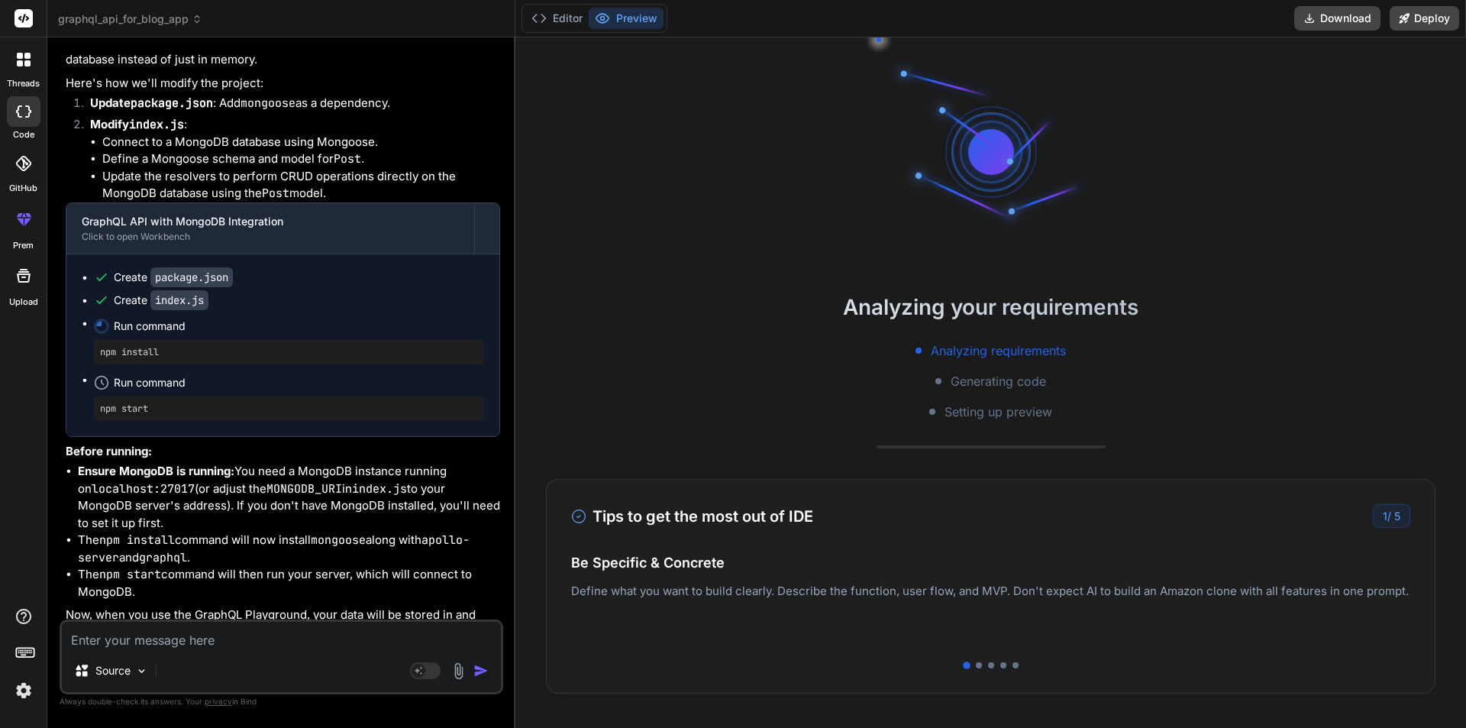
scroll to position [1598, 0]
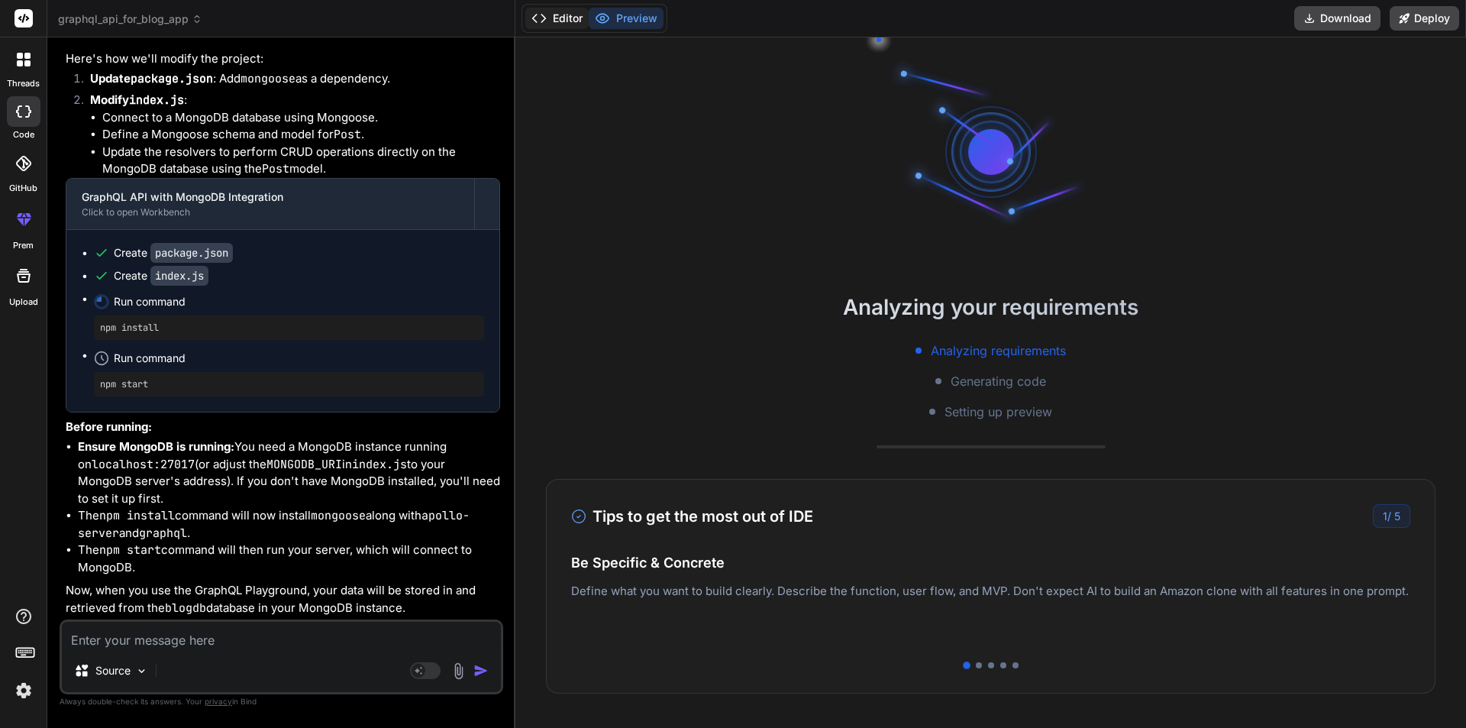
click at [560, 18] on button "Editor" at bounding box center [556, 18] width 63 height 21
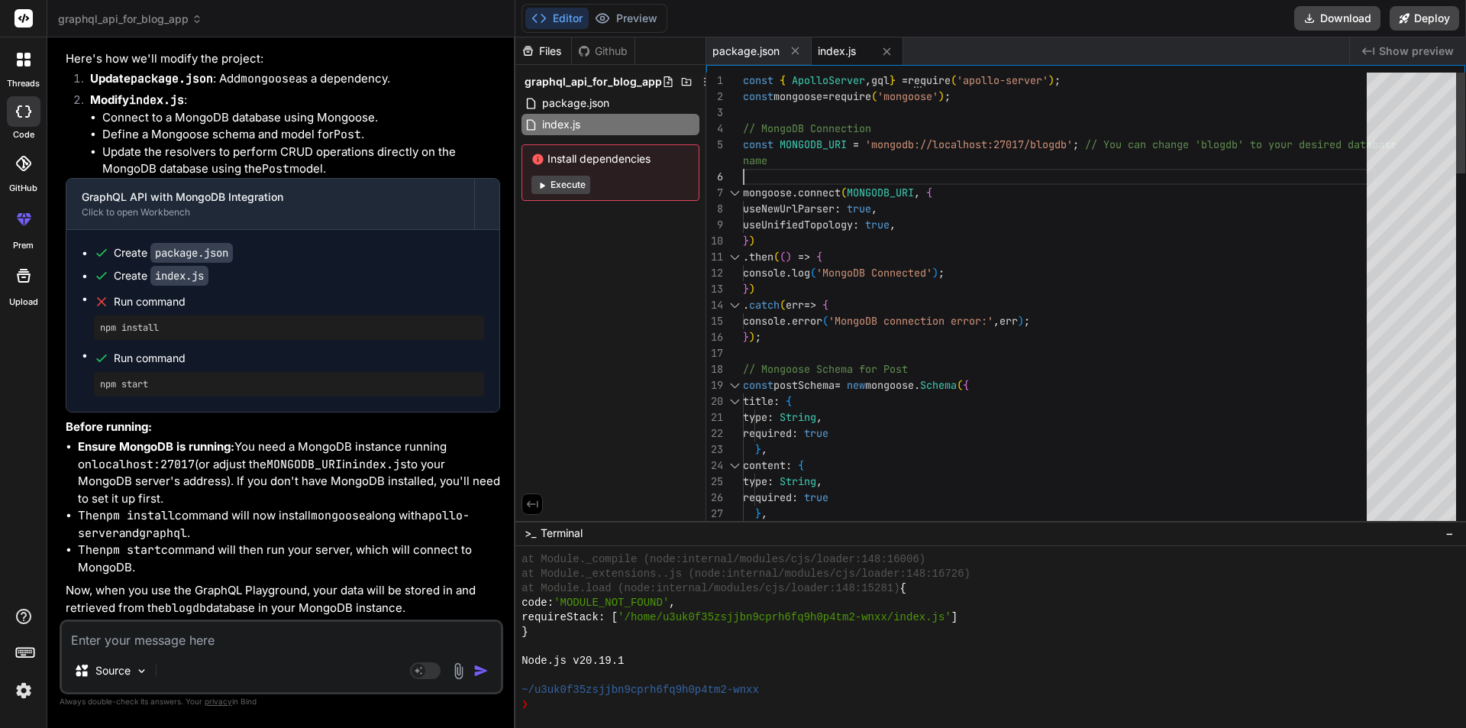
scroll to position [0, 0]
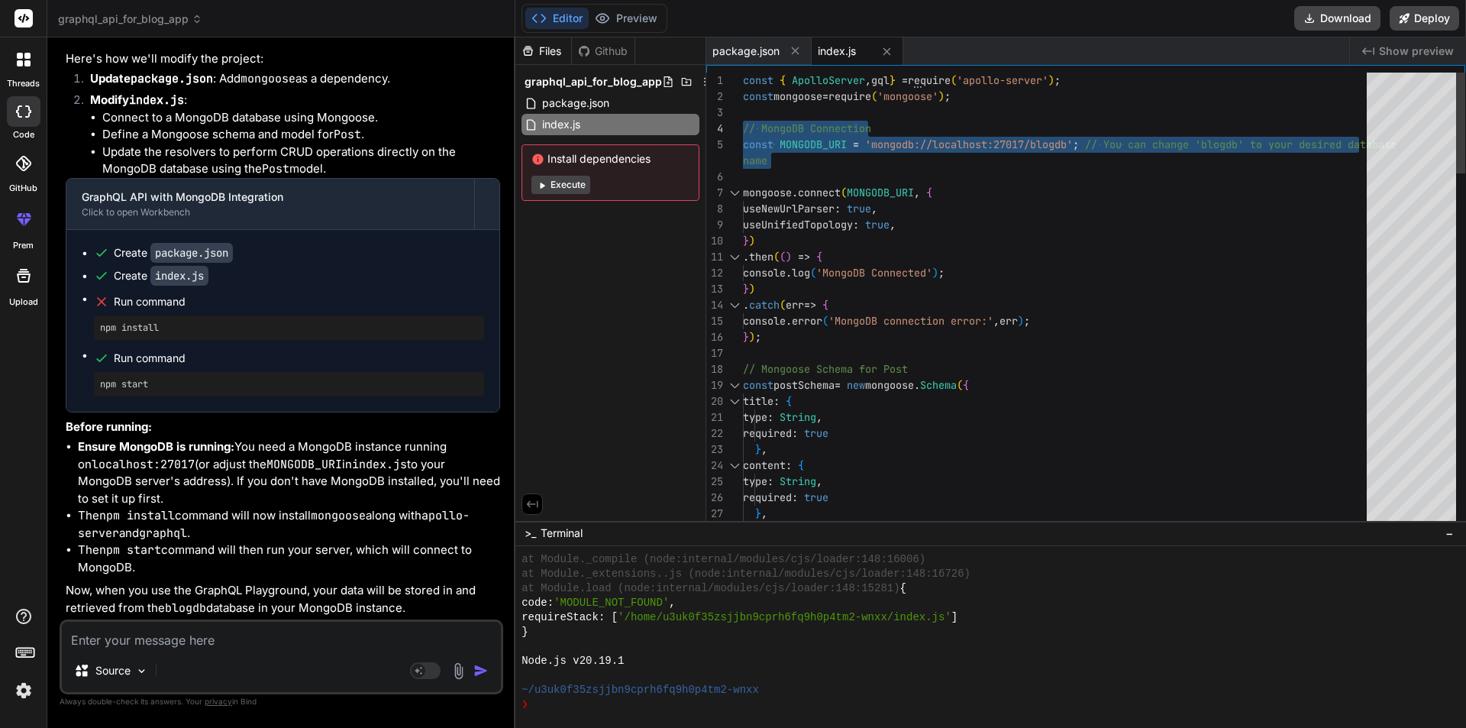
drag, startPoint x: 785, startPoint y: 163, endPoint x: 722, endPoint y: 118, distance: 77.3
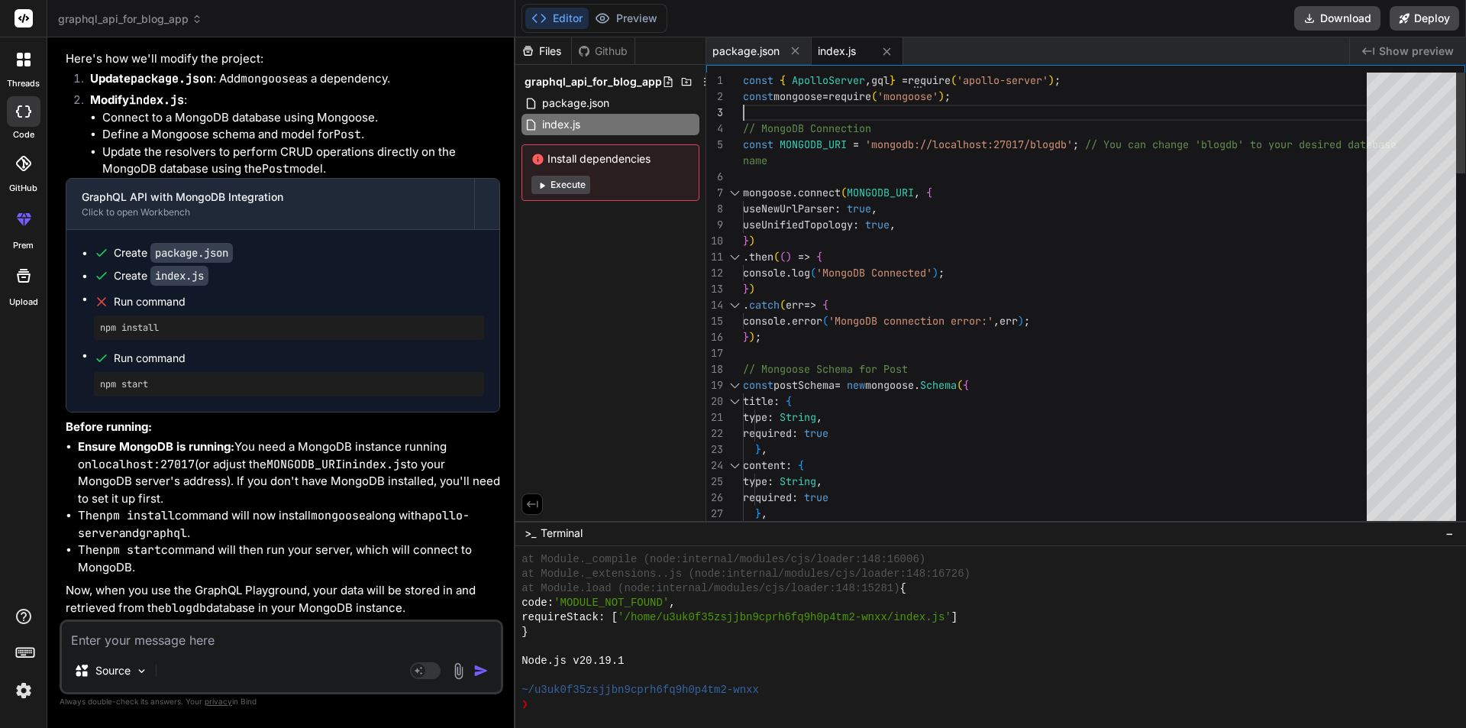
drag, startPoint x: 1012, startPoint y: 99, endPoint x: 678, endPoint y: 99, distance: 333.7
drag, startPoint x: 986, startPoint y: 97, endPoint x: 674, endPoint y: 89, distance: 311.7
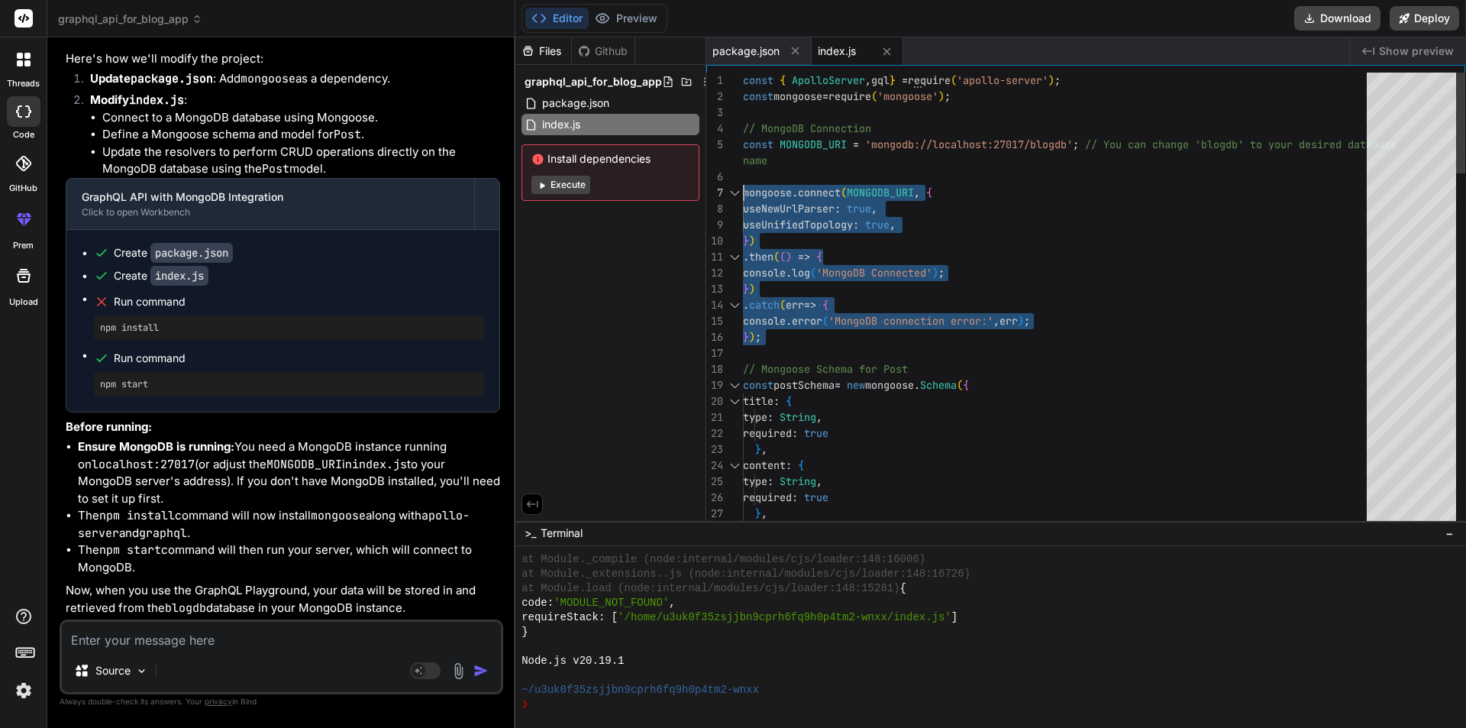
drag, startPoint x: 761, startPoint y: 294, endPoint x: 742, endPoint y: 189, distance: 107.0
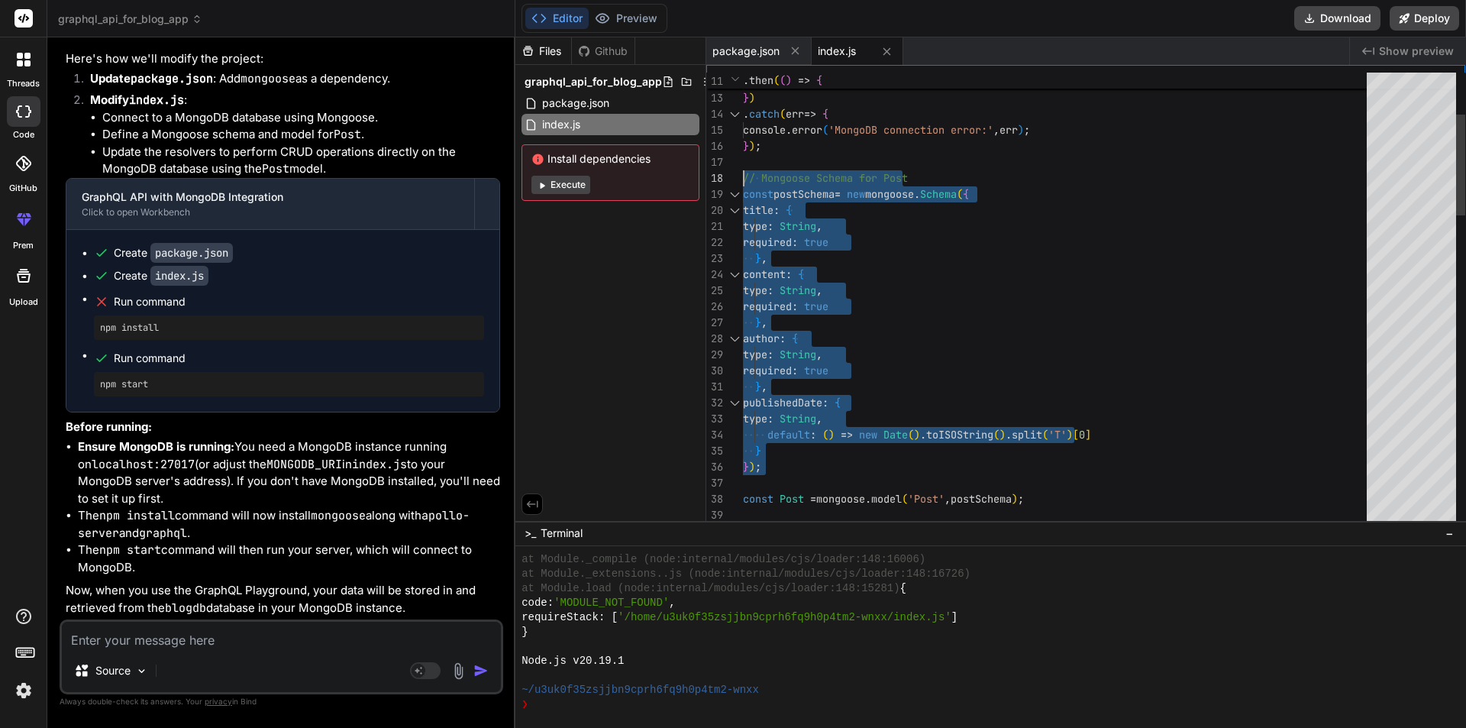
drag, startPoint x: 777, startPoint y: 476, endPoint x: 745, endPoint y: 175, distance: 303.3
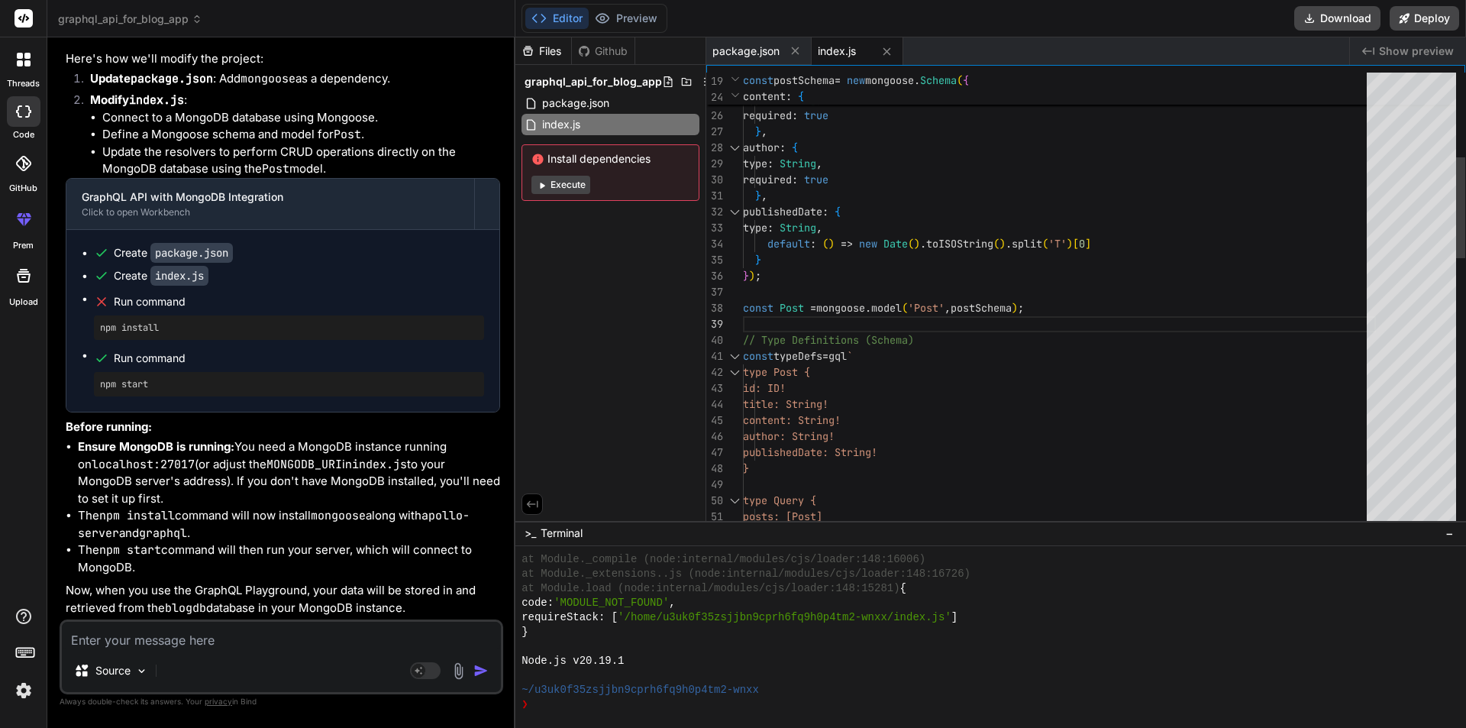
drag, startPoint x: 1083, startPoint y: 312, endPoint x: 684, endPoint y: 309, distance: 398.6
click at [743, 309] on div "} , author : { type : String , required : true } , content : { type : String , …" at bounding box center [1059, 717] width 633 height 2053
drag, startPoint x: 1054, startPoint y: 299, endPoint x: 679, endPoint y: 299, distance: 374.9
click at [743, 299] on div "} , author : { type : String , required : true } , content : { type : String , …" at bounding box center [1059, 717] width 633 height 2053
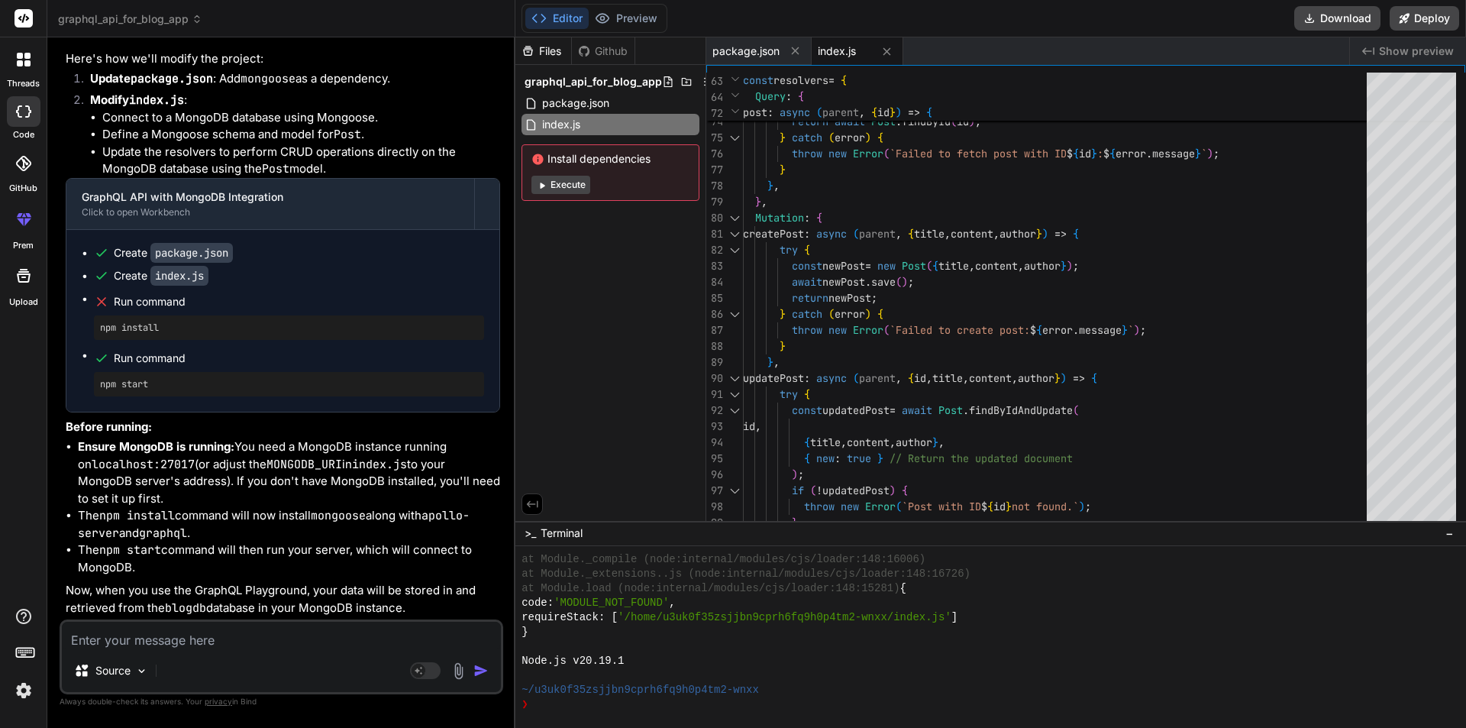
scroll to position [1598, 0]
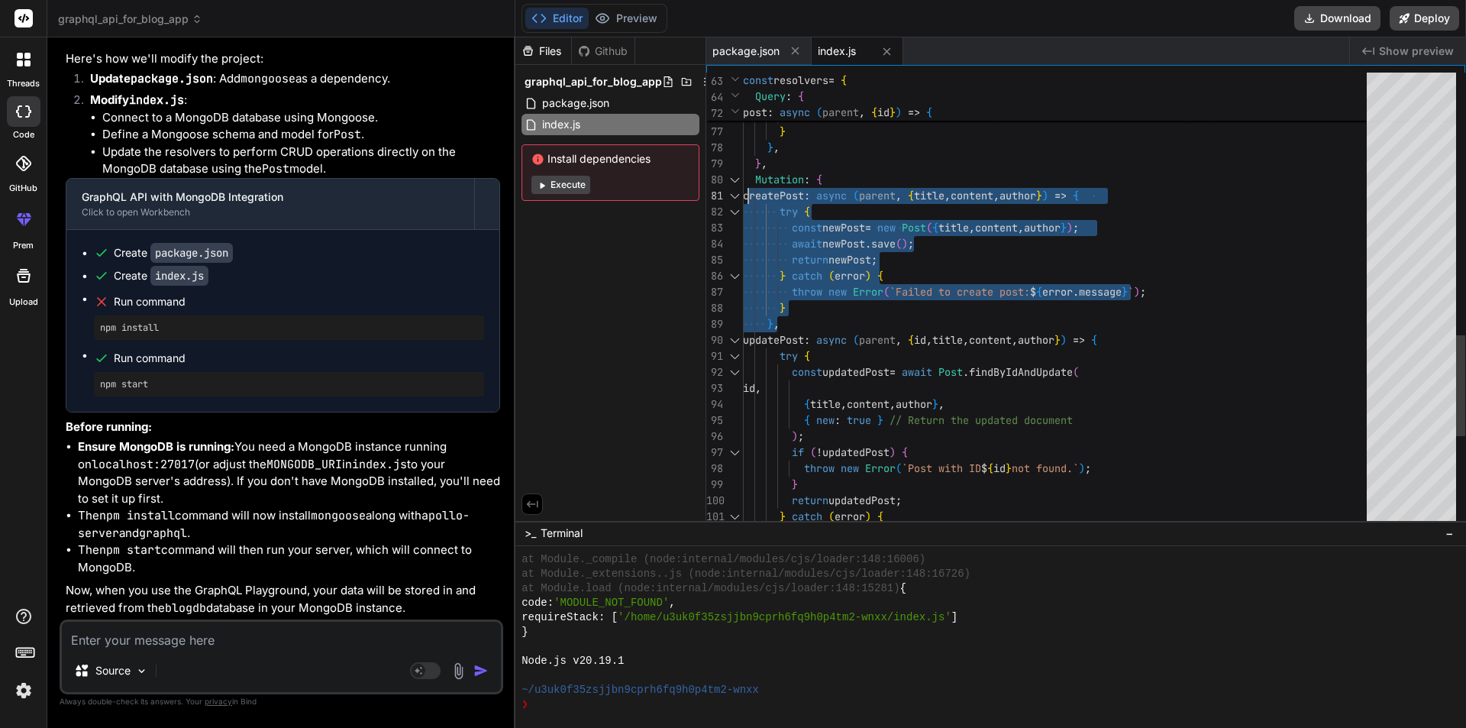
drag, startPoint x: 781, startPoint y: 273, endPoint x: 746, endPoint y: 190, distance: 89.6
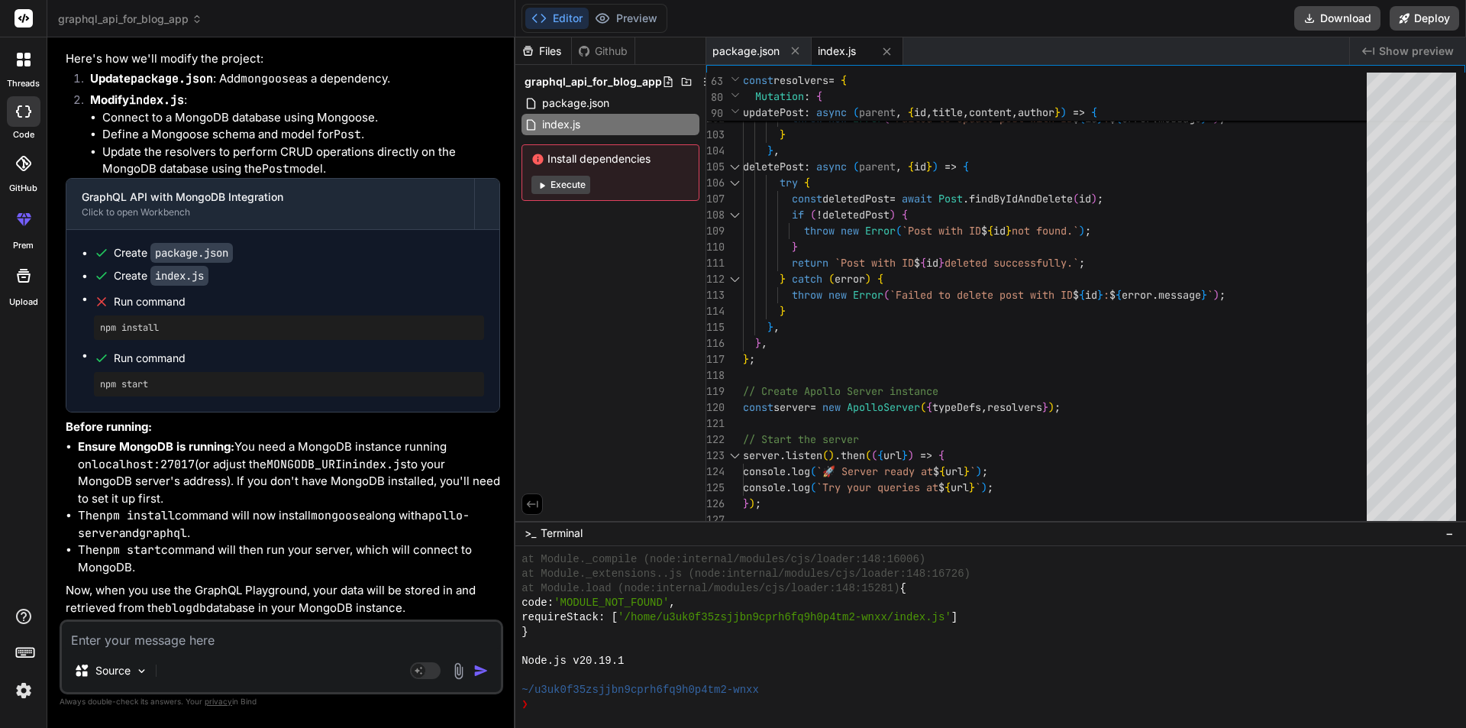
click at [157, 644] on textarea at bounding box center [281, 635] width 439 height 27
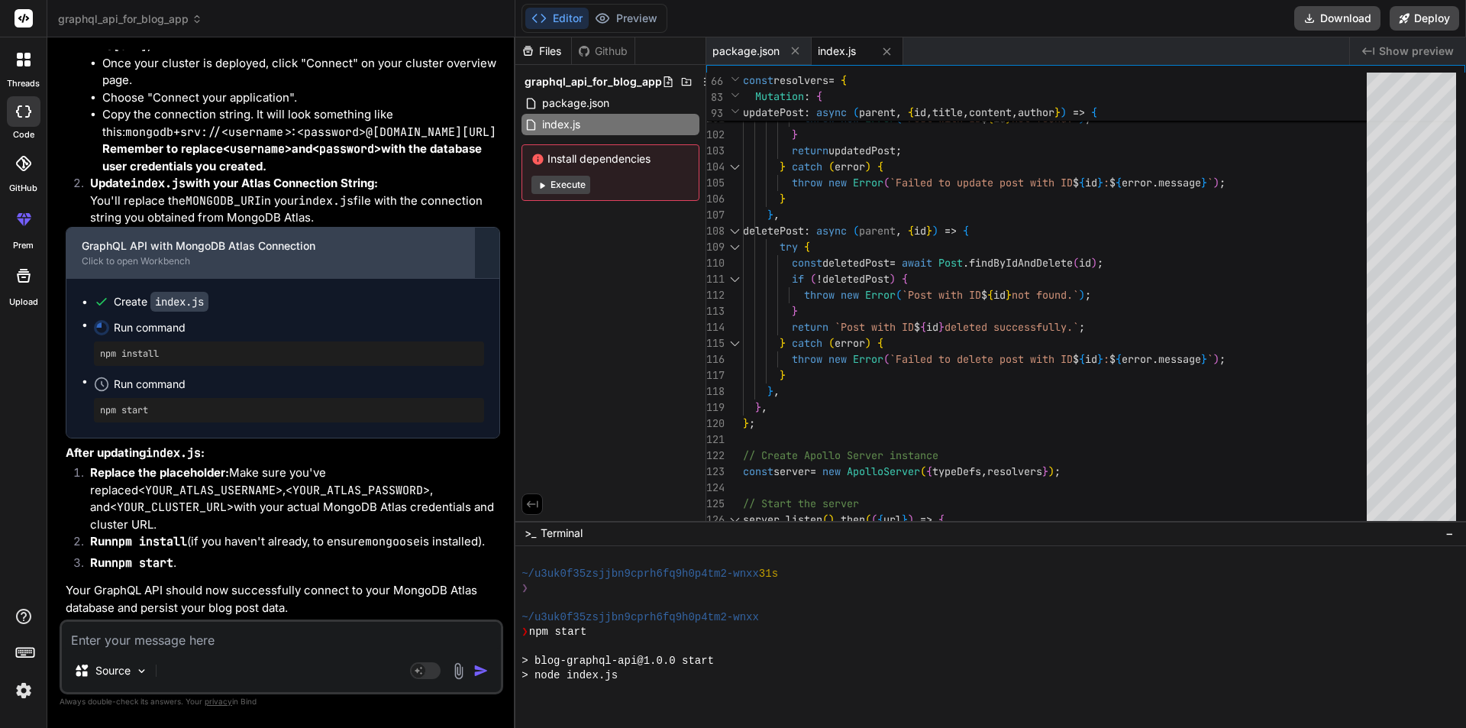
scroll to position [2452, 0]
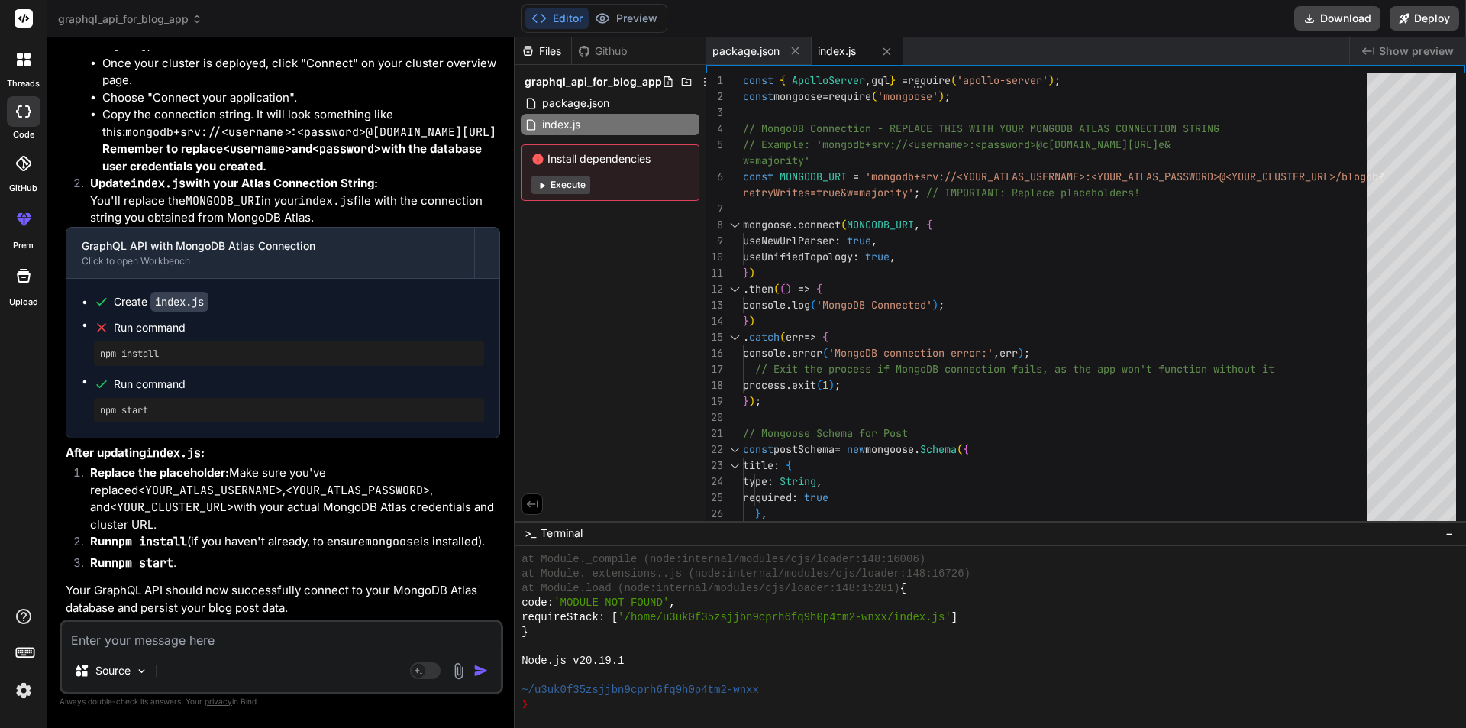
click at [136, 638] on textarea at bounding box center [281, 635] width 439 height 27
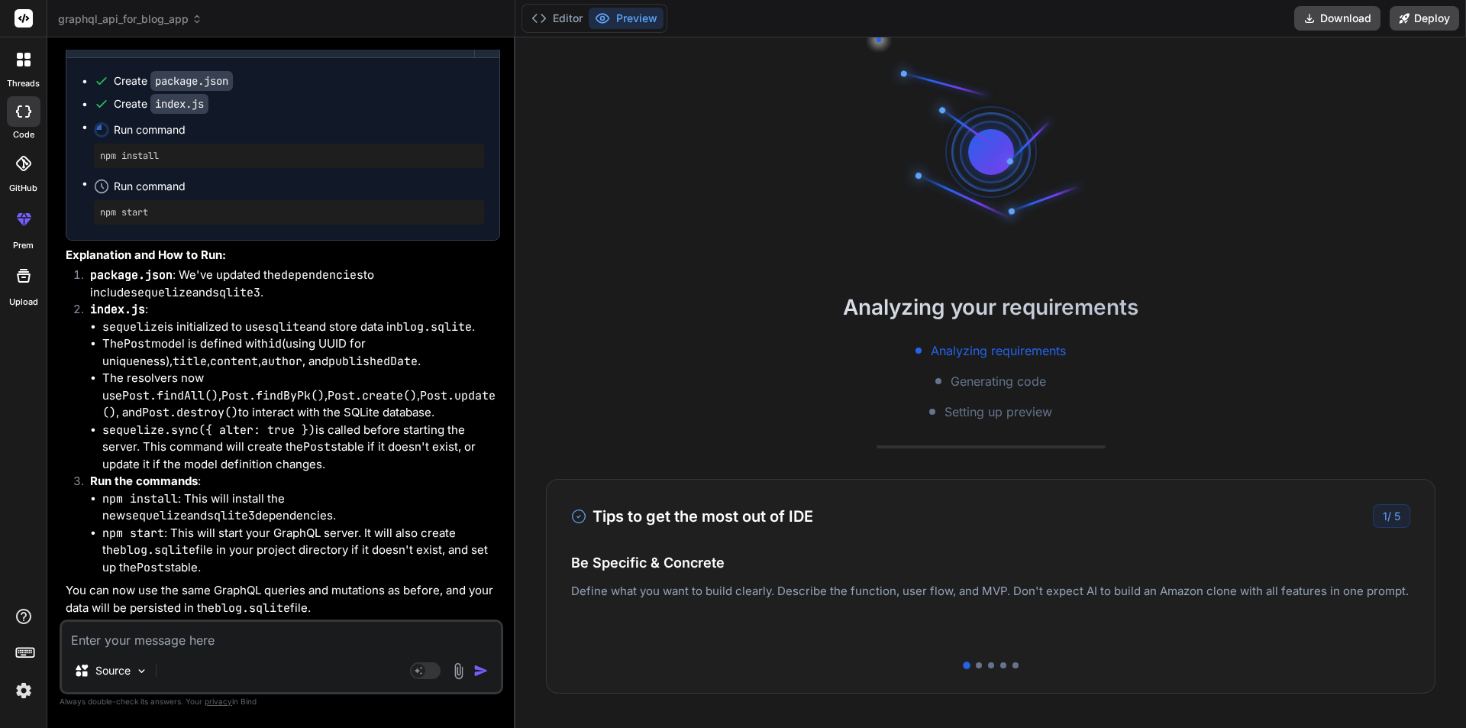
scroll to position [3709, 0]
click at [562, 17] on button "Editor" at bounding box center [556, 18] width 63 height 21
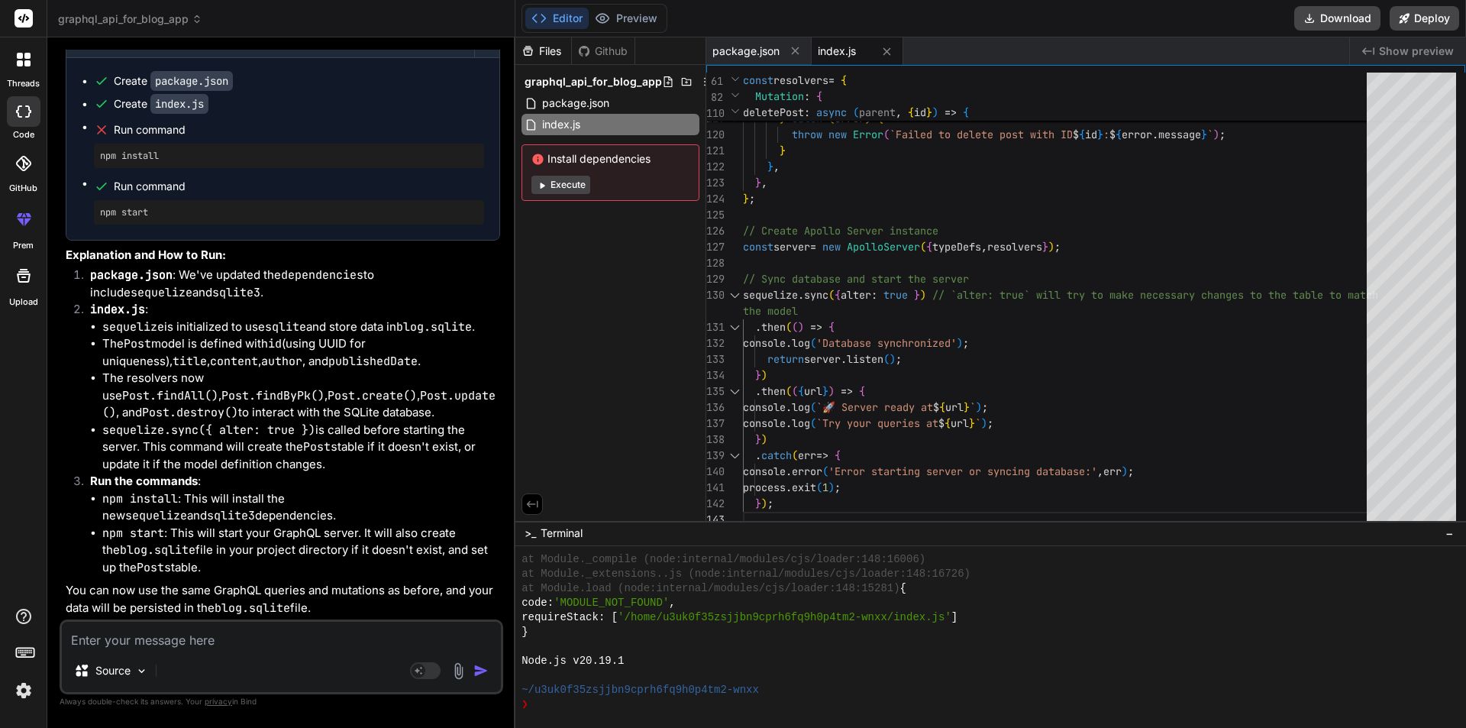
scroll to position [3632, 0]
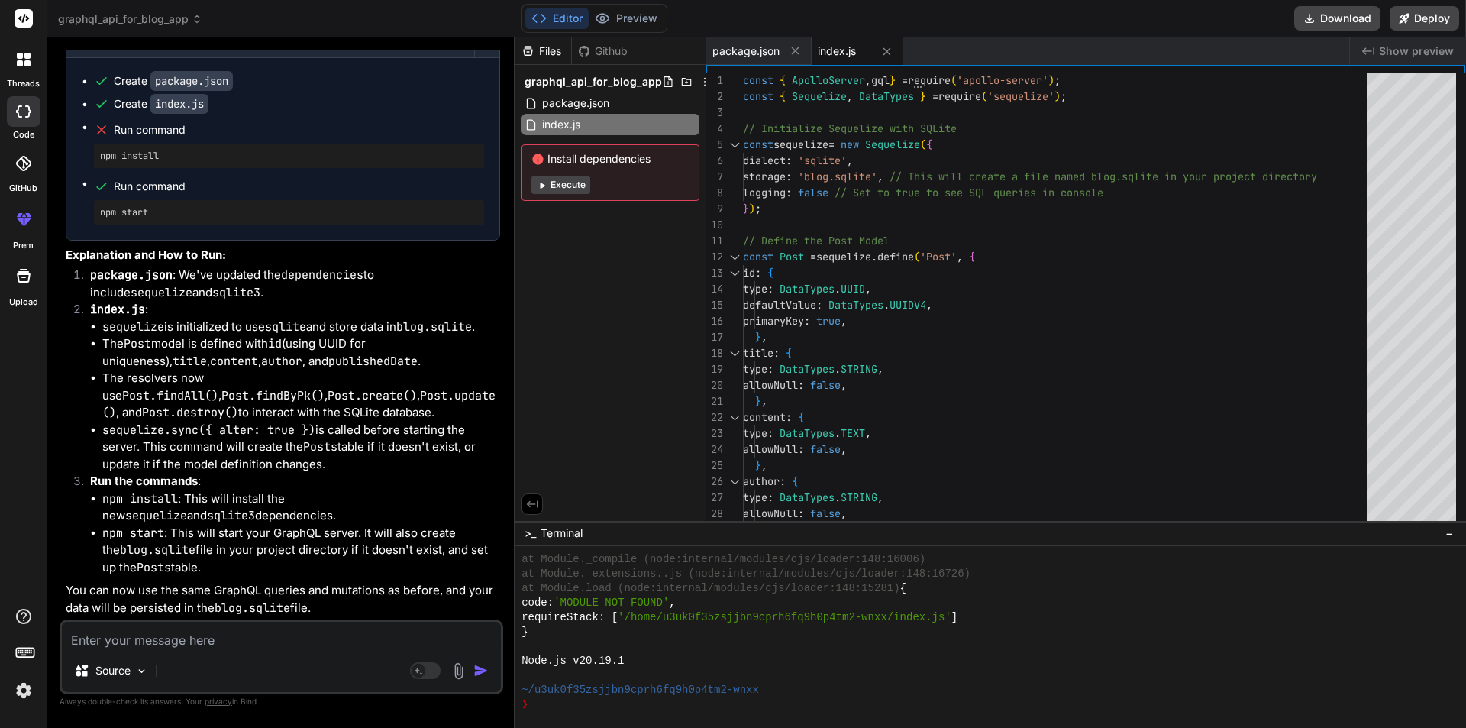
click at [153, 641] on textarea at bounding box center [281, 635] width 439 height 27
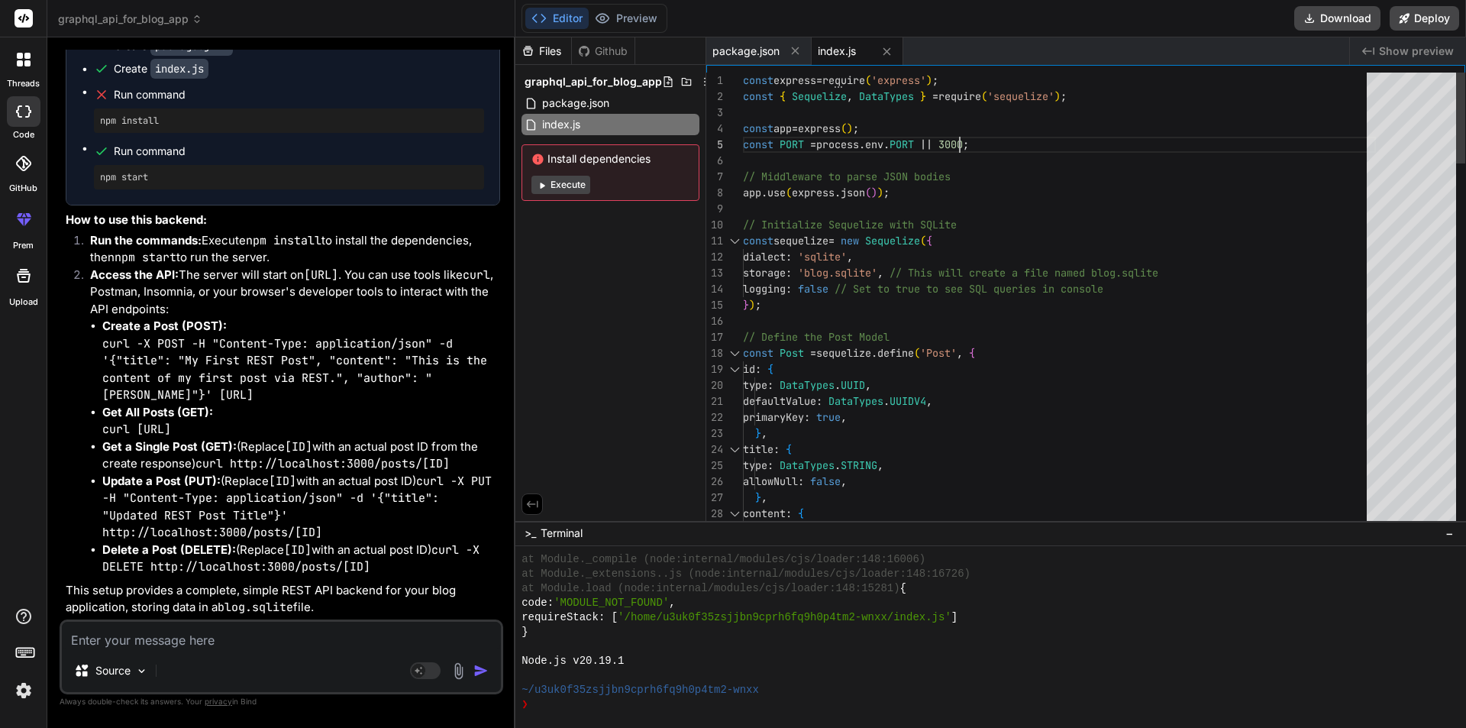
scroll to position [0, 0]
drag, startPoint x: 990, startPoint y: 142, endPoint x: 696, endPoint y: 149, distance: 294.1
drag, startPoint x: 1029, startPoint y: 137, endPoint x: 654, endPoint y: 137, distance: 374.9
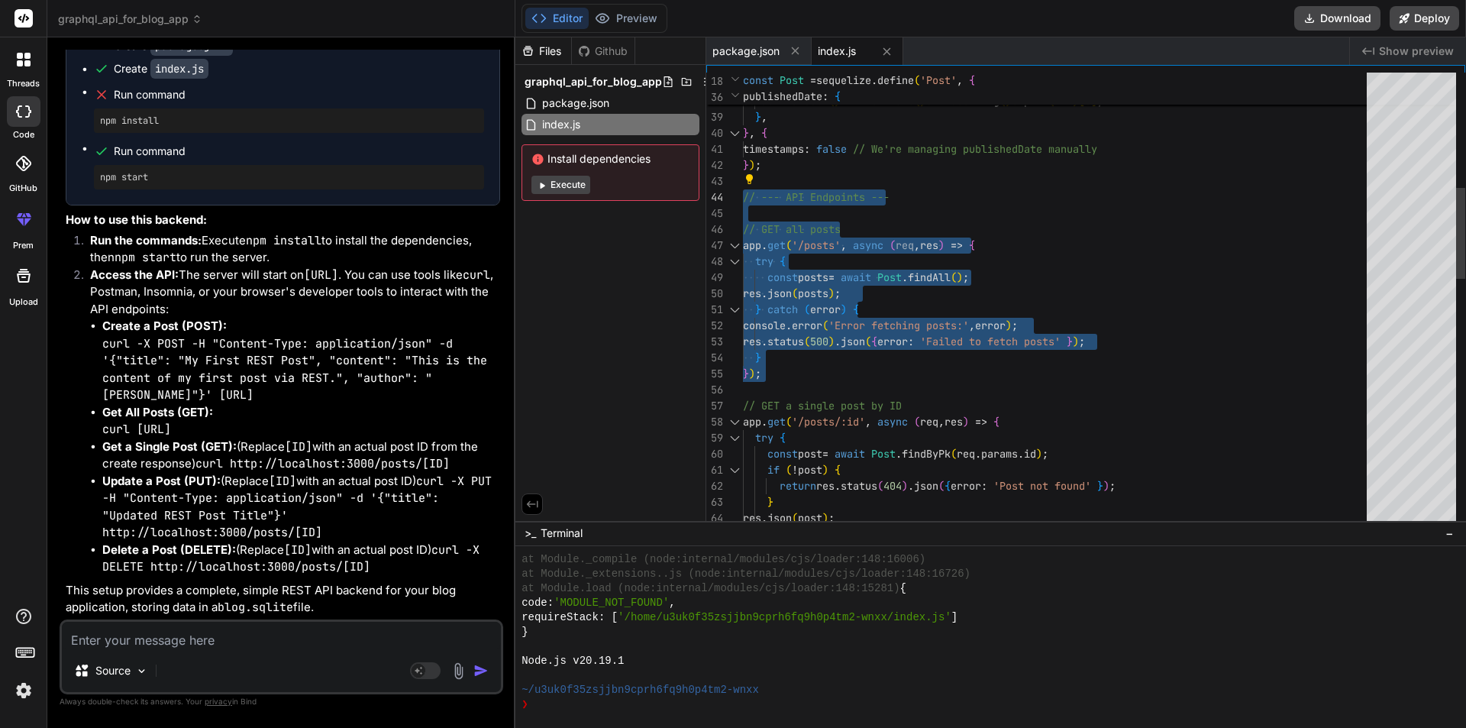
drag, startPoint x: 770, startPoint y: 377, endPoint x: 707, endPoint y: 193, distance: 194.4
click at [743, 193] on div "publishedDate : { type : DataTypes . STRING , defaultValue : ( ) => new Date ( …" at bounding box center [1059, 630] width 633 height 2261
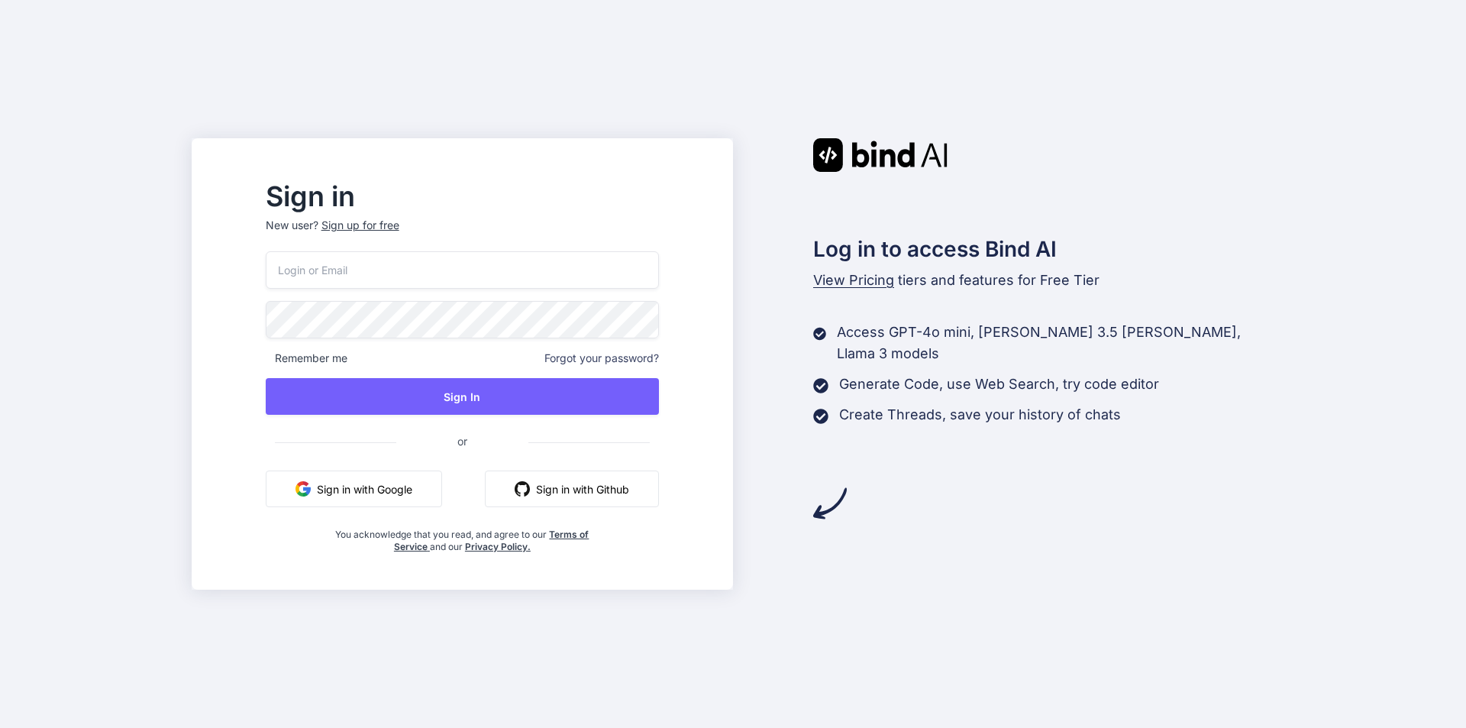
click at [442, 481] on button "Sign in with Google" at bounding box center [354, 488] width 176 height 37
